Goal: Information Seeking & Learning: Learn about a topic

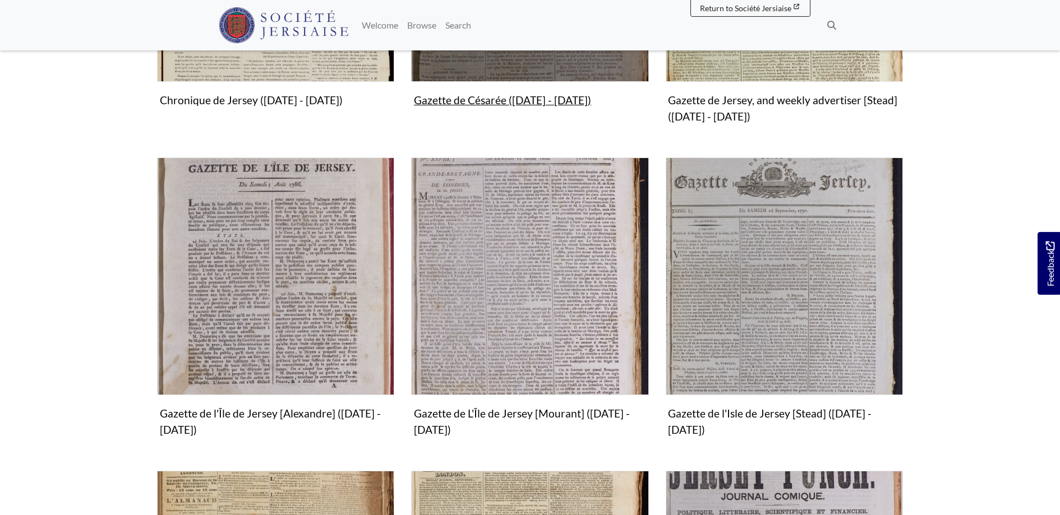
scroll to position [572, 0]
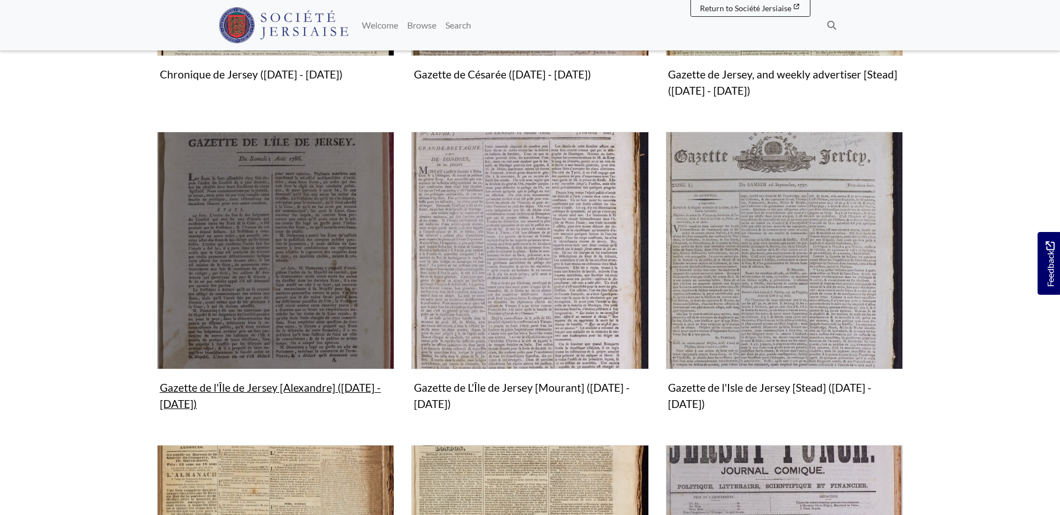
click at [292, 260] on img "Subcollection" at bounding box center [275, 250] width 237 height 237
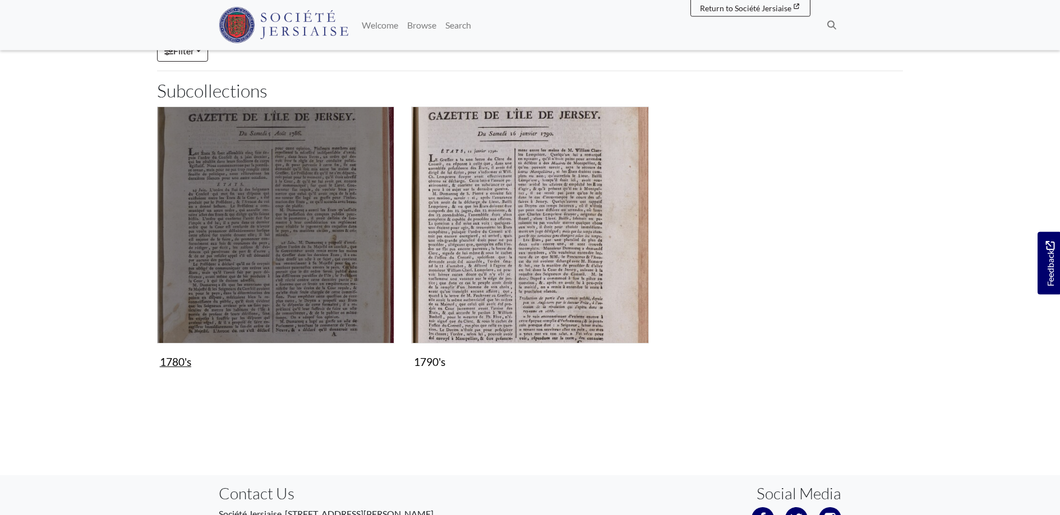
scroll to position [172, 0]
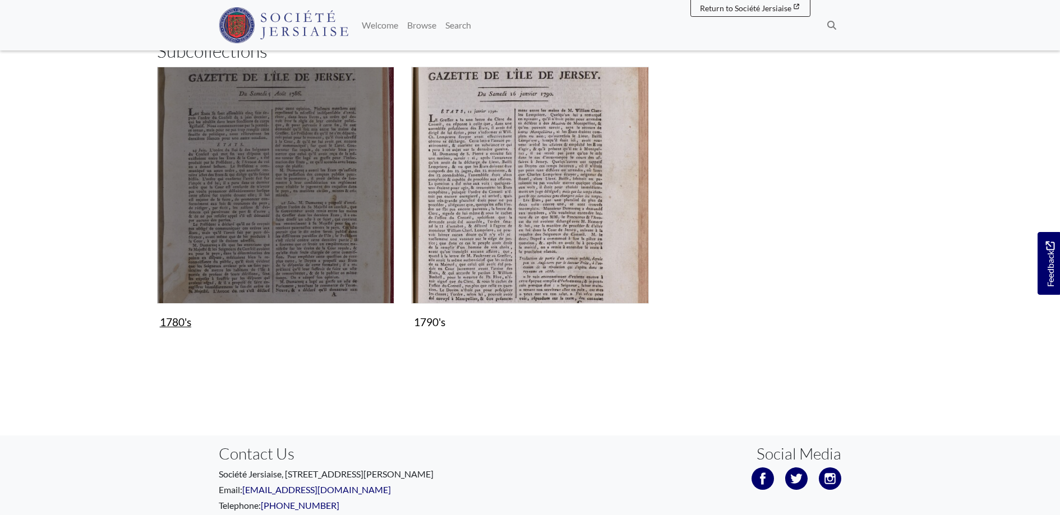
click at [304, 216] on img "Subcollection" at bounding box center [275, 185] width 237 height 237
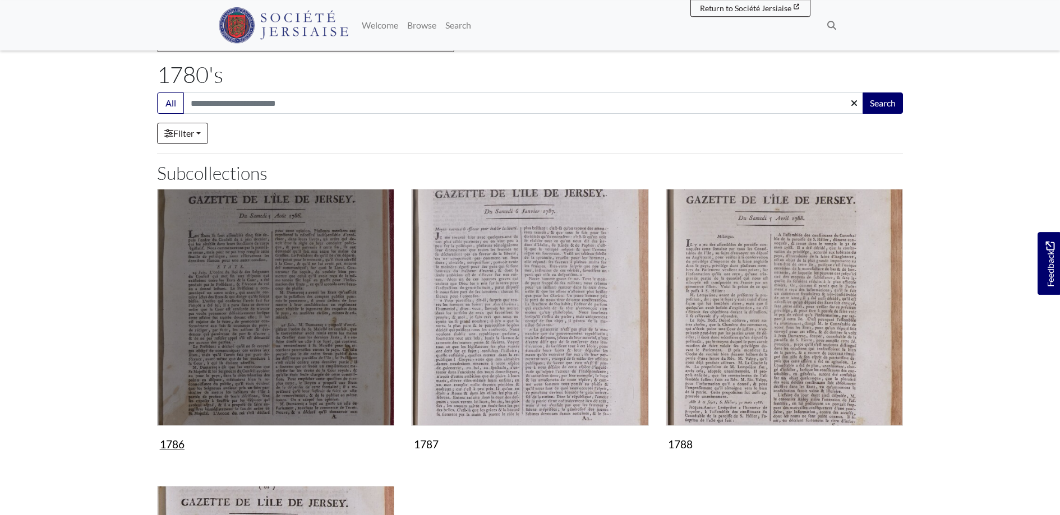
scroll to position [114, 0]
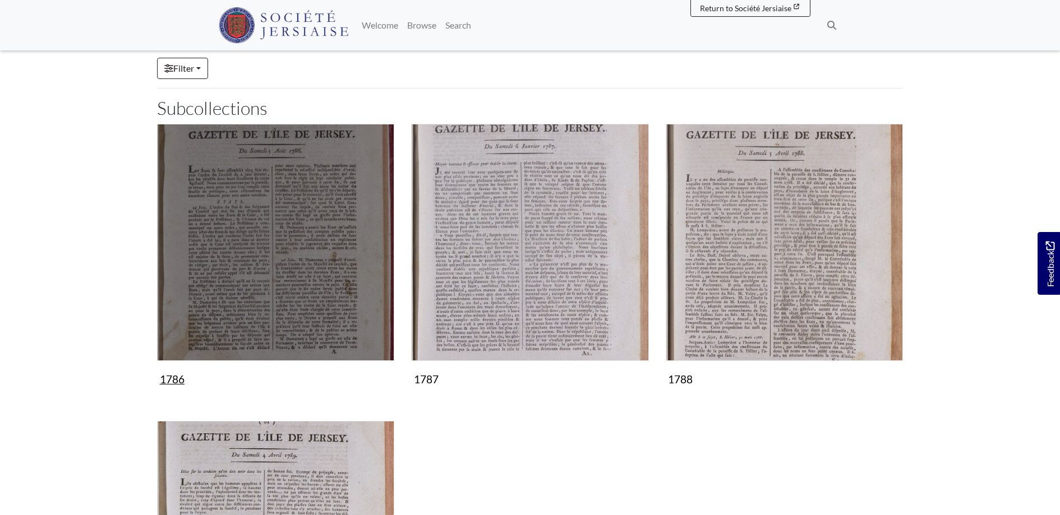
click at [276, 304] on img "Subcollection" at bounding box center [275, 242] width 237 height 237
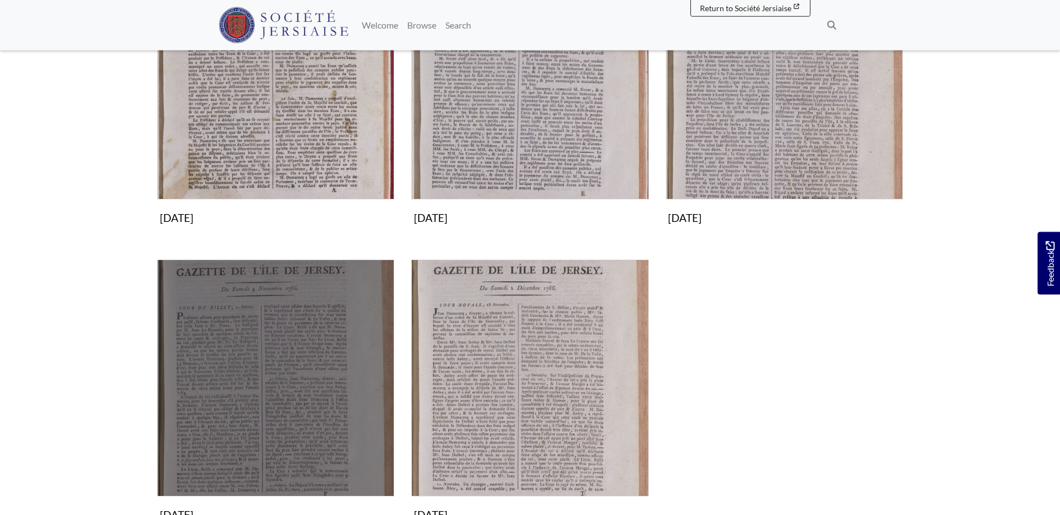
scroll to position [57, 0]
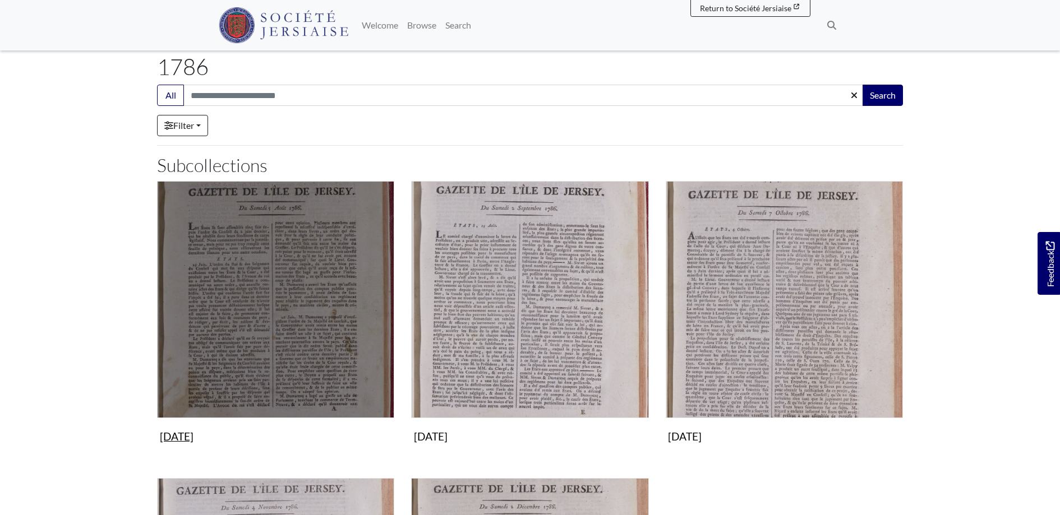
click at [277, 310] on img "Subcollection" at bounding box center [275, 299] width 237 height 237
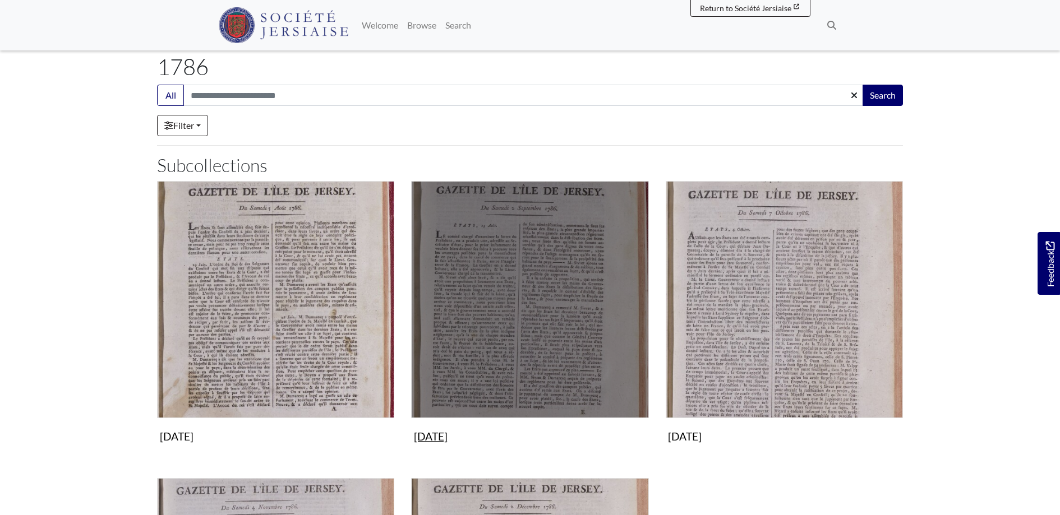
click at [575, 299] on img "Subcollection" at bounding box center [529, 299] width 237 height 237
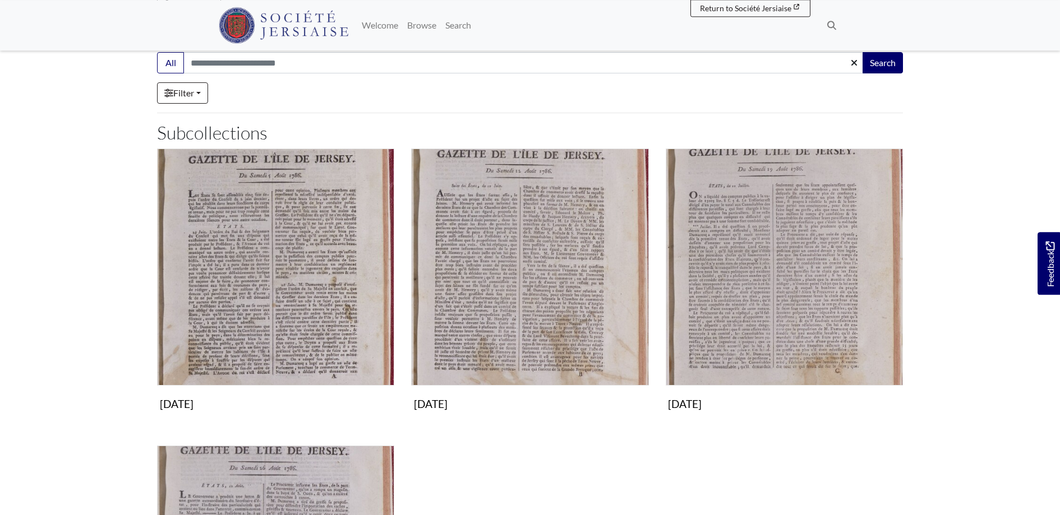
scroll to position [57, 0]
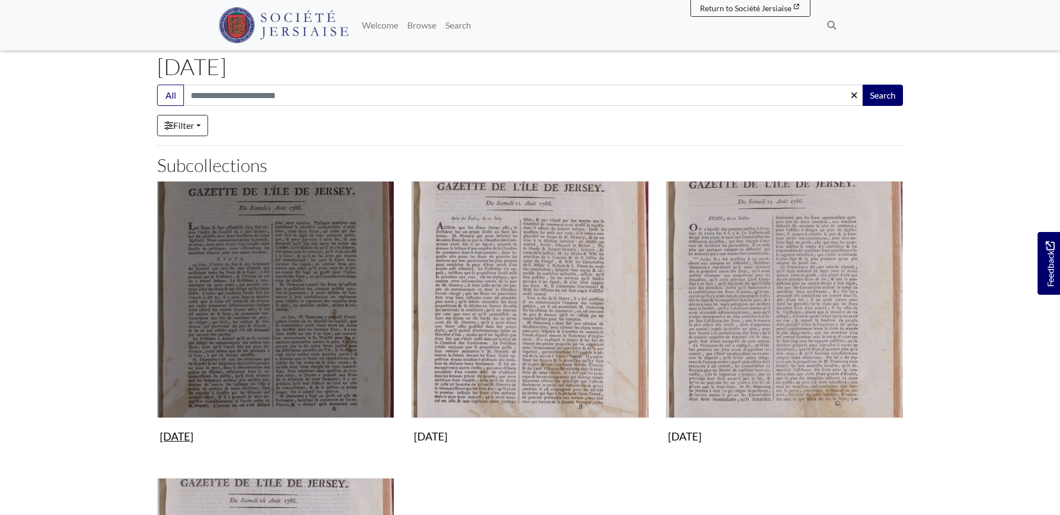
click at [328, 311] on img "Subcollection" at bounding box center [275, 299] width 237 height 237
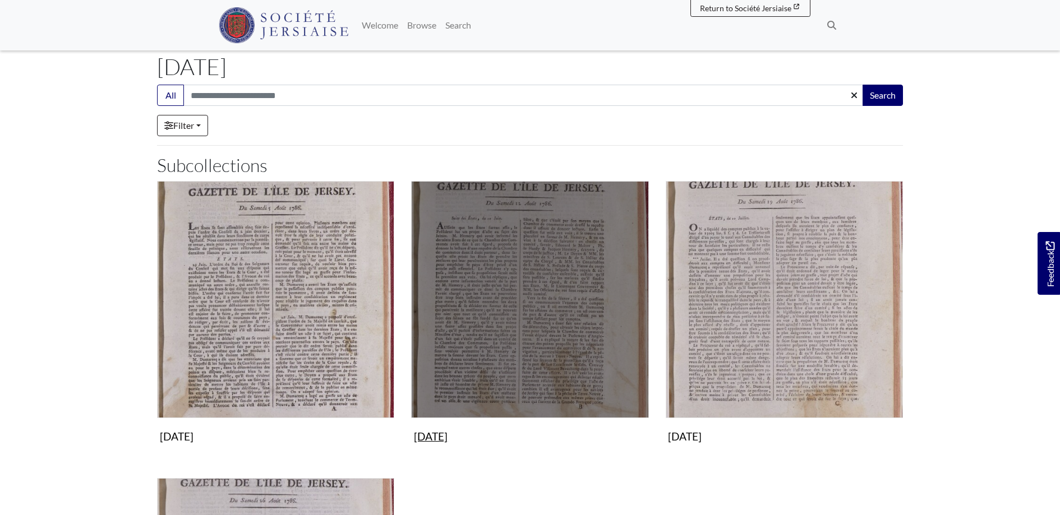
click at [503, 263] on img "Subcollection" at bounding box center [529, 299] width 237 height 237
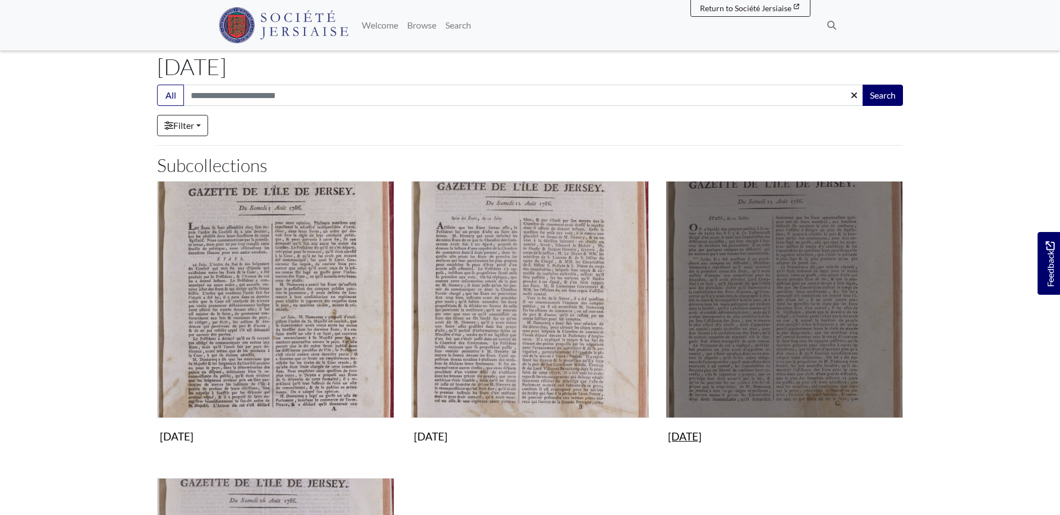
click at [729, 269] on img "Subcollection" at bounding box center [783, 299] width 237 height 237
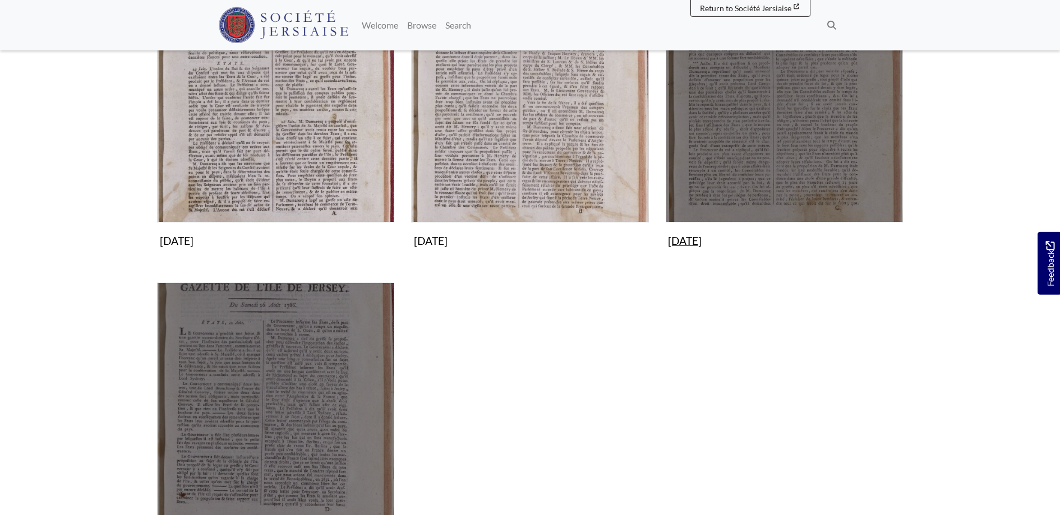
scroll to position [286, 0]
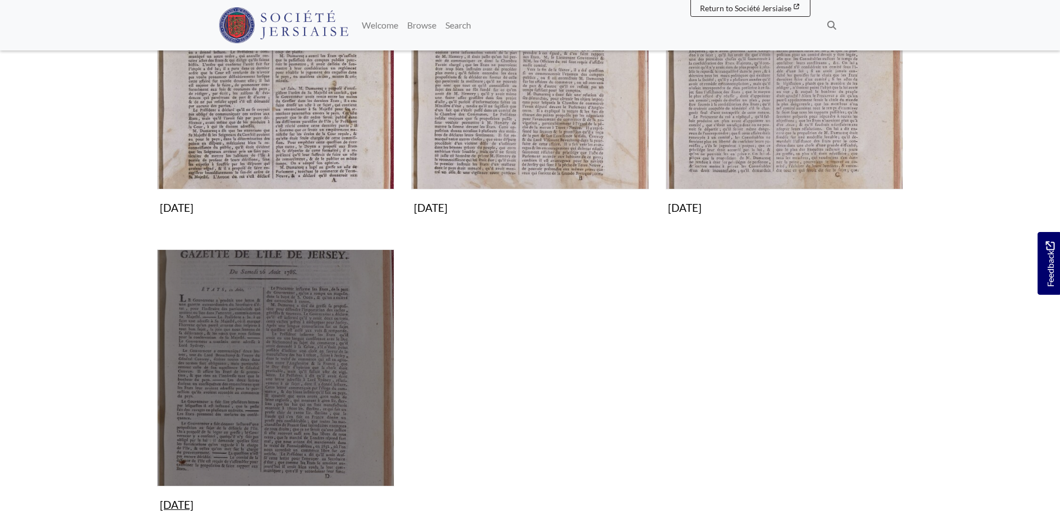
click at [275, 321] on img "Subcollection" at bounding box center [275, 367] width 237 height 237
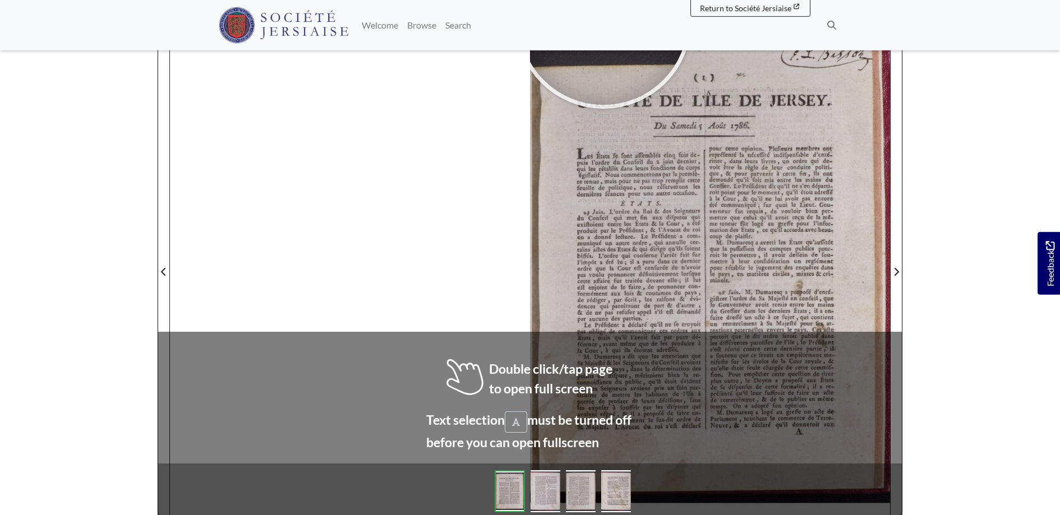
scroll to position [165, 0]
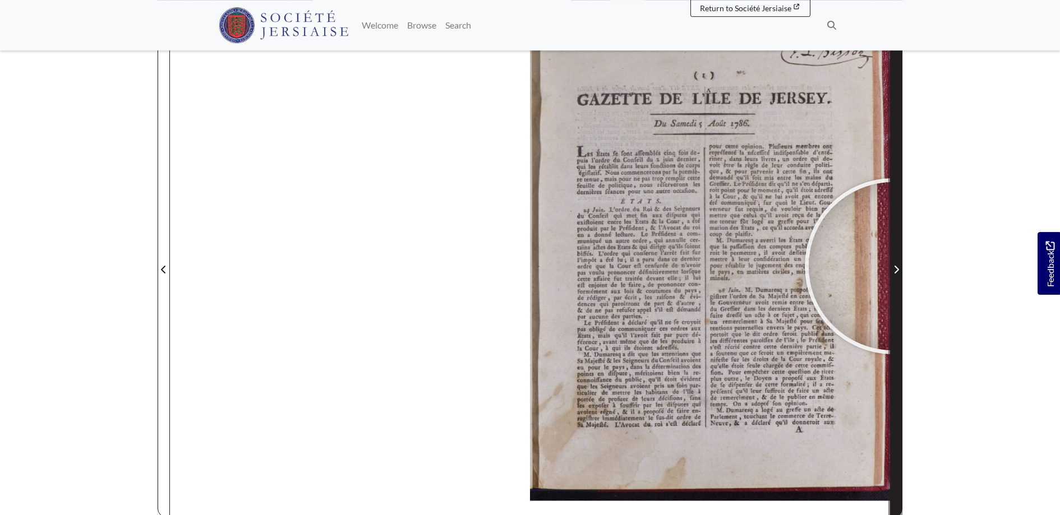
click at [892, 266] on span "Next Page" at bounding box center [895, 269] width 11 height 13
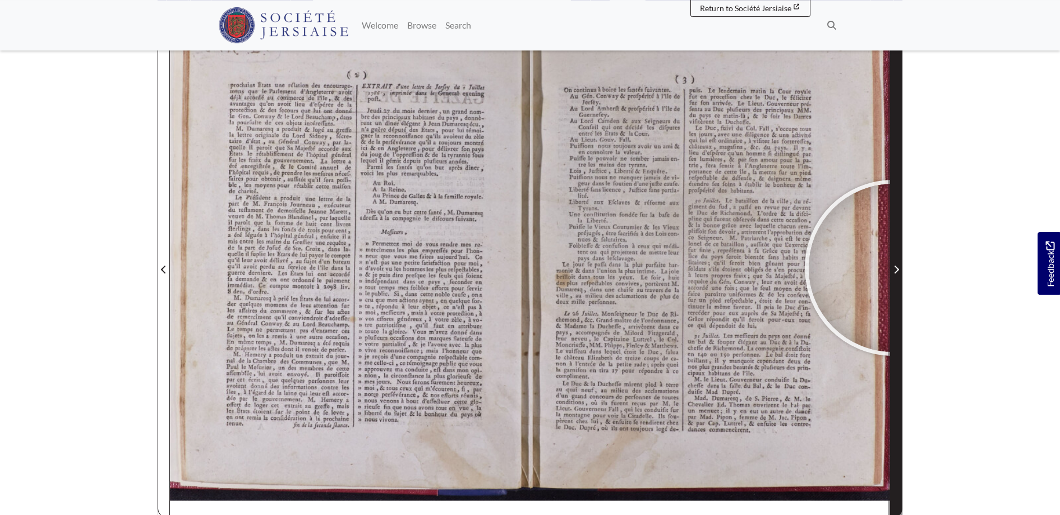
click at [892, 268] on span "Next Page" at bounding box center [895, 269] width 11 height 13
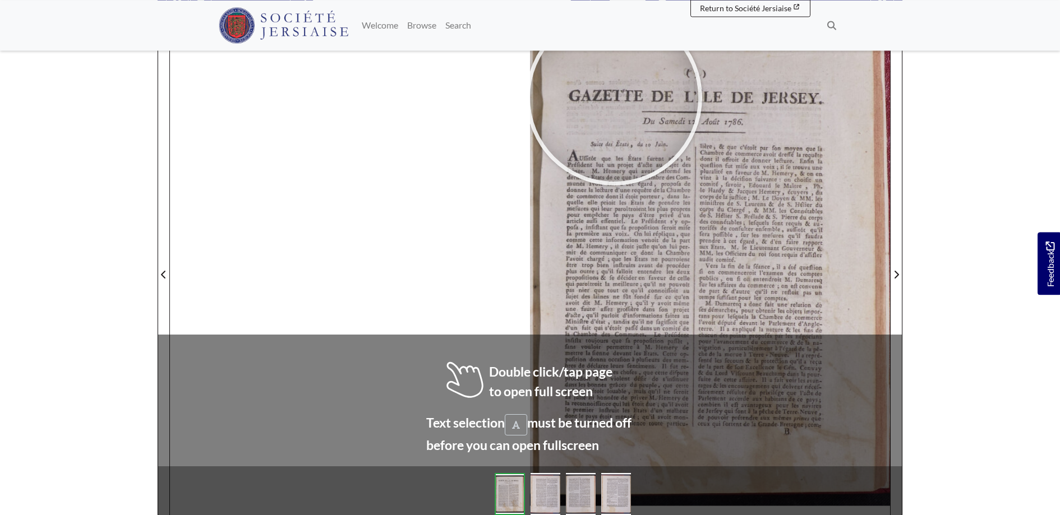
scroll to position [161, 0]
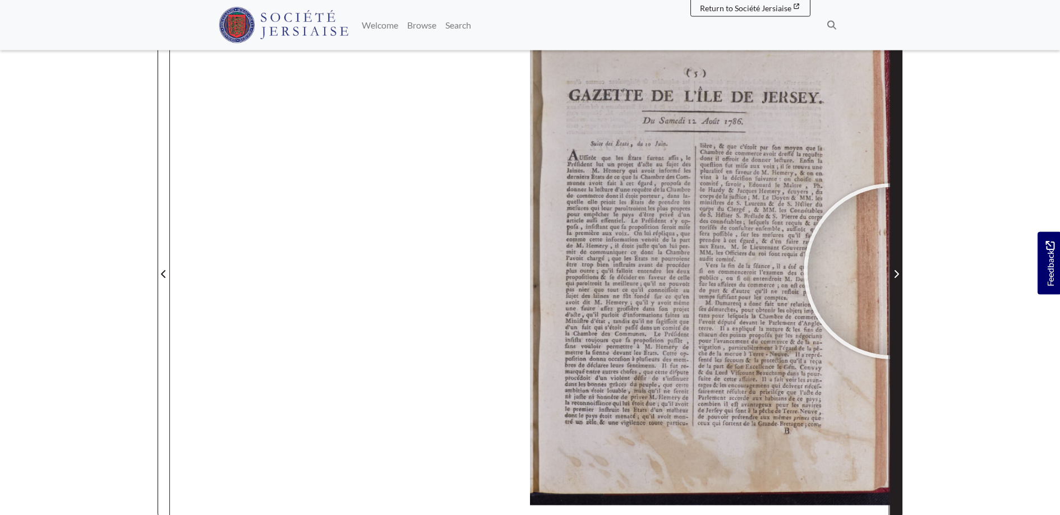
click at [891, 271] on span "Next Page" at bounding box center [895, 273] width 11 height 13
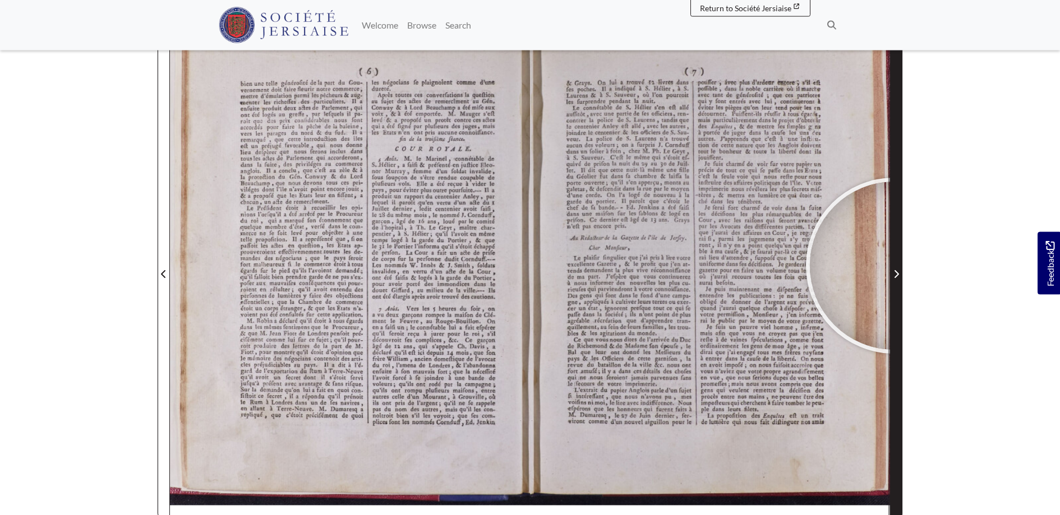
click at [894, 266] on span "Next Page" at bounding box center [895, 267] width 11 height 508
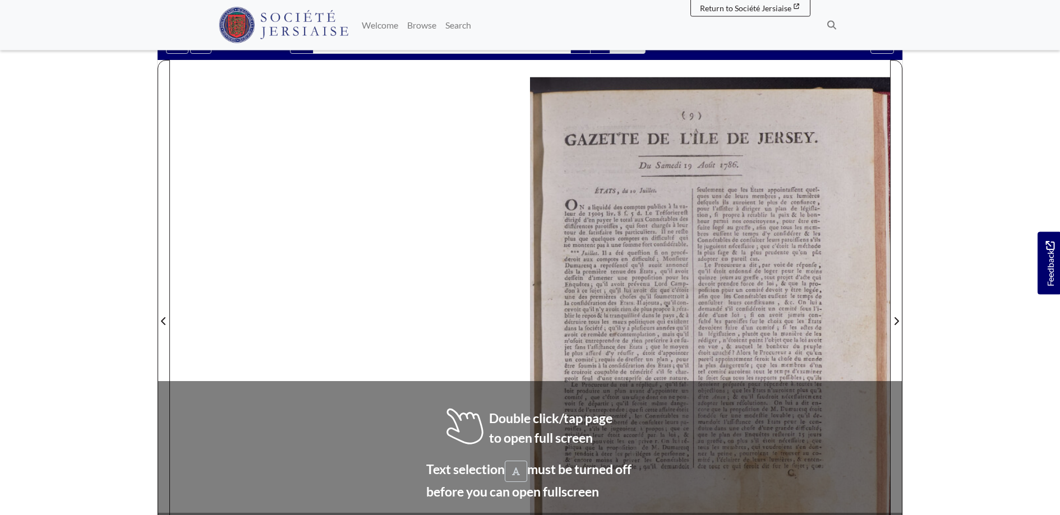
scroll to position [119, 0]
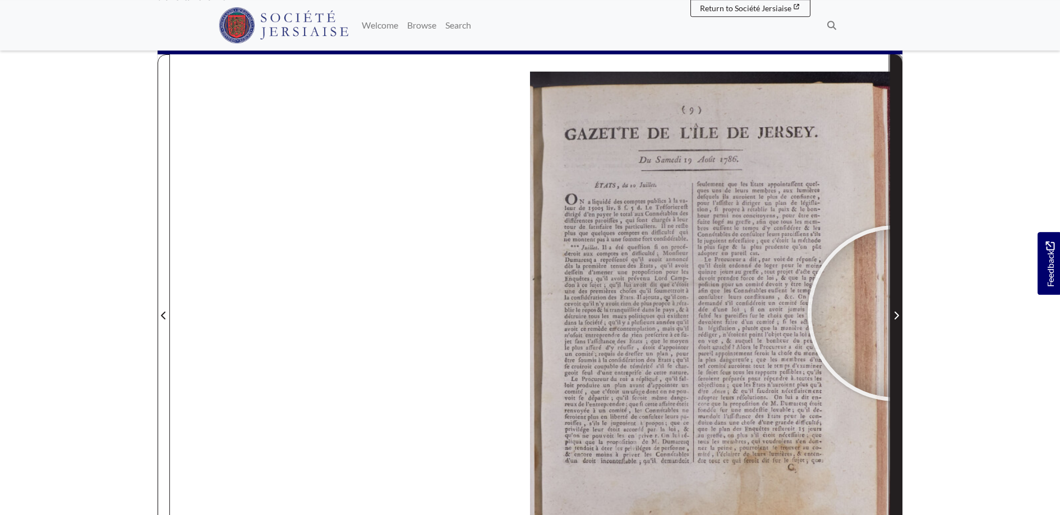
click at [895, 313] on icon "Next Page" at bounding box center [896, 316] width 4 height 8
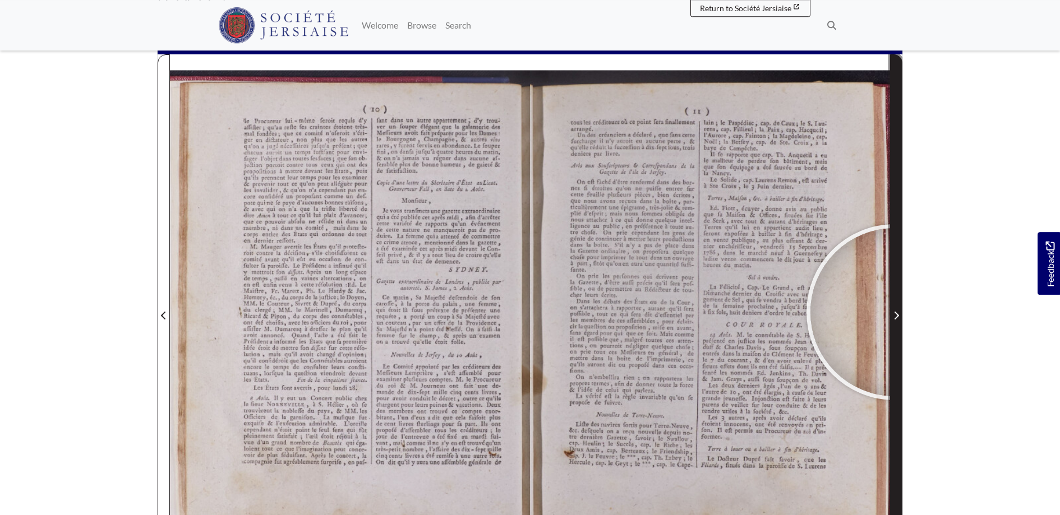
click at [894, 312] on icon "Next Page" at bounding box center [896, 315] width 6 height 9
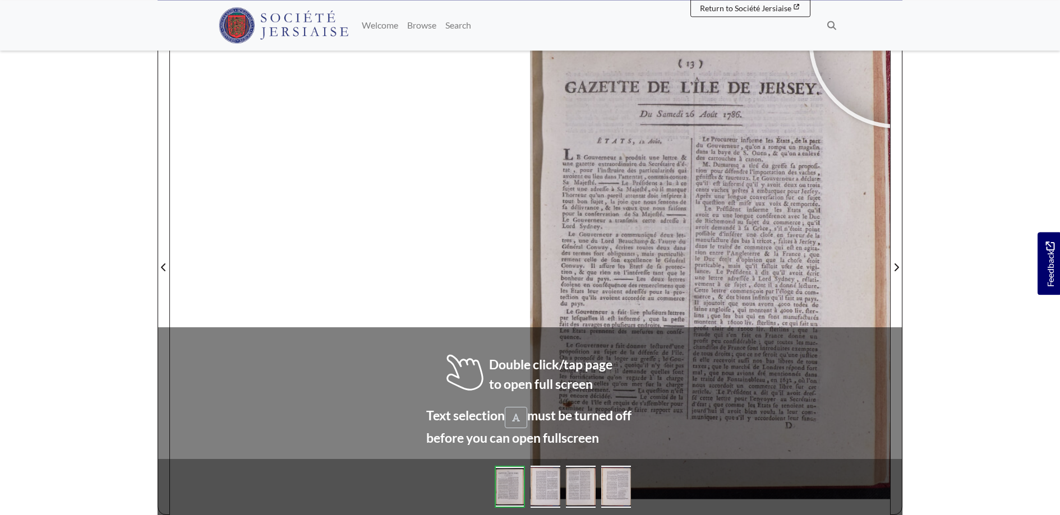
scroll to position [173, 0]
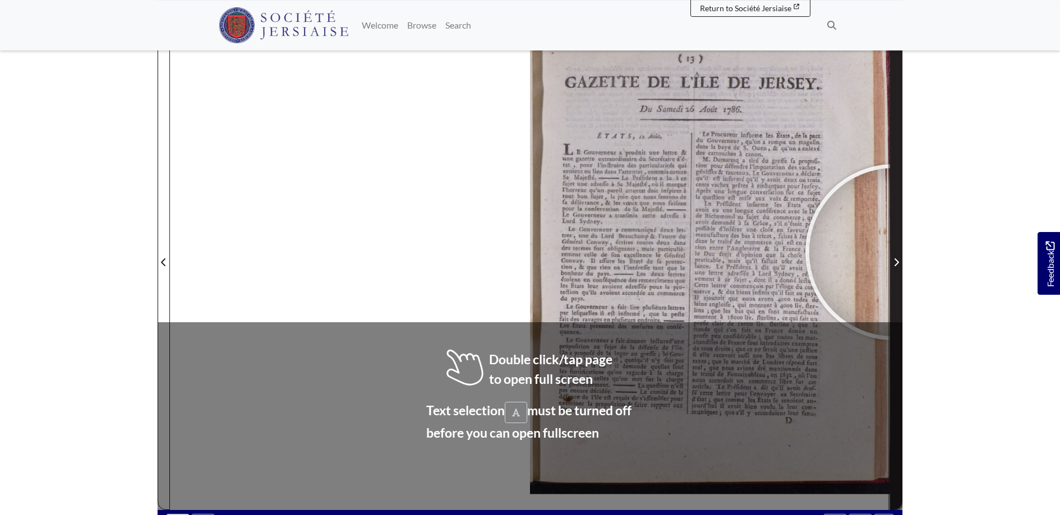
click at [893, 252] on span "Next Page" at bounding box center [895, 256] width 11 height 508
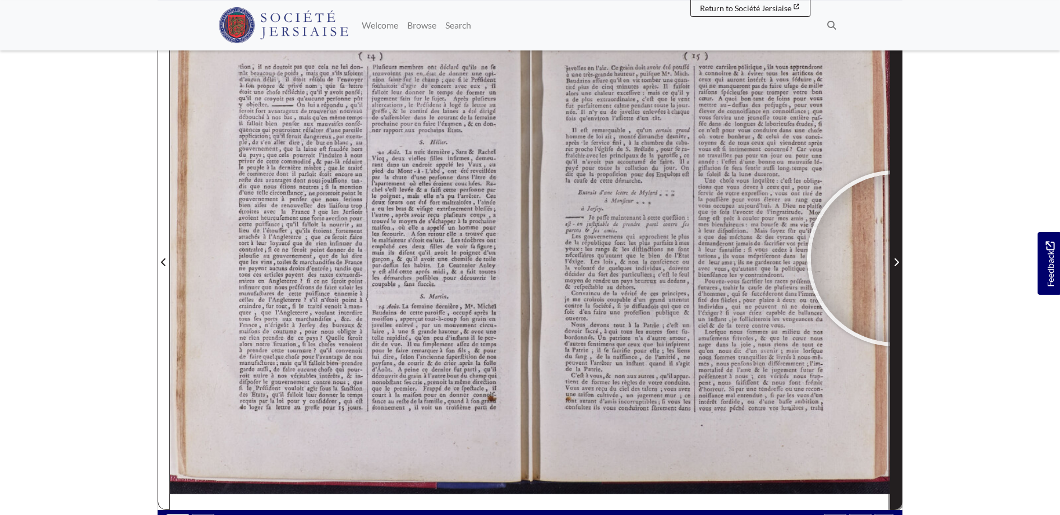
click at [895, 258] on icon "Next Page" at bounding box center [896, 262] width 6 height 9
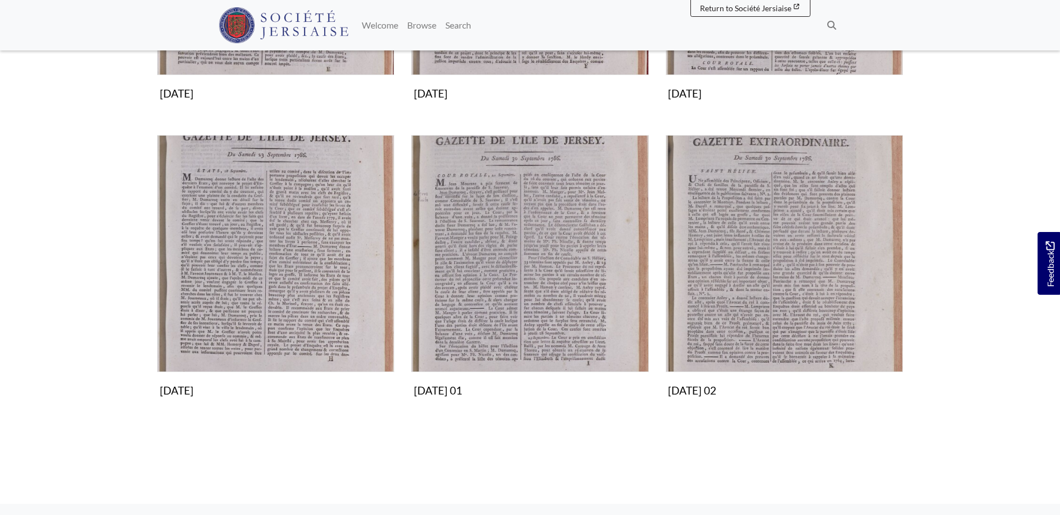
scroll to position [114, 0]
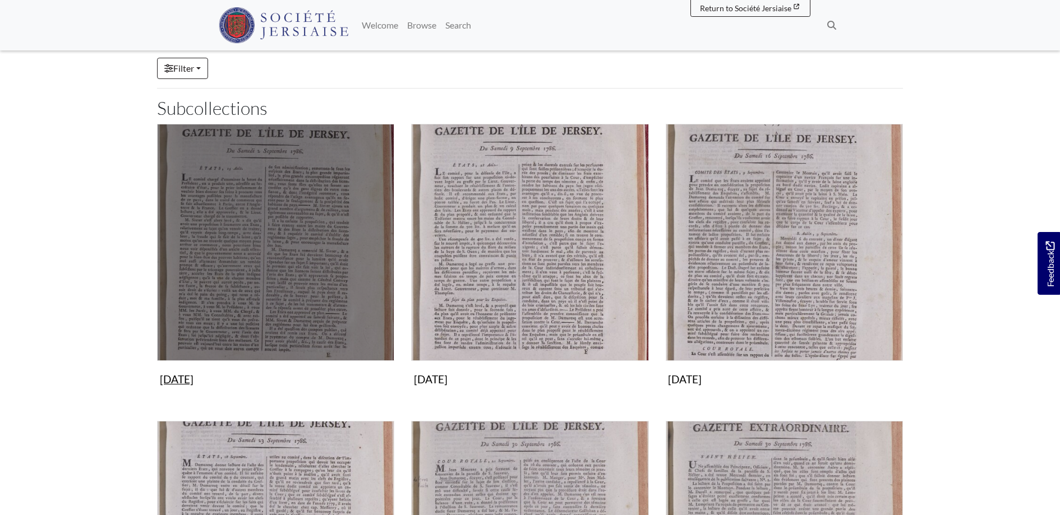
click at [254, 232] on img "Subcollection" at bounding box center [275, 242] width 237 height 237
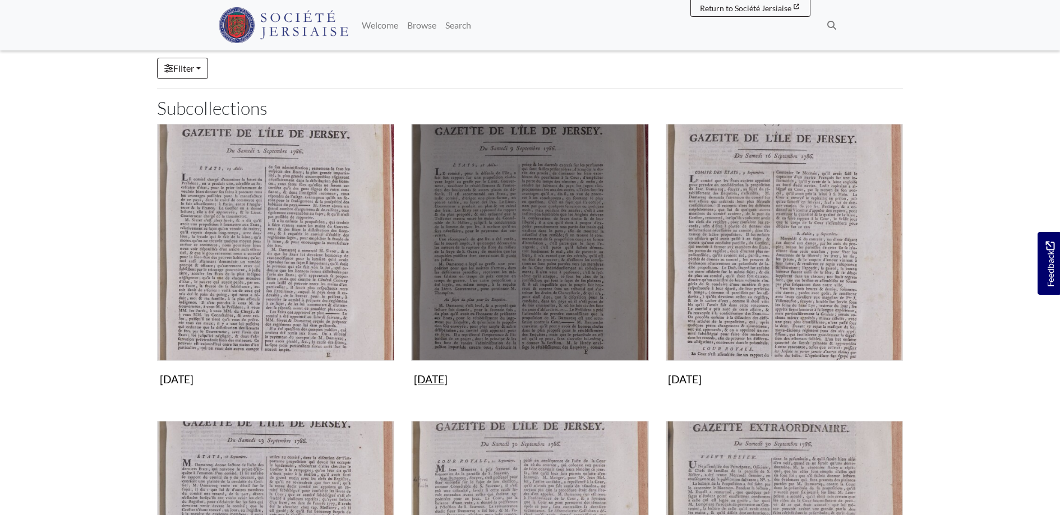
click at [621, 225] on img "Subcollection" at bounding box center [529, 242] width 237 height 237
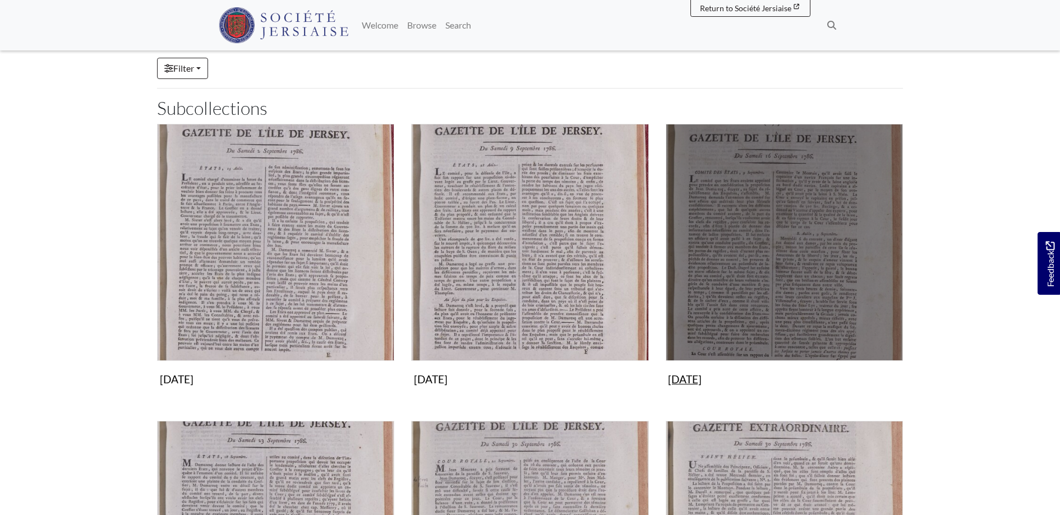
click at [780, 270] on img "Subcollection" at bounding box center [783, 242] width 237 height 237
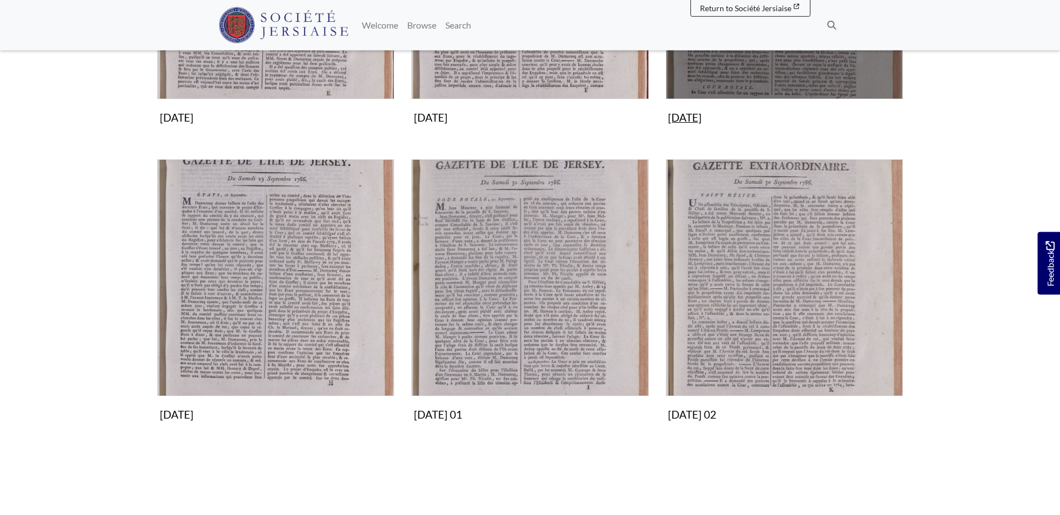
scroll to position [400, 0]
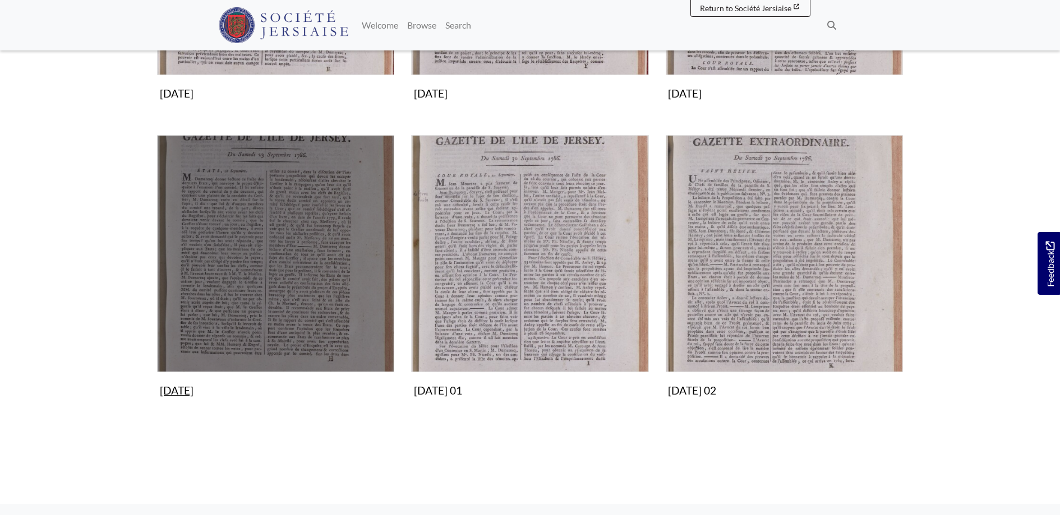
click at [354, 242] on img "Subcollection" at bounding box center [275, 253] width 237 height 237
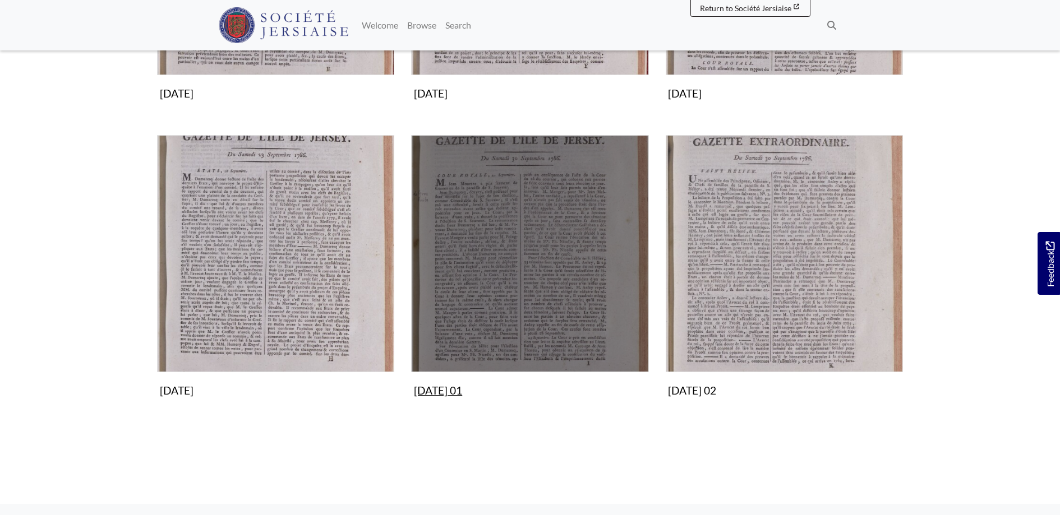
click at [567, 228] on img "Subcollection" at bounding box center [529, 253] width 237 height 237
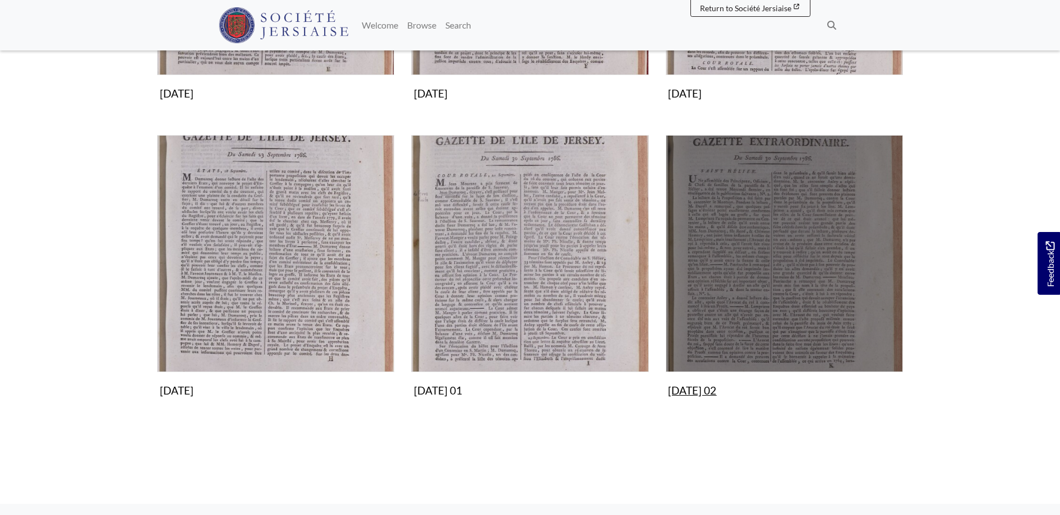
click at [776, 281] on img "Subcollection" at bounding box center [783, 253] width 237 height 237
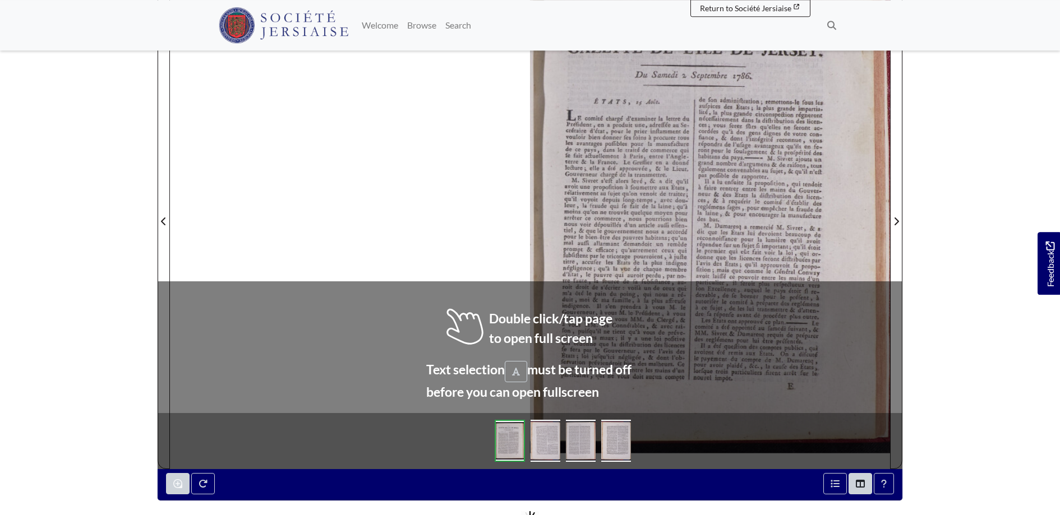
scroll to position [229, 0]
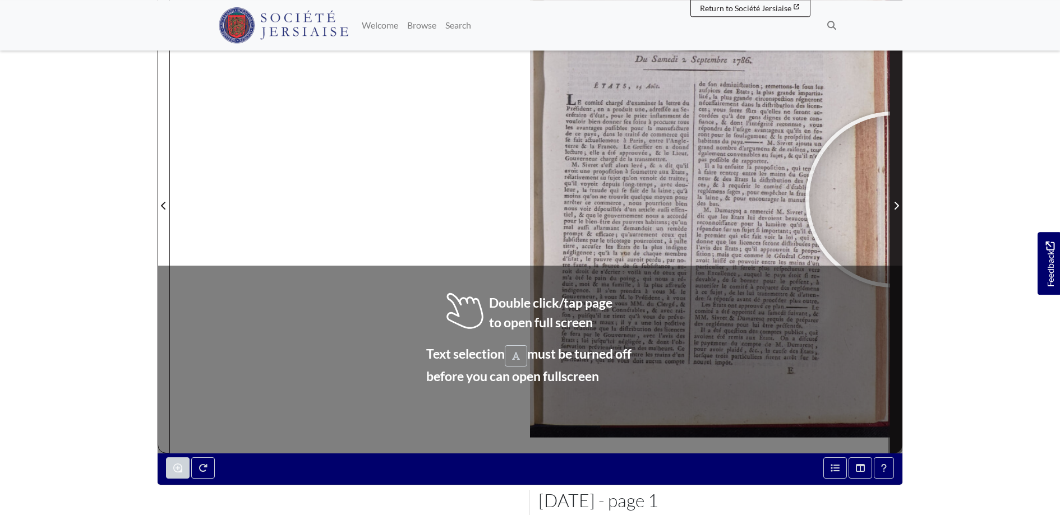
click at [893, 200] on span "Next Page" at bounding box center [895, 205] width 11 height 13
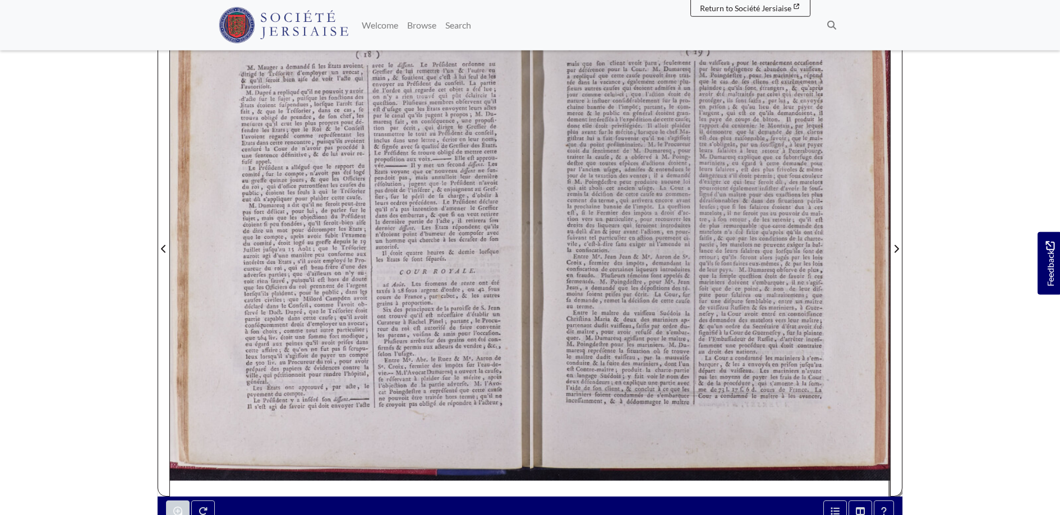
scroll to position [185, 0]
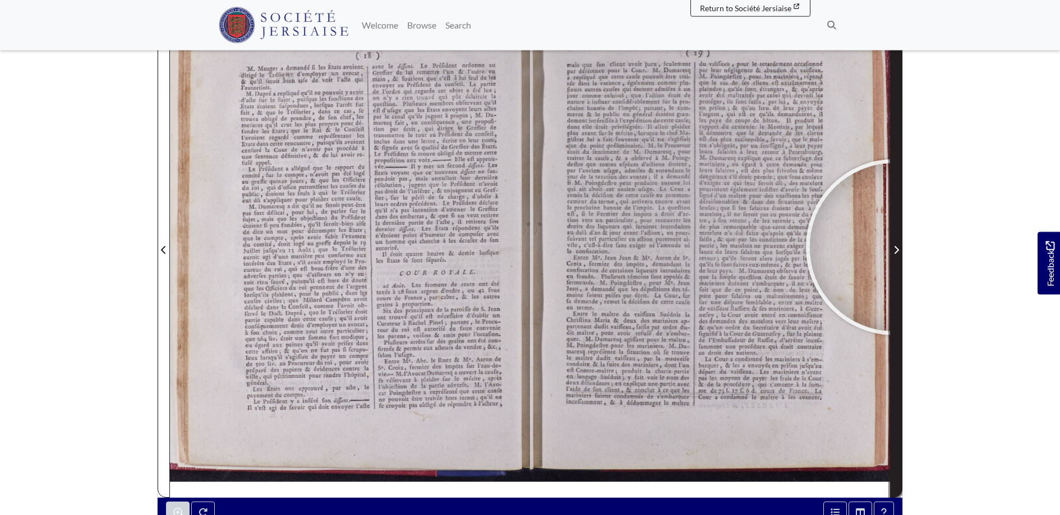
click at [894, 247] on icon "Next Page" at bounding box center [896, 250] width 6 height 9
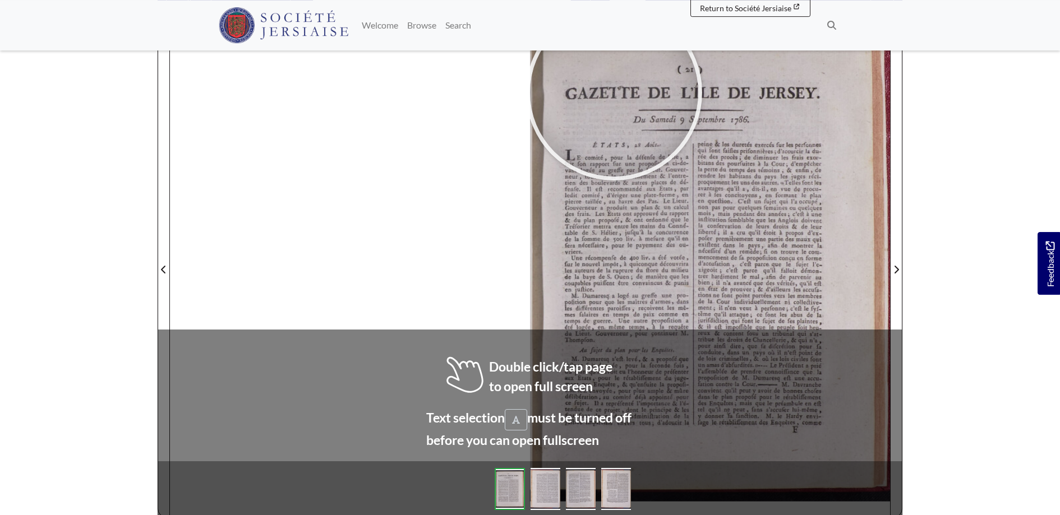
scroll to position [173, 0]
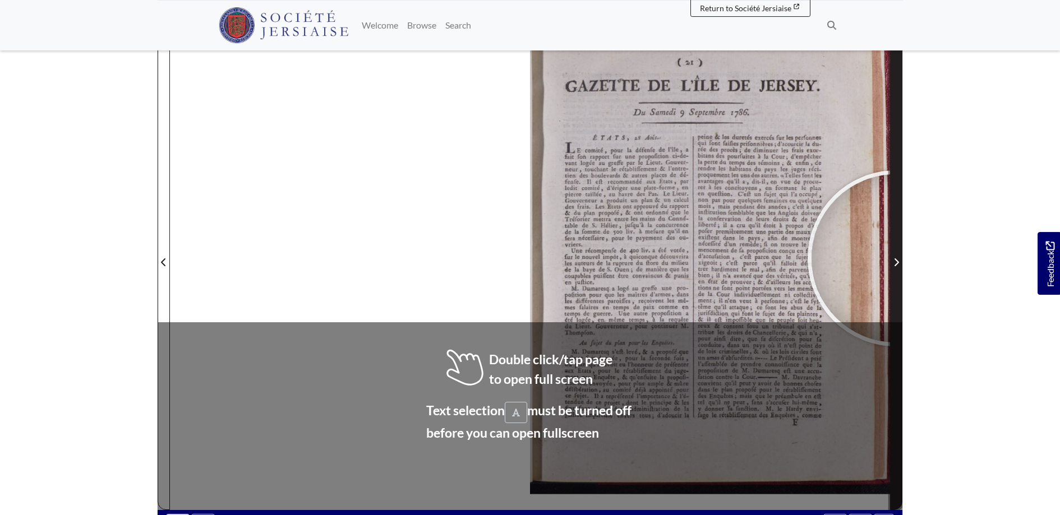
click at [895, 258] on icon "Next Page" at bounding box center [896, 262] width 6 height 9
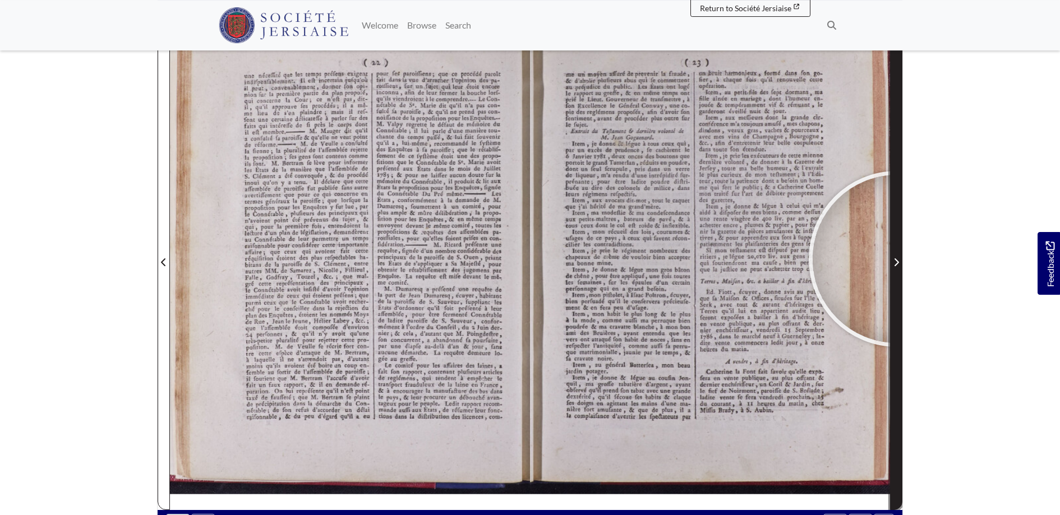
click at [896, 259] on icon "Next Page" at bounding box center [896, 262] width 6 height 9
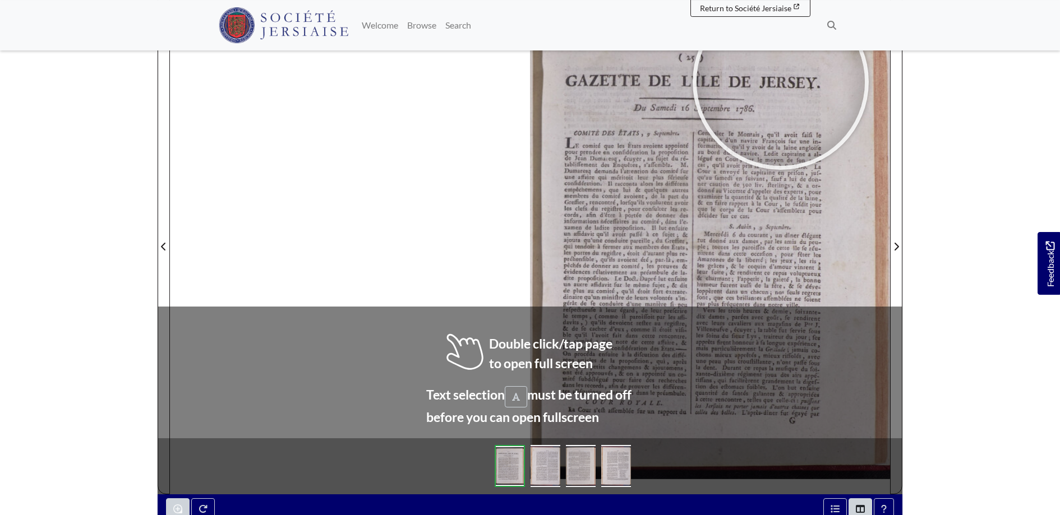
scroll to position [189, 0]
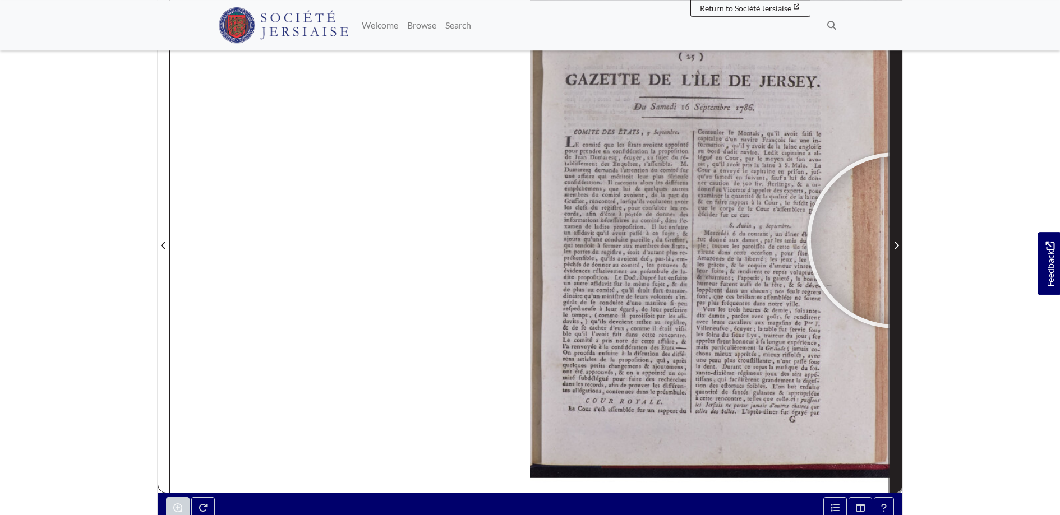
click at [895, 240] on span "Next Page" at bounding box center [895, 245] width 11 height 13
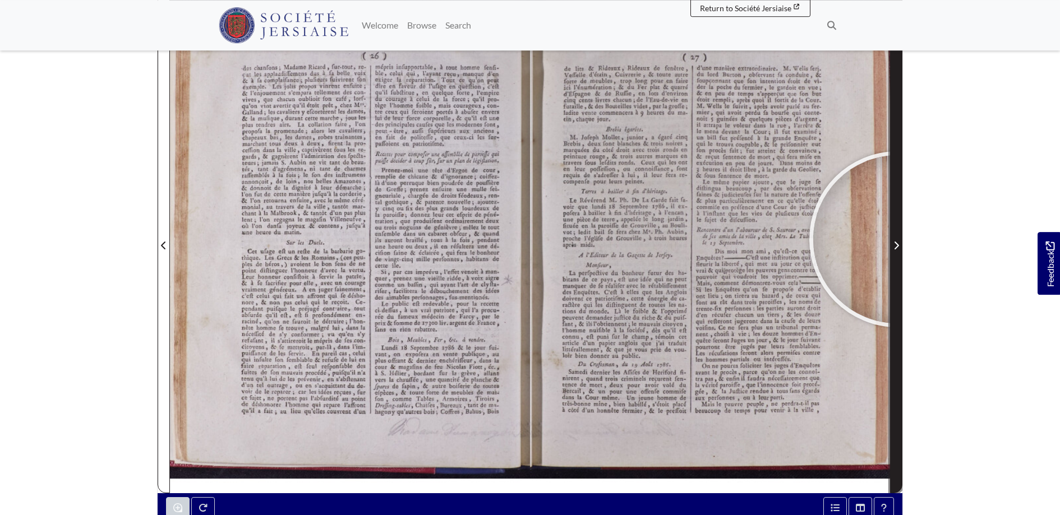
click at [898, 239] on span "Next Page" at bounding box center [895, 245] width 11 height 13
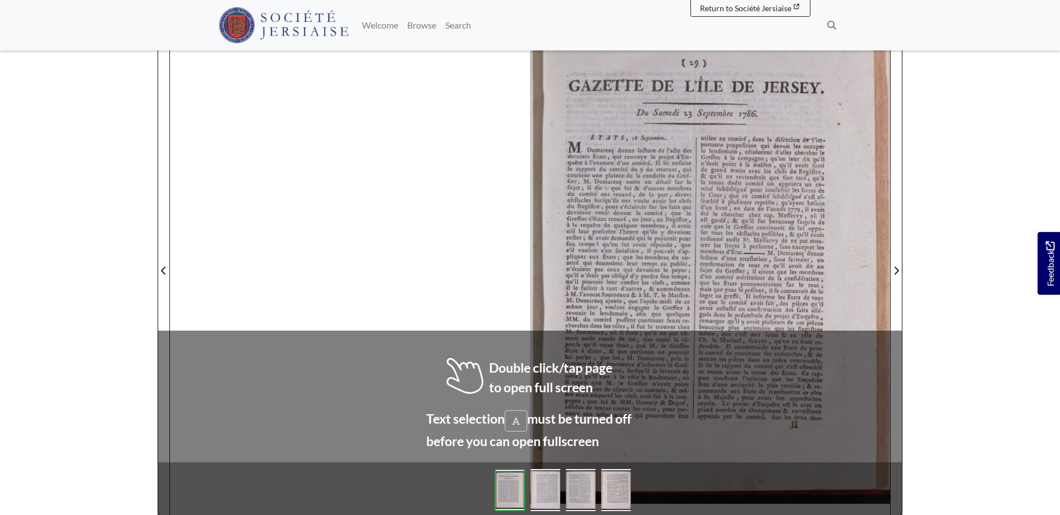
scroll to position [170, 0]
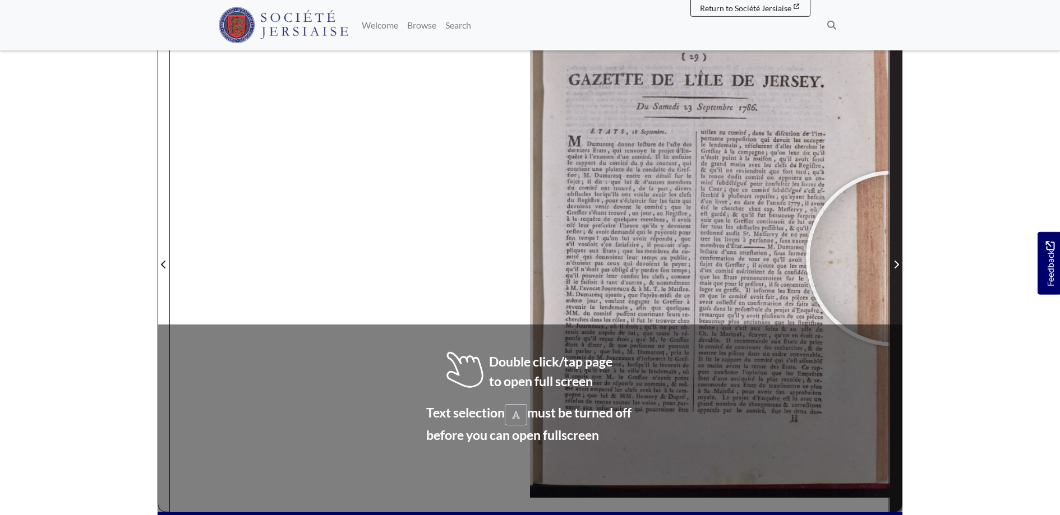
click at [894, 258] on span "Next Page" at bounding box center [895, 264] width 11 height 13
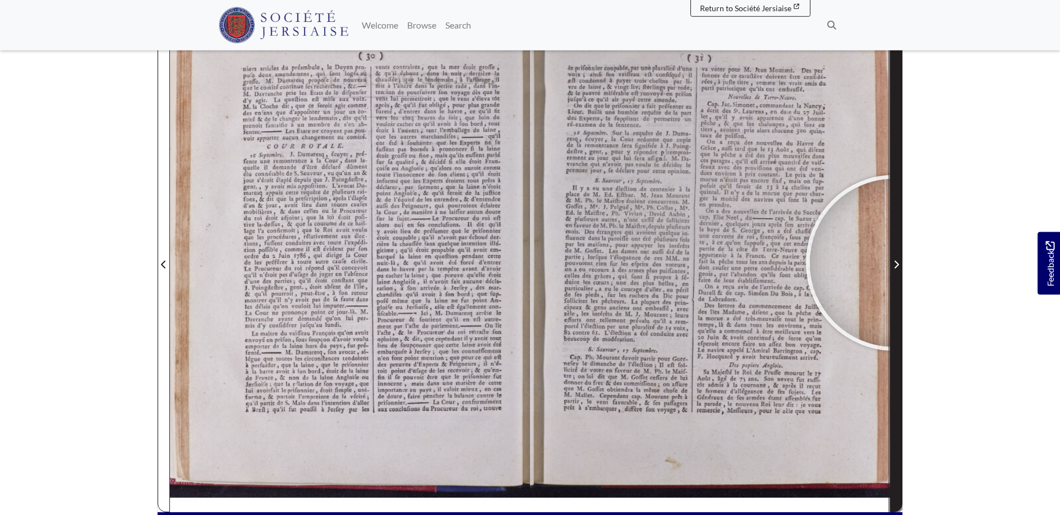
click at [894, 263] on icon "Next Page" at bounding box center [896, 264] width 6 height 9
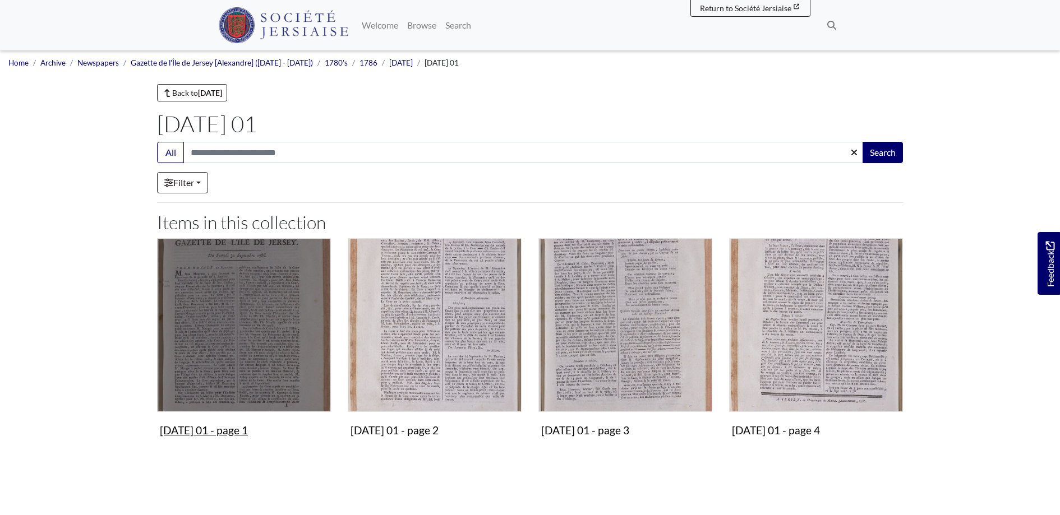
click at [257, 339] on img "Items in this Collection" at bounding box center [244, 325] width 174 height 174
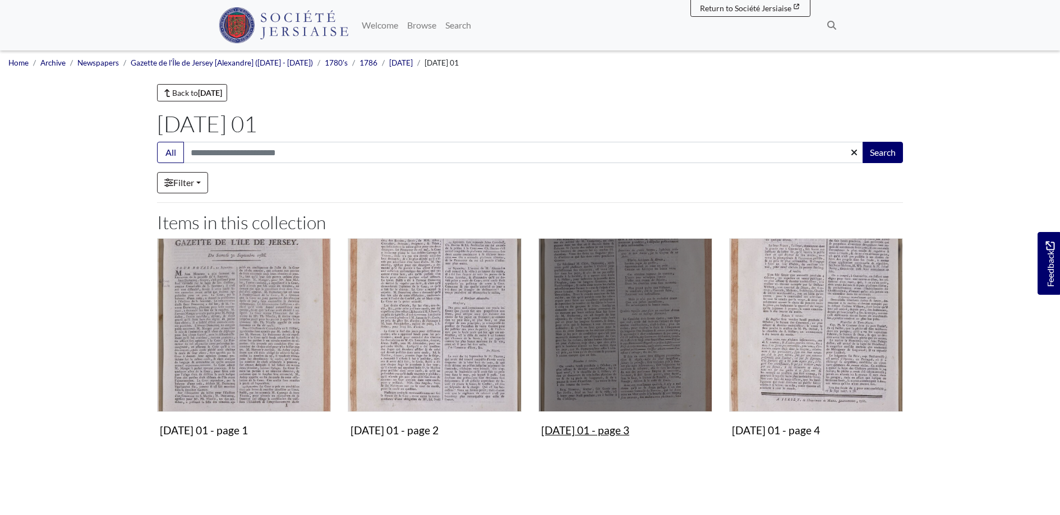
click at [629, 357] on img "Items in this Collection" at bounding box center [625, 325] width 174 height 174
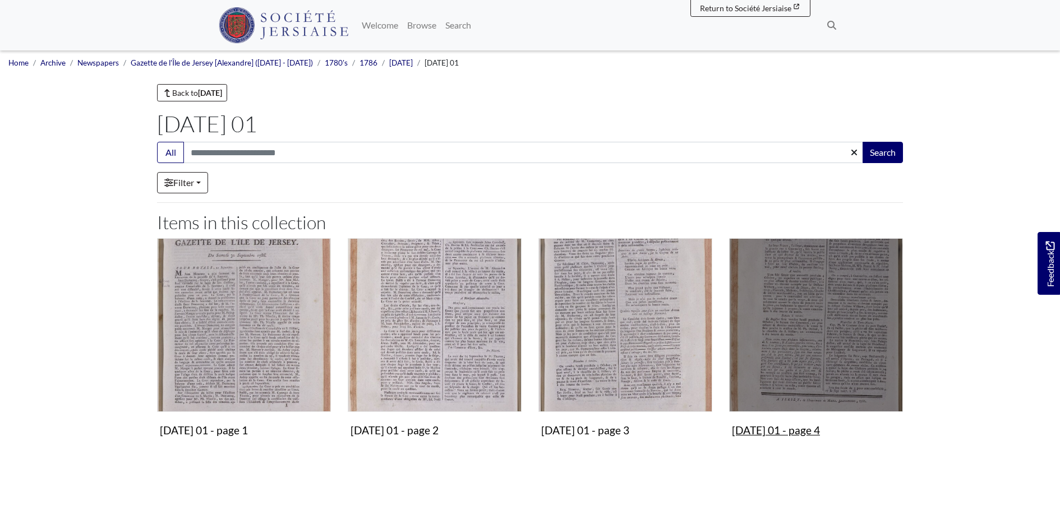
click at [844, 314] on img "Items in this Collection" at bounding box center [816, 325] width 174 height 174
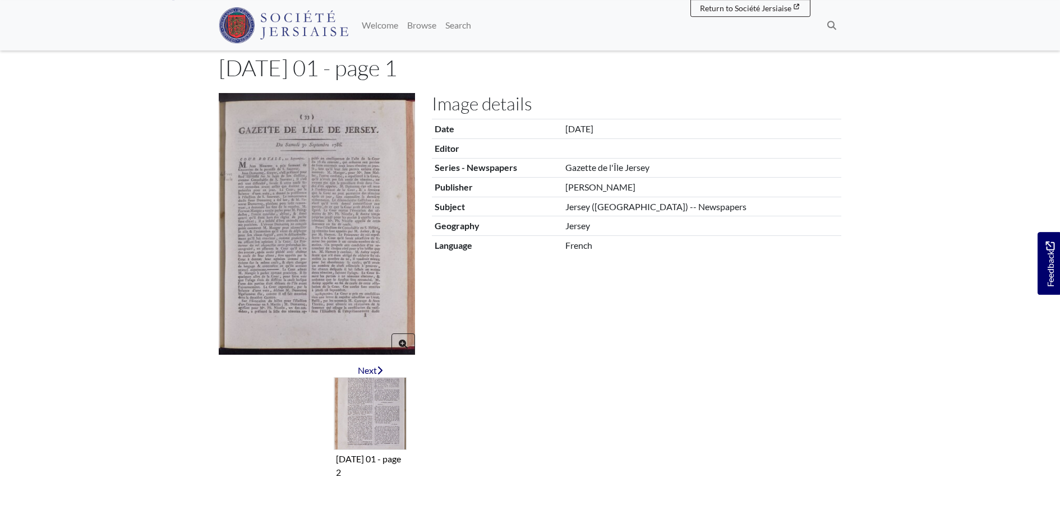
scroll to position [114, 0]
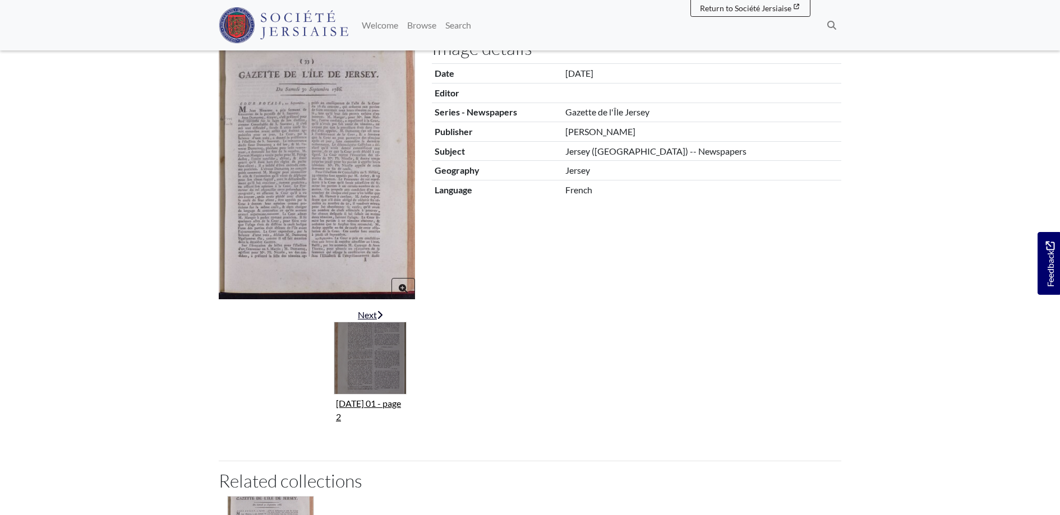
click at [362, 347] on img "Next item" at bounding box center [370, 358] width 73 height 73
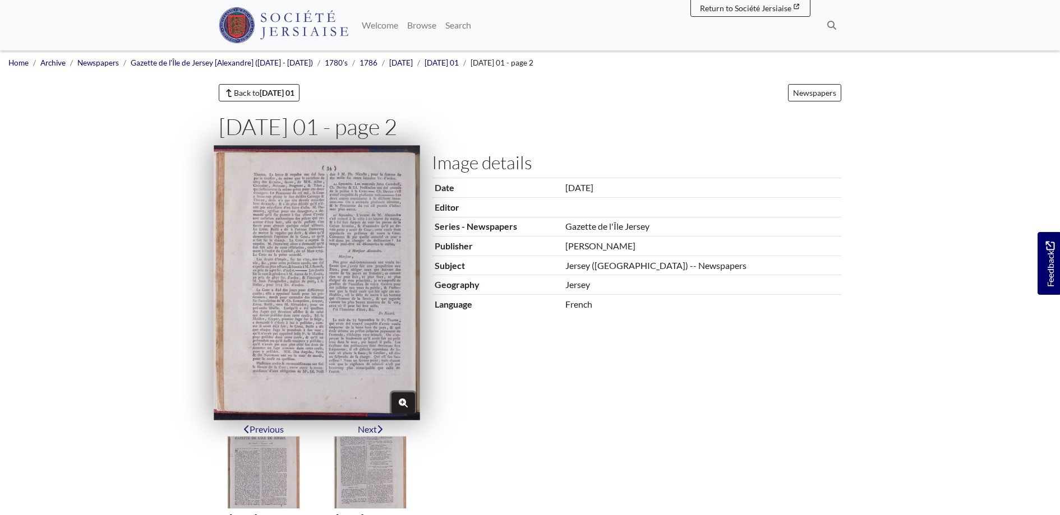
click at [404, 397] on button "Zoom" at bounding box center [403, 402] width 24 height 21
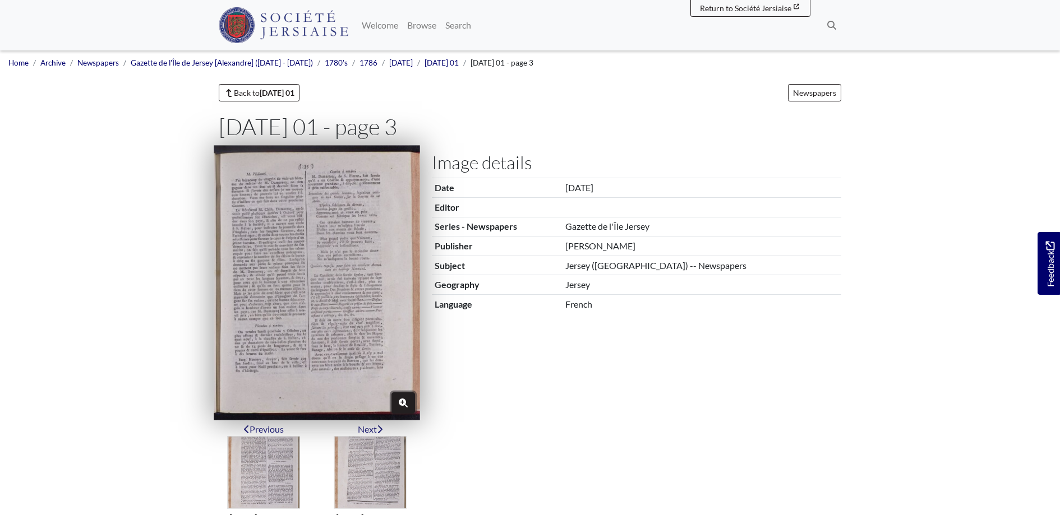
click at [401, 395] on button "Zoom" at bounding box center [403, 402] width 24 height 21
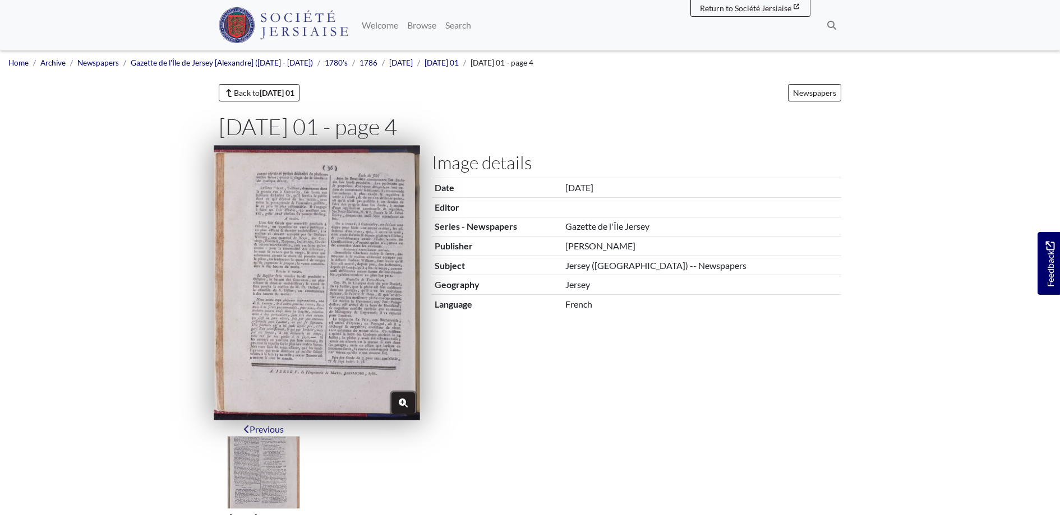
click at [400, 394] on button "Zoom" at bounding box center [403, 402] width 24 height 21
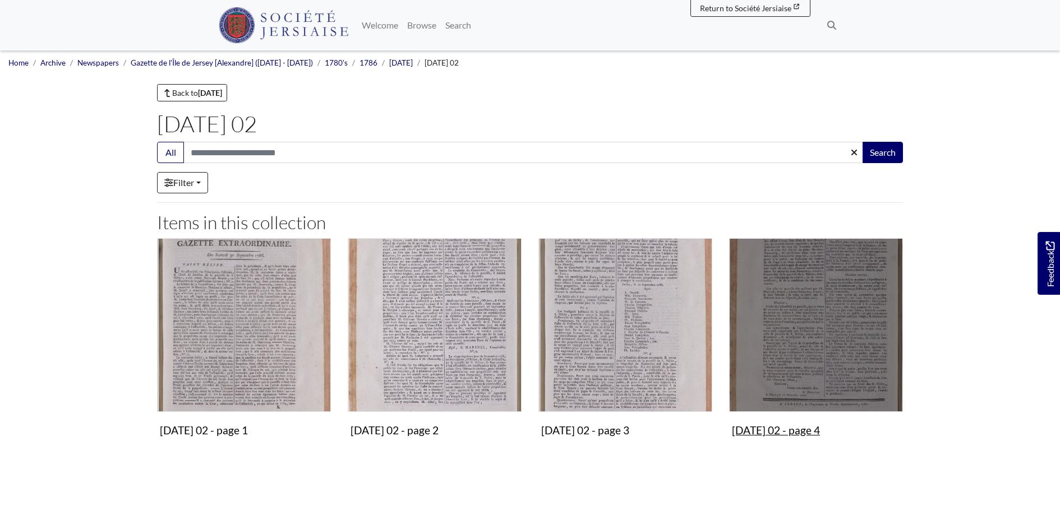
click at [837, 336] on img "Items in this Collection" at bounding box center [816, 325] width 174 height 174
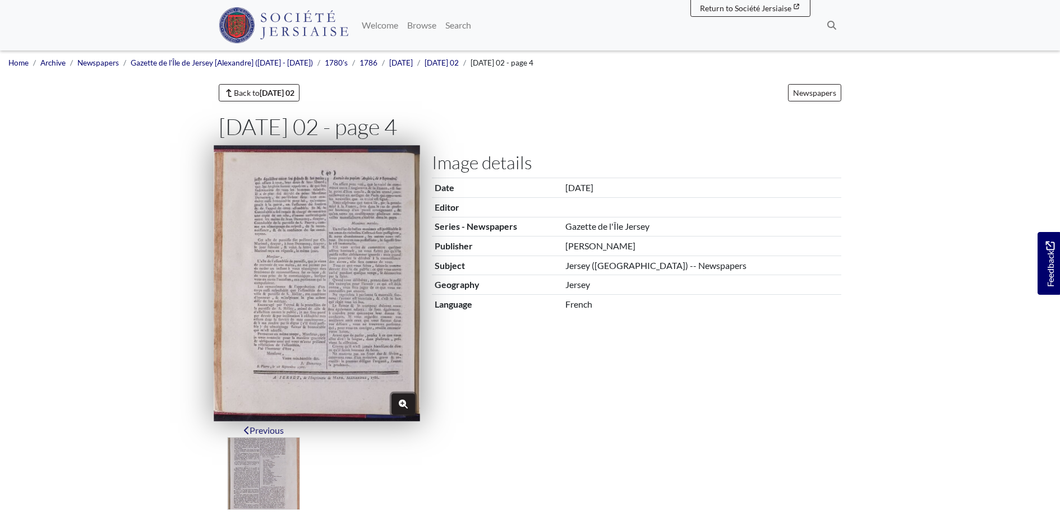
click at [404, 397] on button "Zoom" at bounding box center [403, 404] width 24 height 21
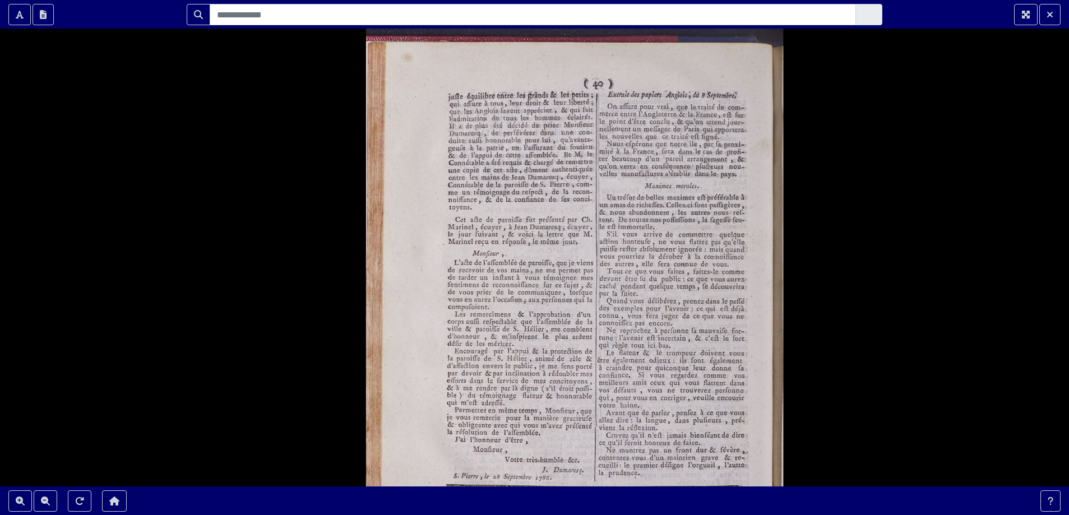
drag, startPoint x: 774, startPoint y: 224, endPoint x: 776, endPoint y: 150, distance: 74.1
click at [776, 150] on div at bounding box center [534, 257] width 1069 height 515
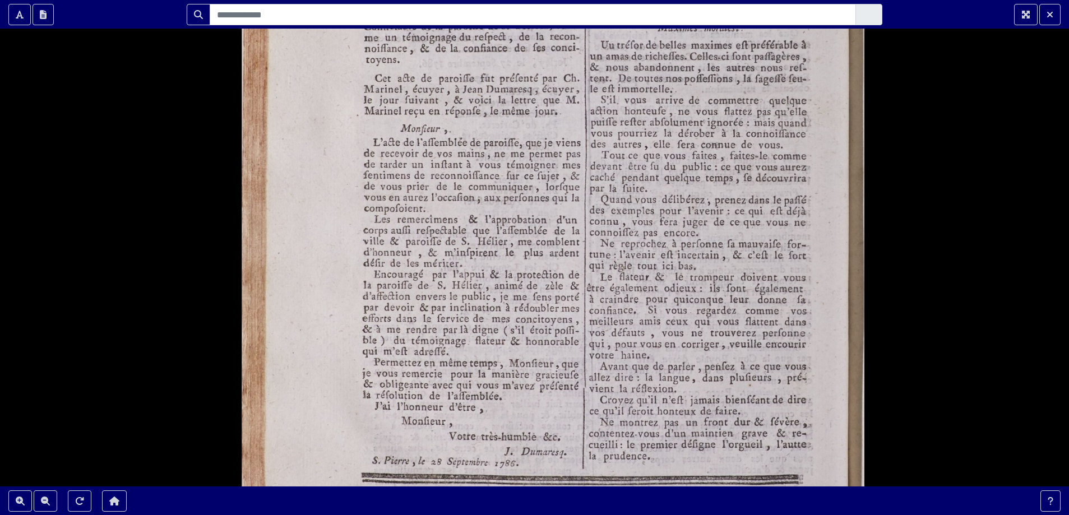
drag, startPoint x: 849, startPoint y: 377, endPoint x: 859, endPoint y: 194, distance: 183.6
click at [859, 194] on div at bounding box center [534, 257] width 1069 height 515
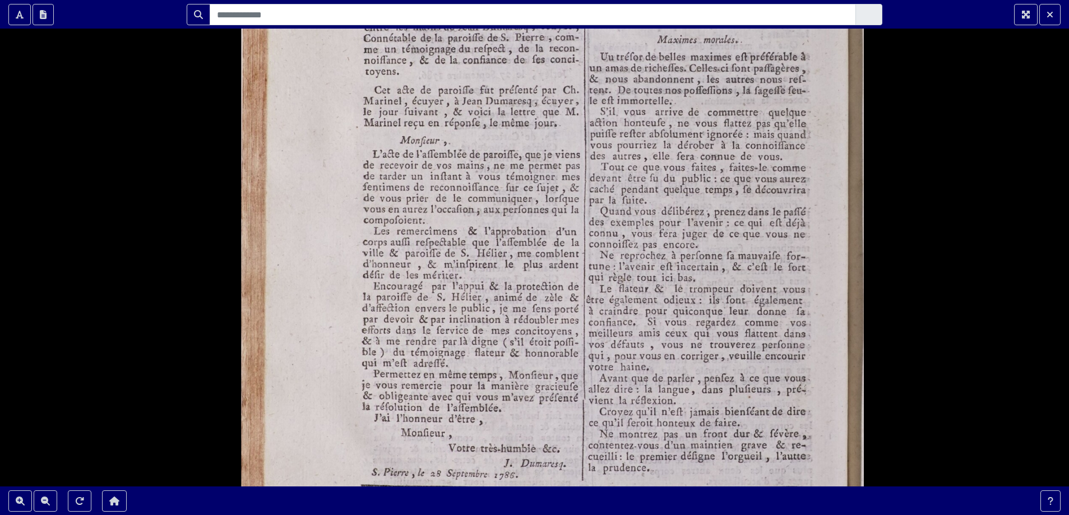
drag, startPoint x: 859, startPoint y: 194, endPoint x: 859, endPoint y: 206, distance: 11.8
click at [859, 206] on div at bounding box center [534, 257] width 1069 height 515
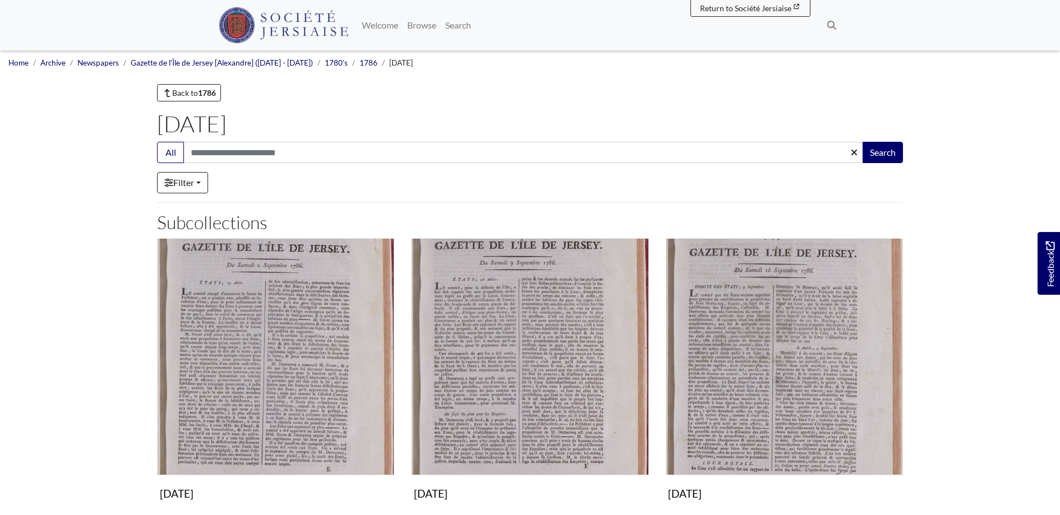
scroll to position [400, 0]
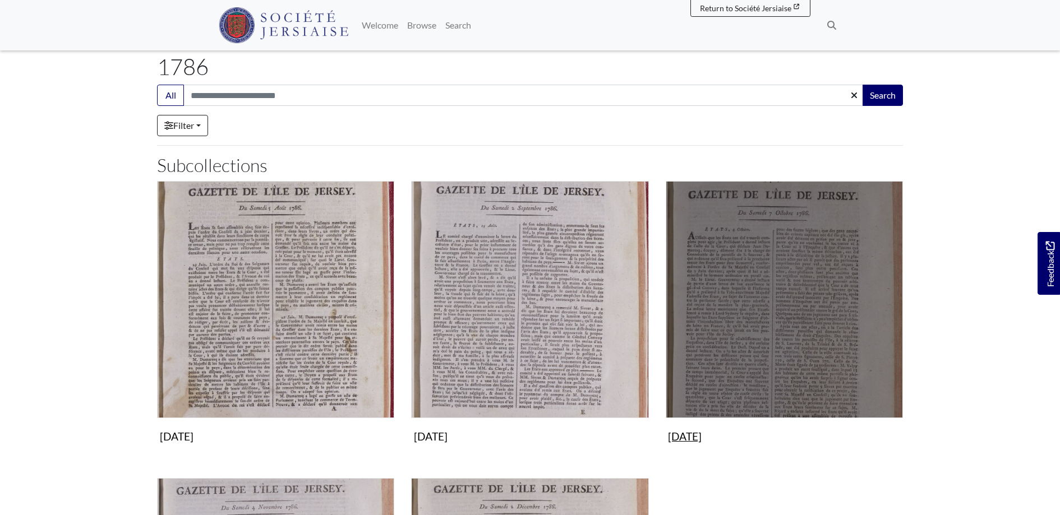
scroll to position [57, 0]
click at [827, 346] on img "Subcollection" at bounding box center [783, 299] width 237 height 237
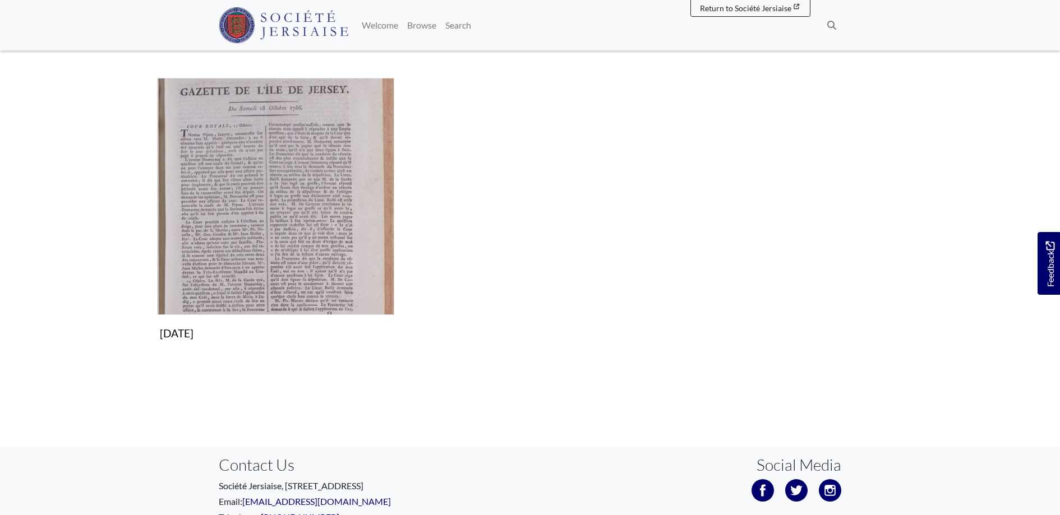
scroll to position [172, 0]
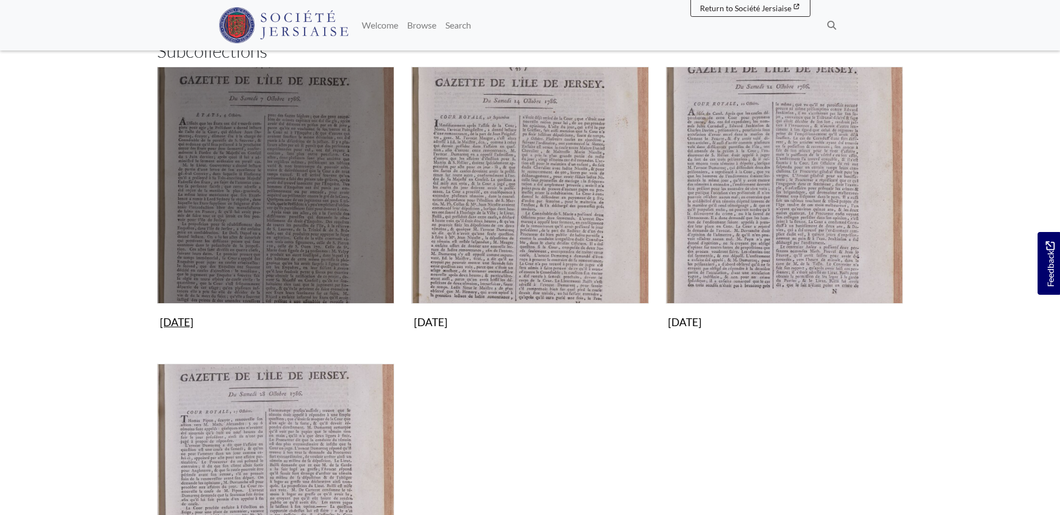
click at [305, 218] on img "Subcollection" at bounding box center [275, 185] width 237 height 237
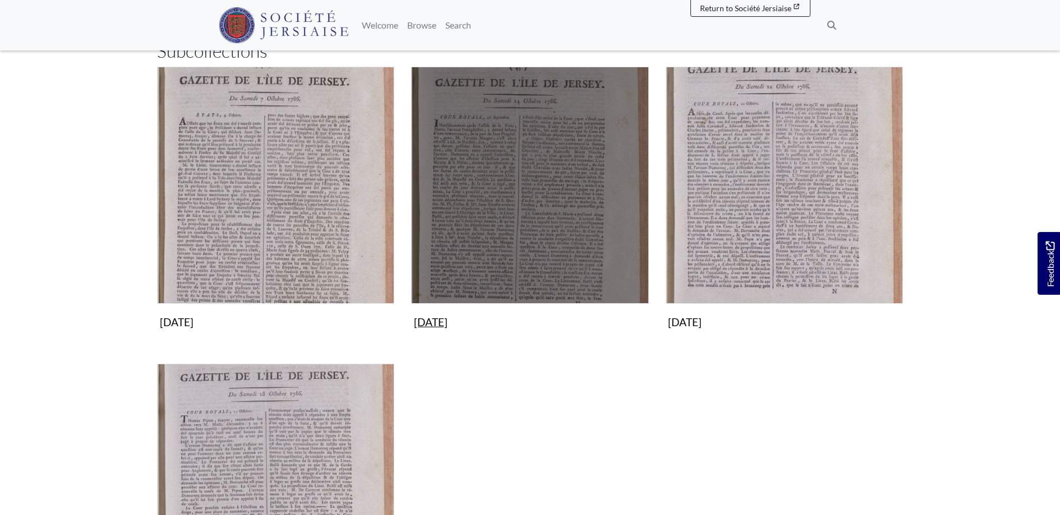
click at [506, 165] on img "Subcollection" at bounding box center [529, 185] width 237 height 237
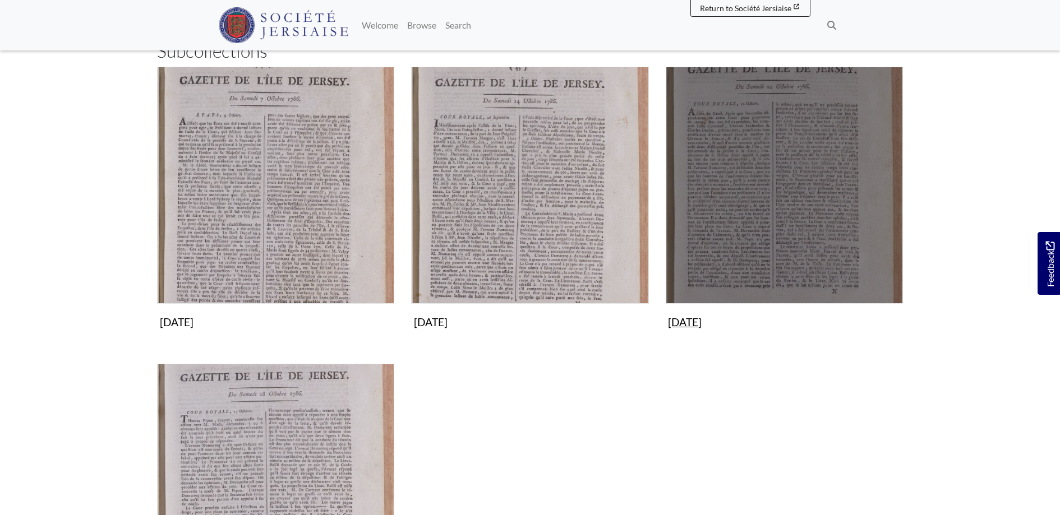
click at [792, 166] on img "Subcollection" at bounding box center [783, 185] width 237 height 237
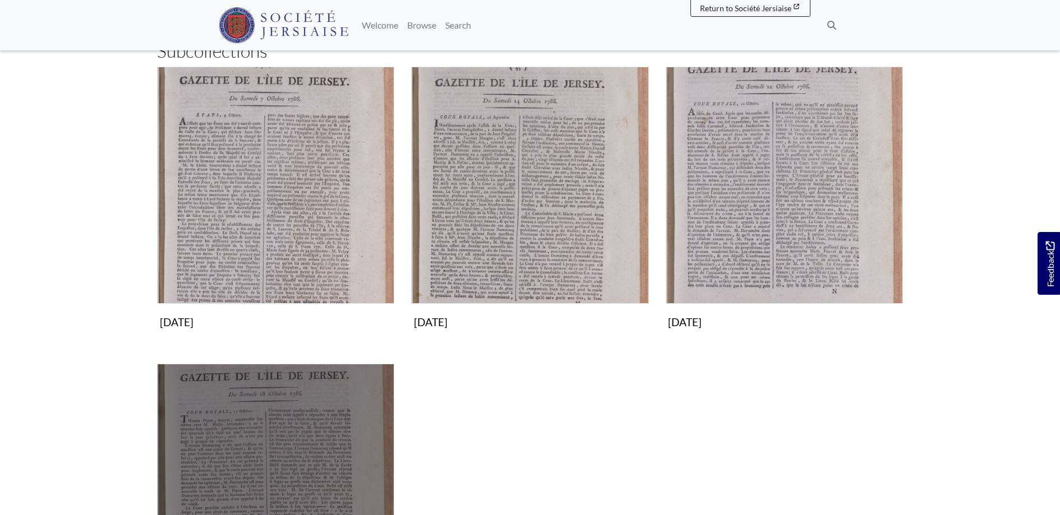
click at [278, 443] on img "Subcollection" at bounding box center [275, 482] width 237 height 237
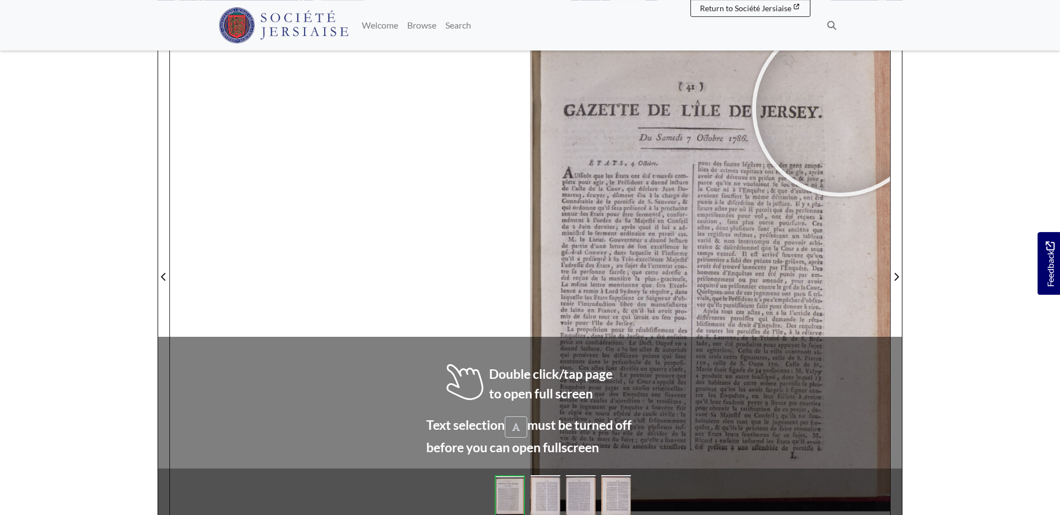
scroll to position [159, 0]
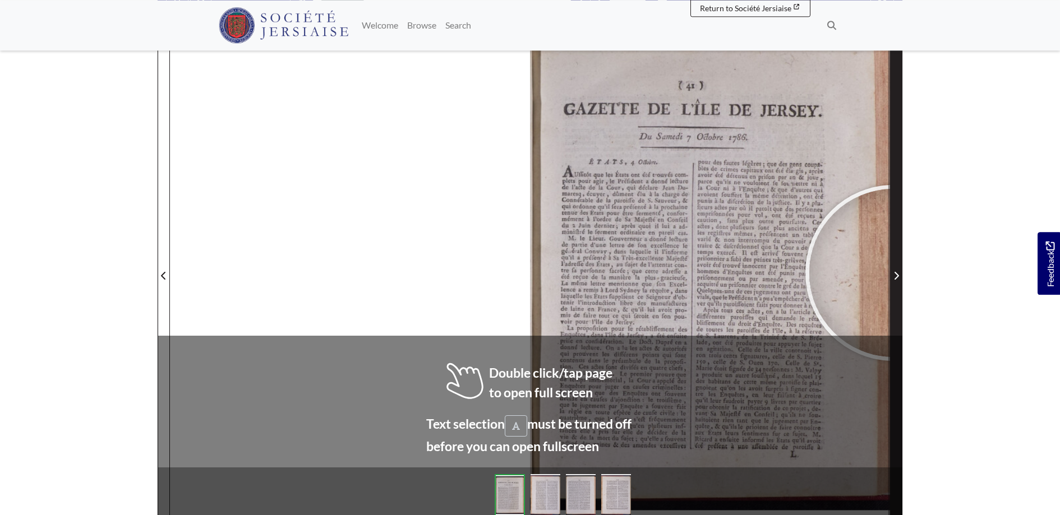
click at [893, 273] on icon "Next Page" at bounding box center [896, 275] width 6 height 9
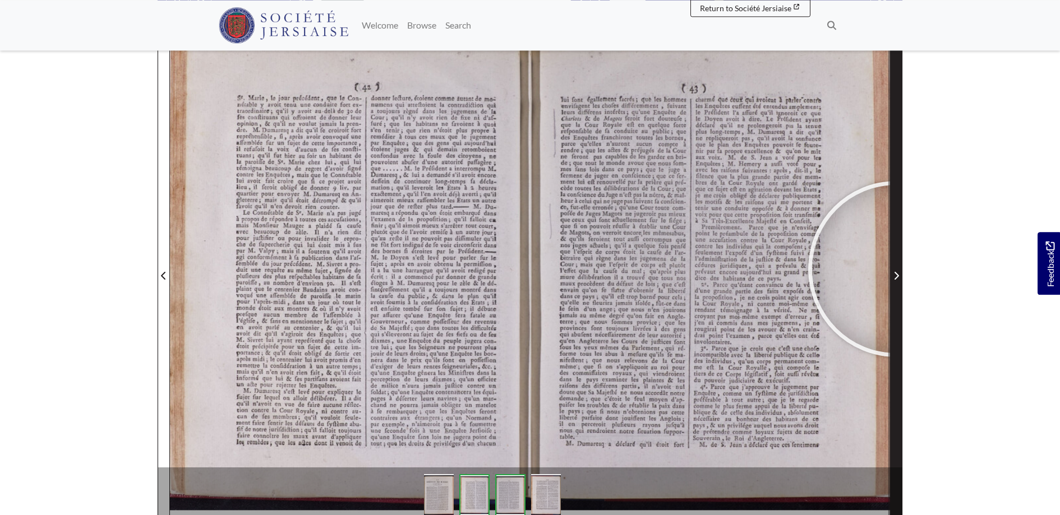
click at [896, 269] on span "Next Page" at bounding box center [895, 269] width 11 height 508
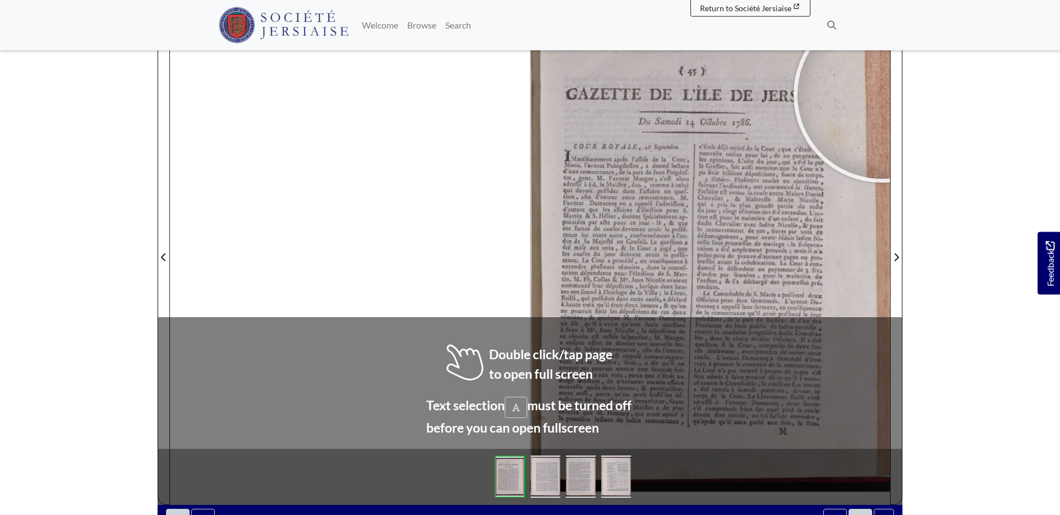
scroll to position [180, 0]
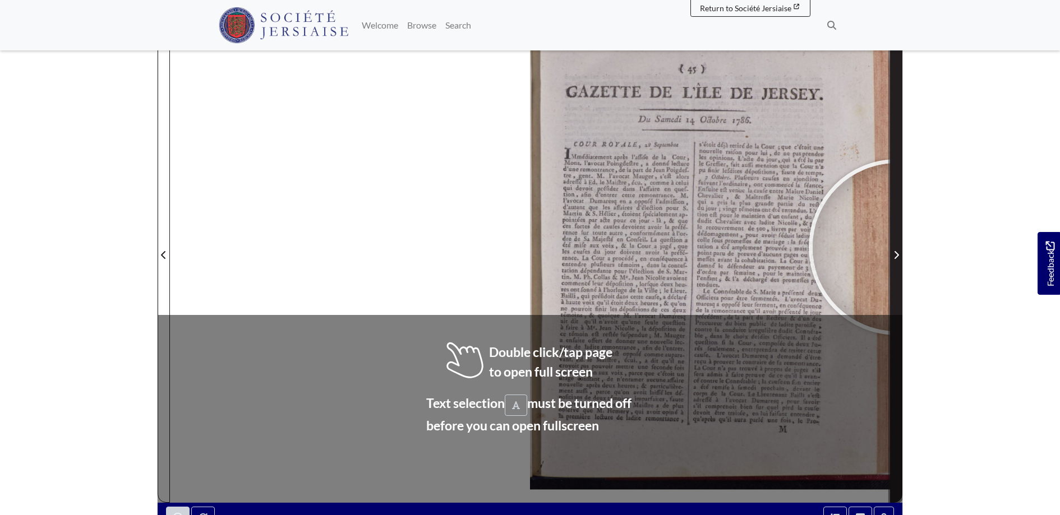
click at [896, 247] on span "Next Page" at bounding box center [895, 248] width 11 height 508
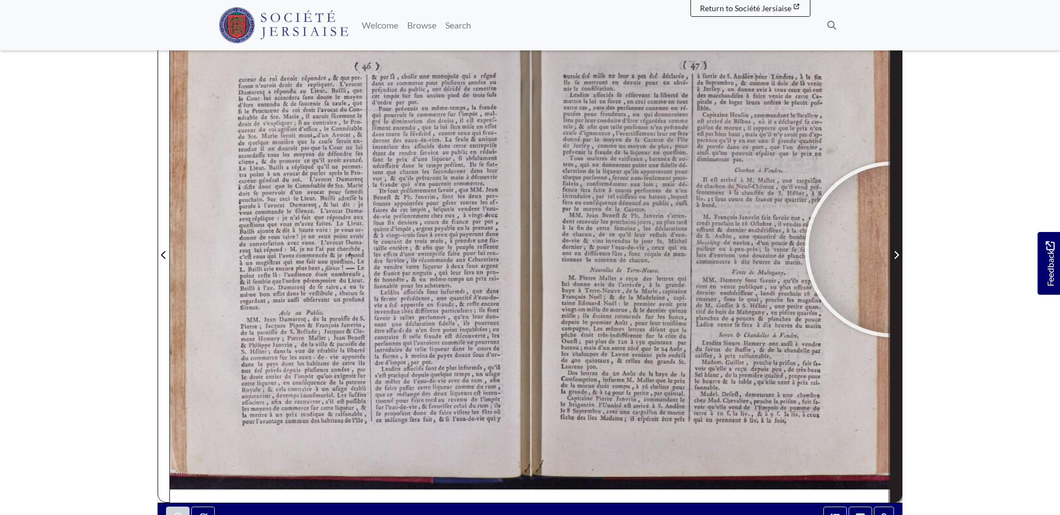
click at [892, 249] on span "Next Page" at bounding box center [895, 254] width 11 height 13
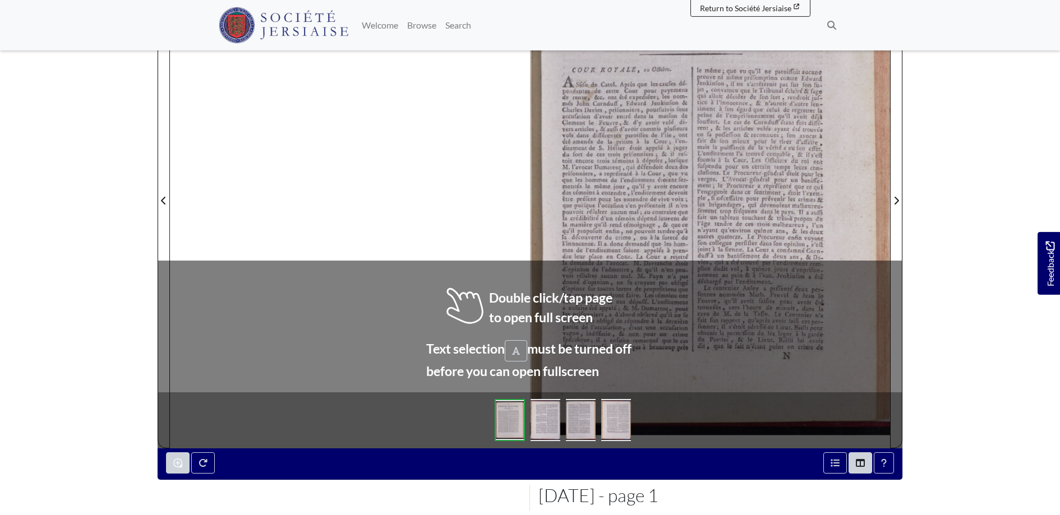
scroll to position [240, 0]
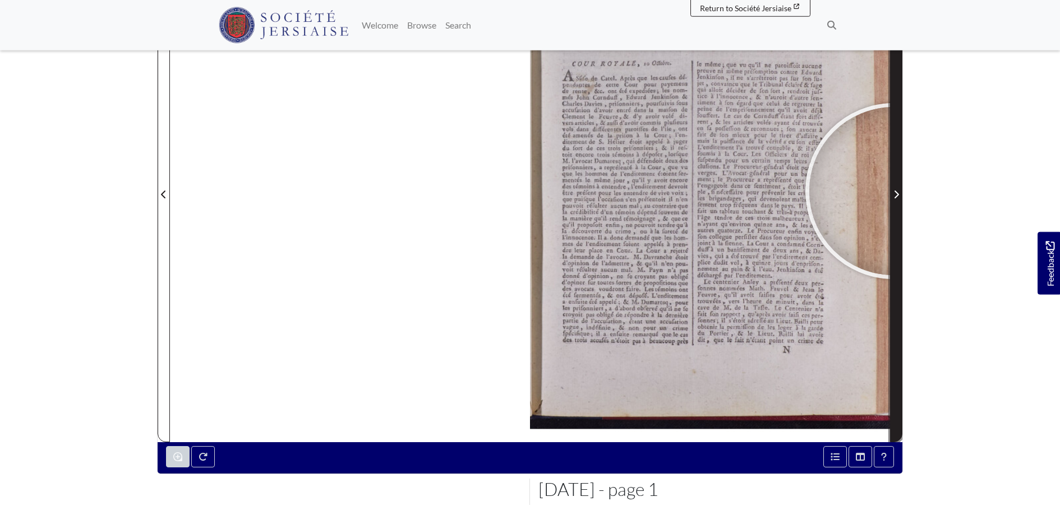
click at [893, 191] on icon "Next Page" at bounding box center [896, 194] width 6 height 9
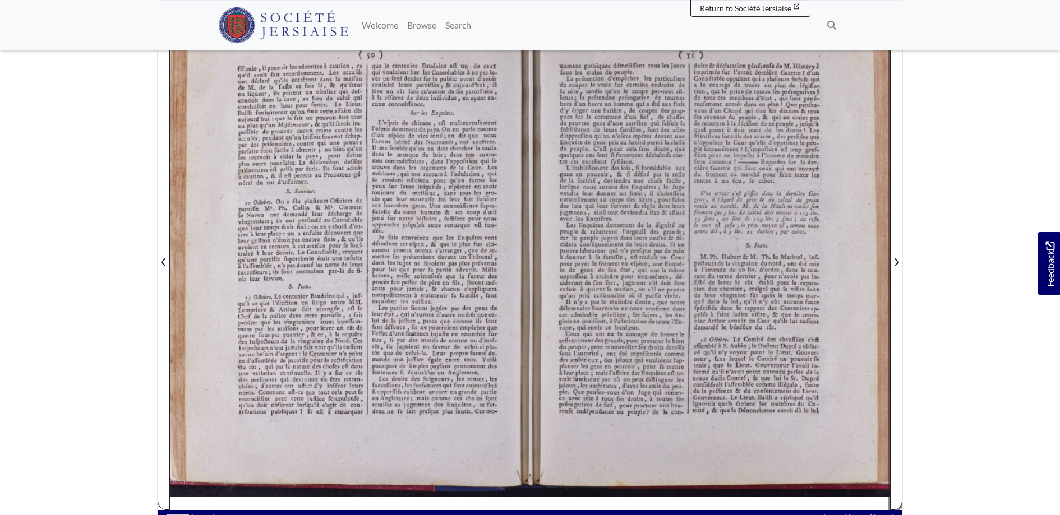
scroll to position [168, 0]
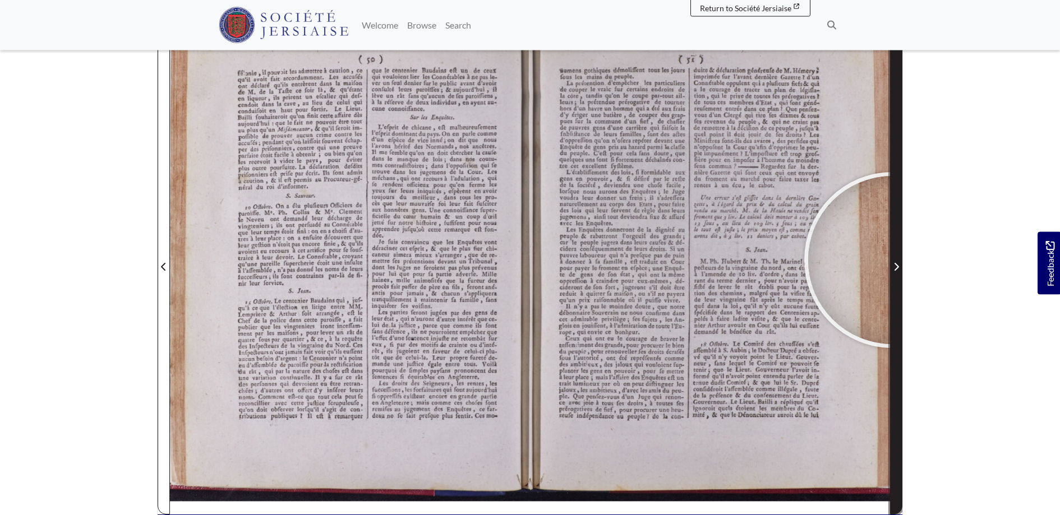
click at [892, 260] on span "Next Page" at bounding box center [895, 266] width 11 height 13
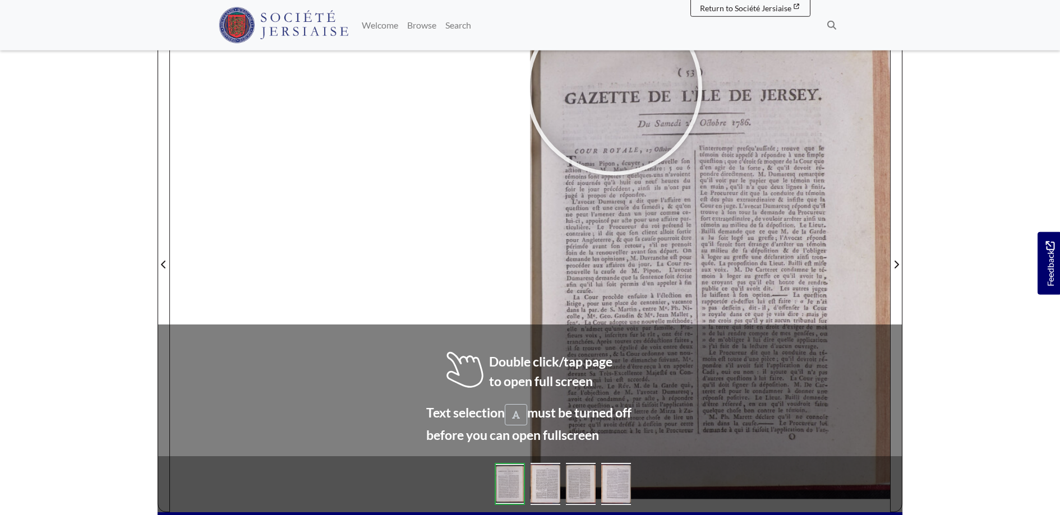
scroll to position [180, 0]
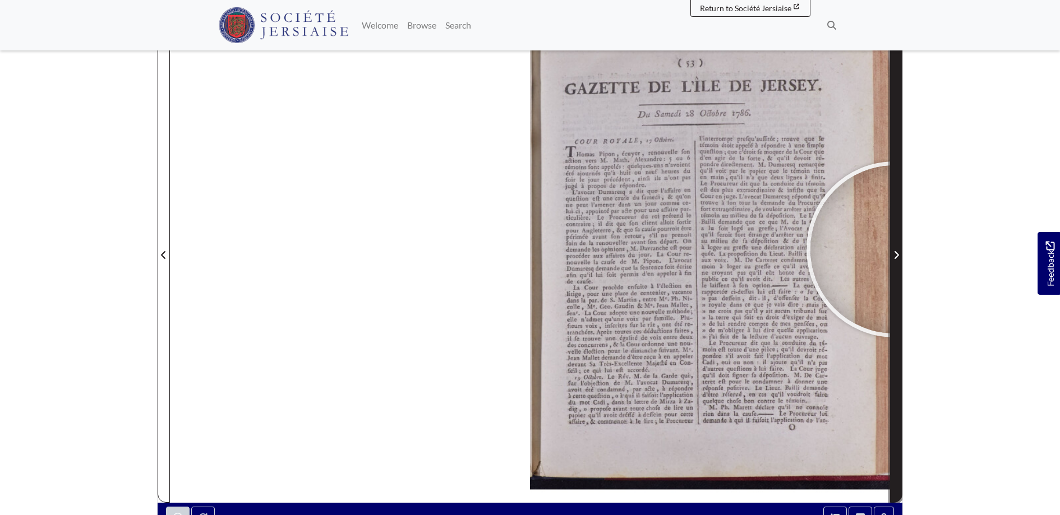
click at [894, 249] on span "Next Page" at bounding box center [895, 254] width 11 height 13
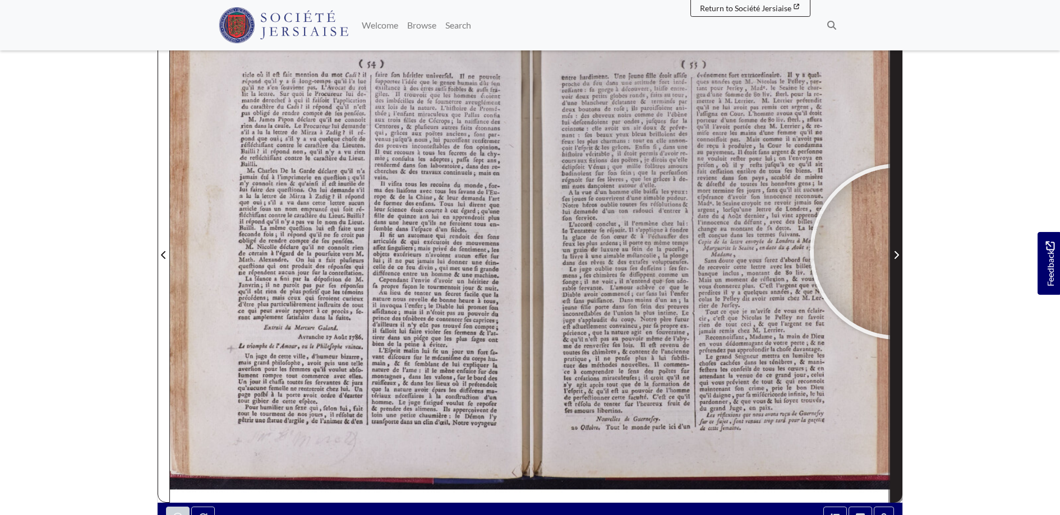
click at [898, 252] on icon "Next Page" at bounding box center [896, 255] width 6 height 9
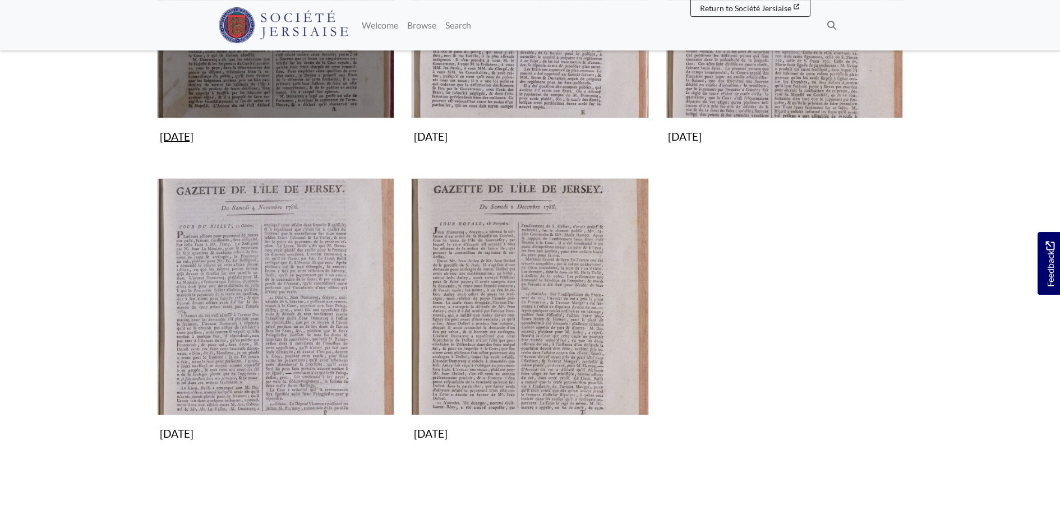
scroll to position [400, 0]
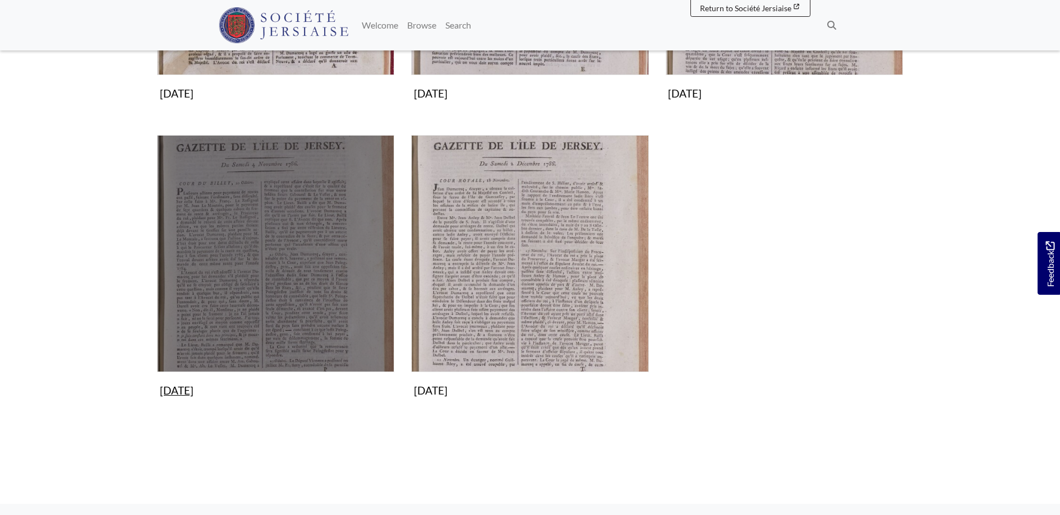
click at [262, 298] on img "Subcollection" at bounding box center [275, 253] width 237 height 237
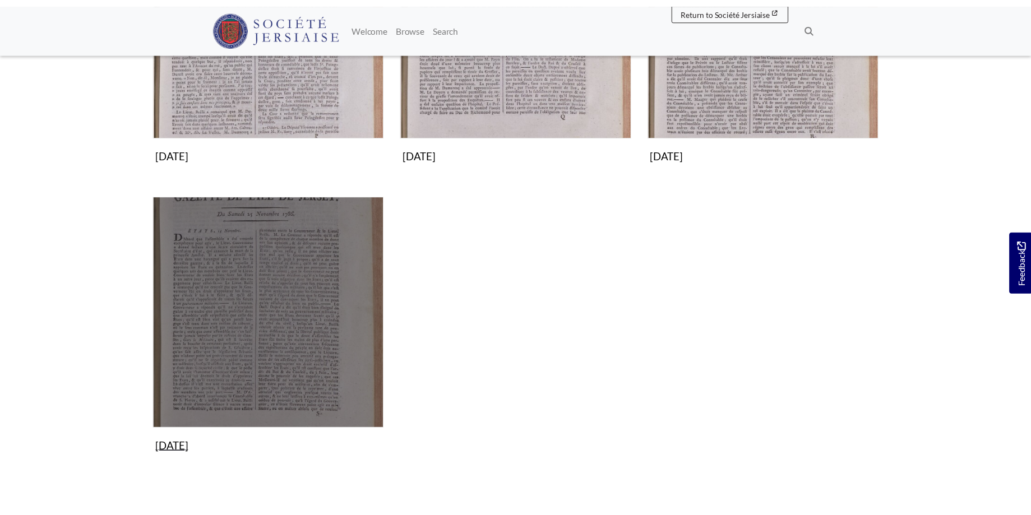
scroll to position [343, 0]
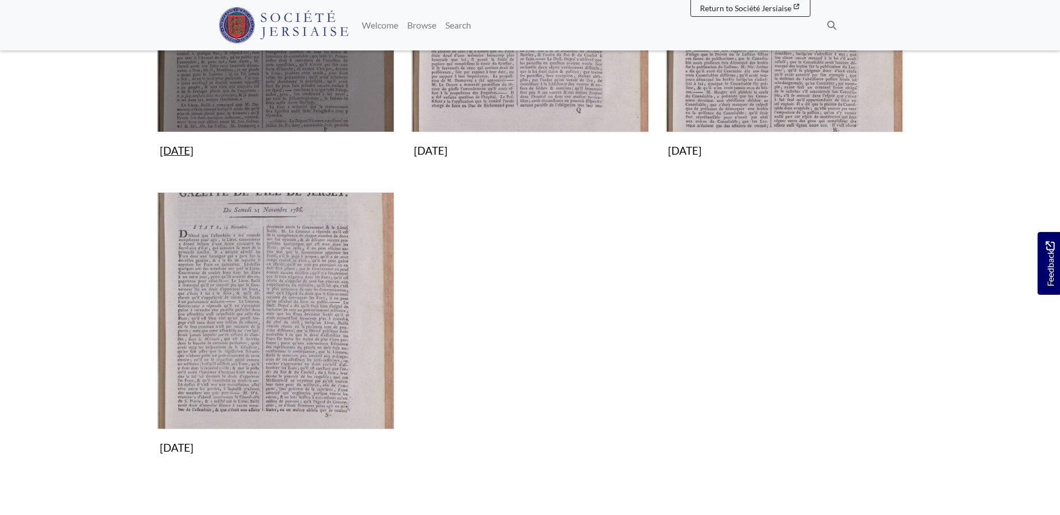
click at [315, 72] on img "Subcollection" at bounding box center [275, 13] width 237 height 237
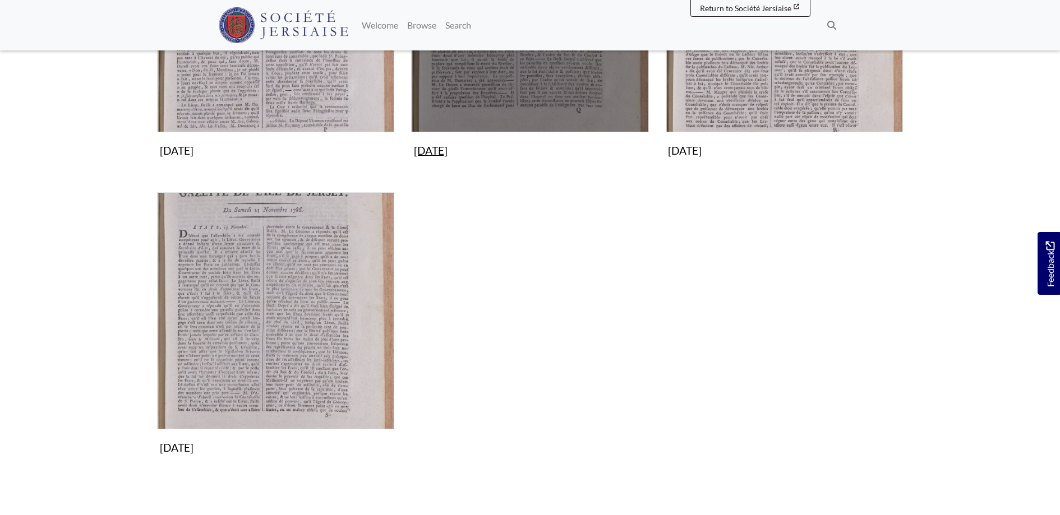
click at [571, 84] on img "Subcollection" at bounding box center [529, 13] width 237 height 237
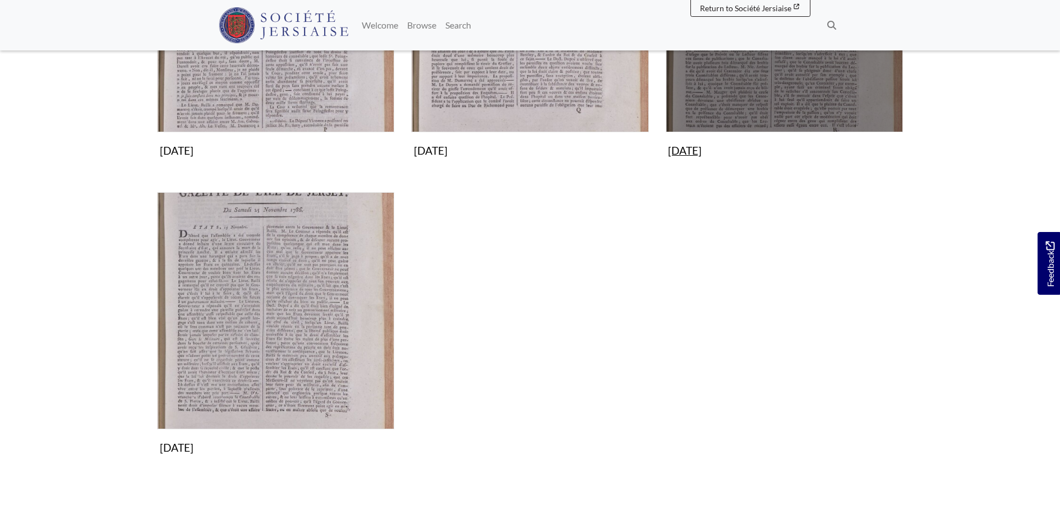
click at [757, 95] on img "Subcollection" at bounding box center [783, 13] width 237 height 237
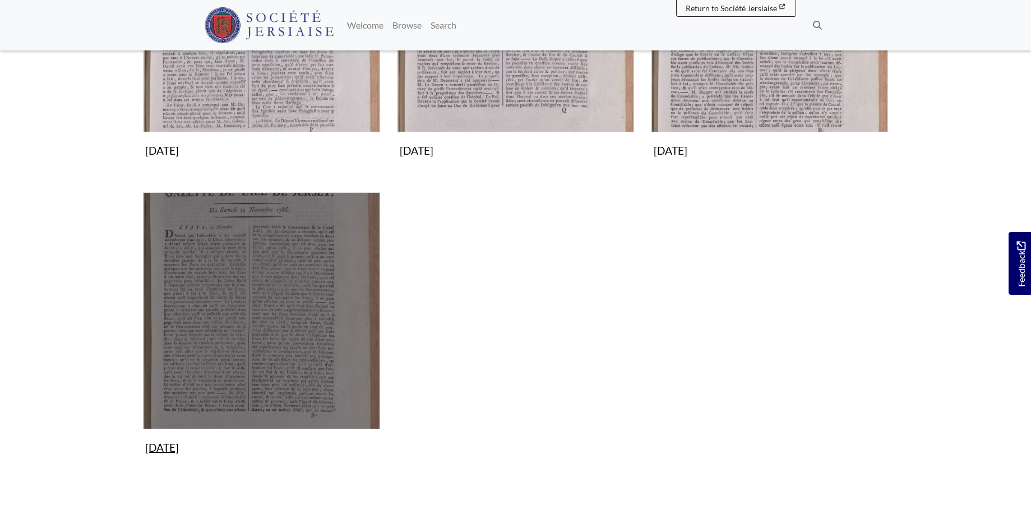
click at [283, 360] on img "Subcollection" at bounding box center [261, 310] width 237 height 237
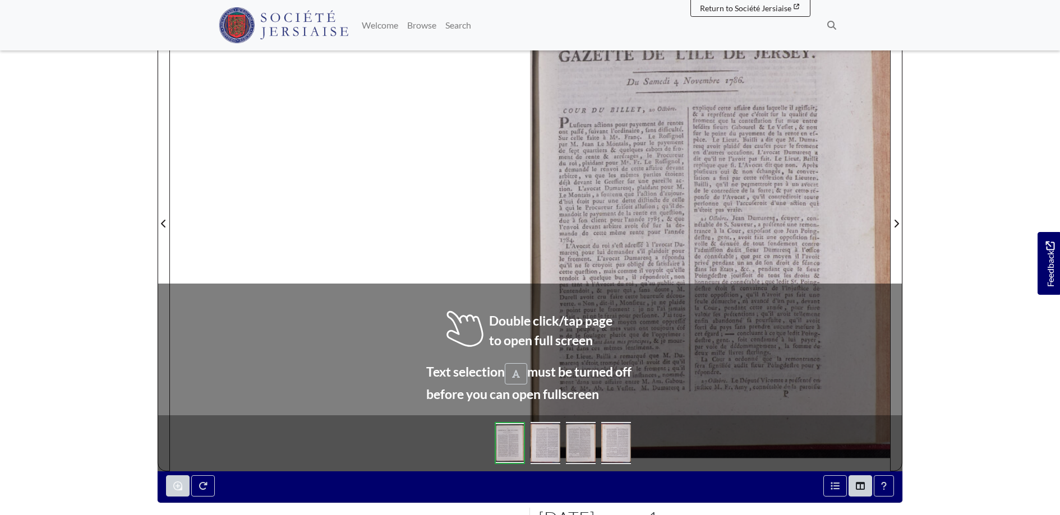
scroll to position [212, 0]
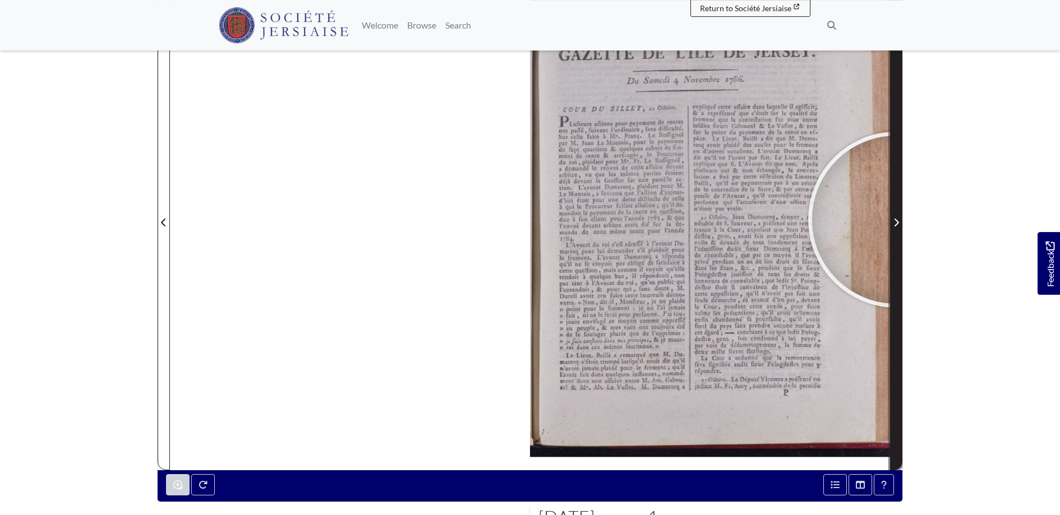
click at [896, 220] on icon "Next Page" at bounding box center [896, 222] width 6 height 9
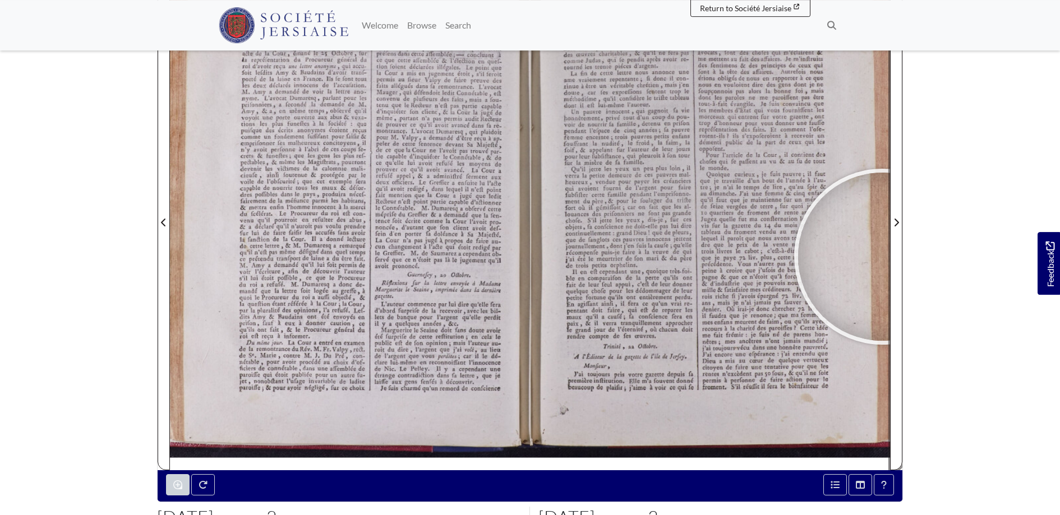
scroll to position [191, 0]
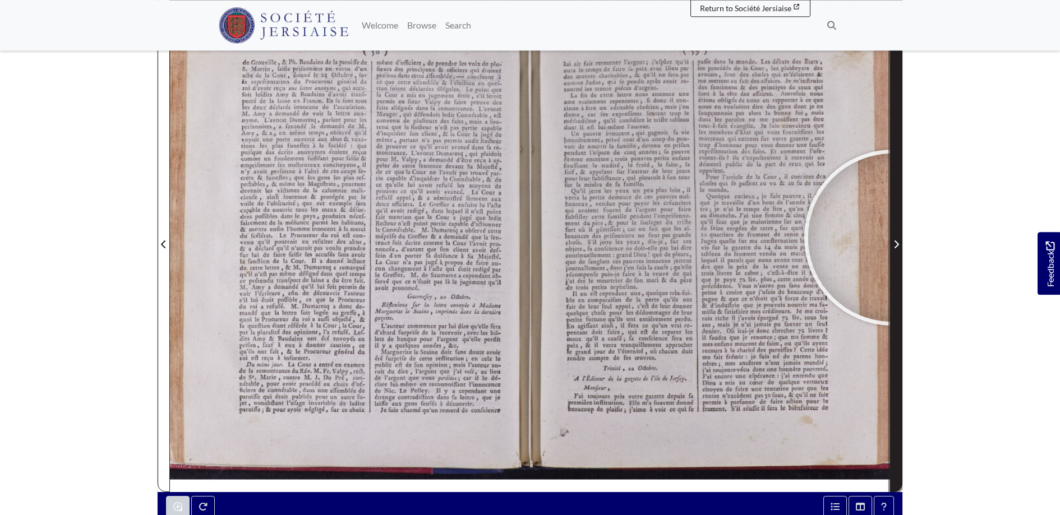
click at [892, 238] on span "Next Page" at bounding box center [895, 238] width 11 height 508
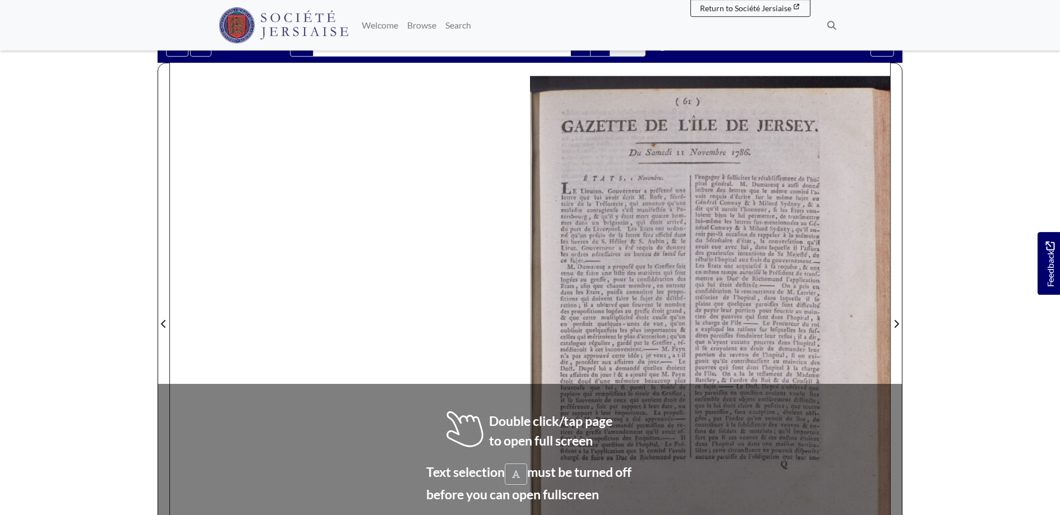
scroll to position [121, 0]
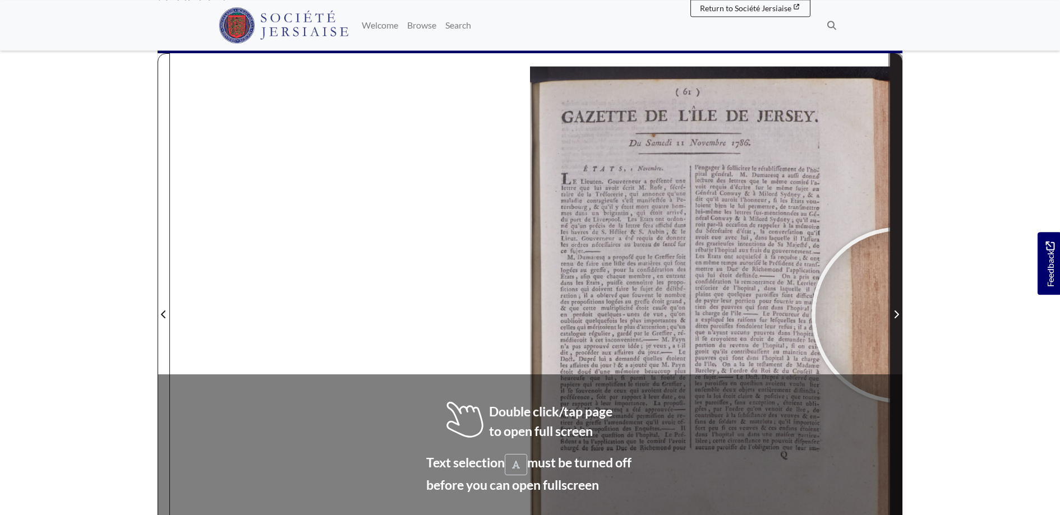
click at [899, 315] on span "Next Page" at bounding box center [895, 314] width 11 height 13
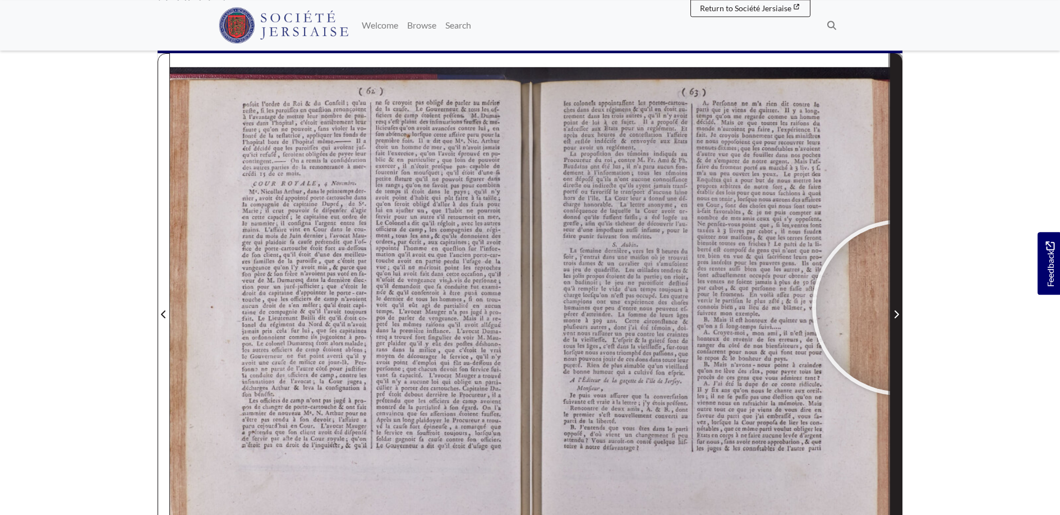
click at [900, 308] on span "Next Page" at bounding box center [895, 308] width 11 height 508
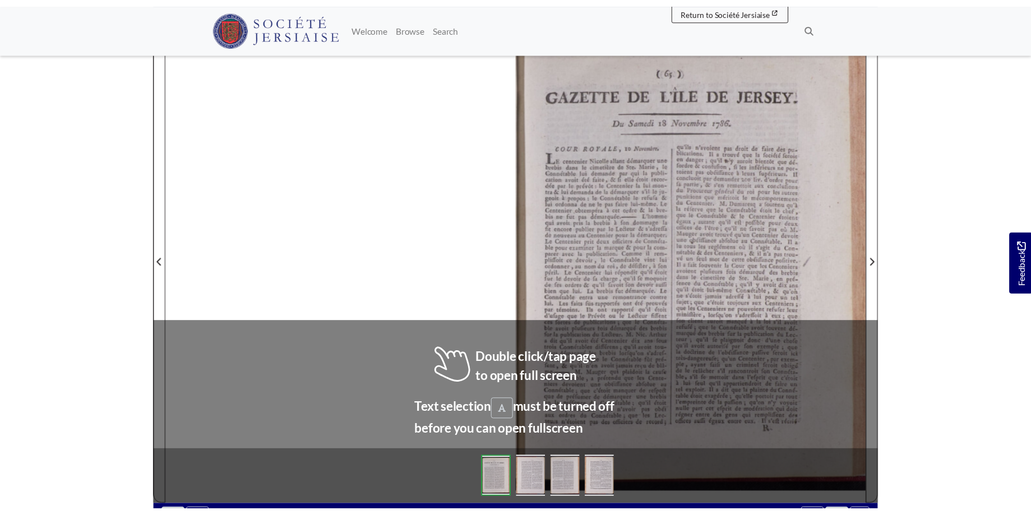
scroll to position [182, 0]
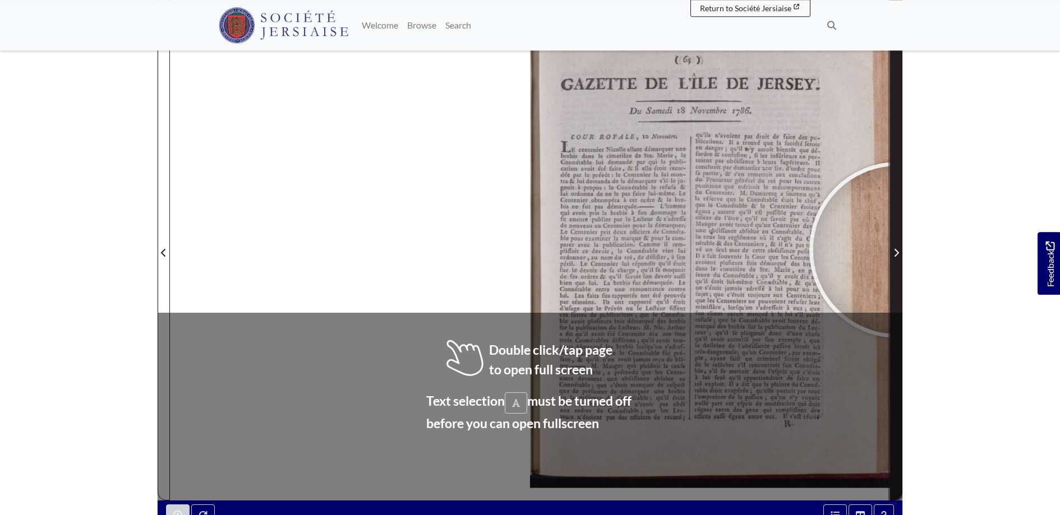
click at [897, 250] on icon "Next Page" at bounding box center [896, 252] width 6 height 9
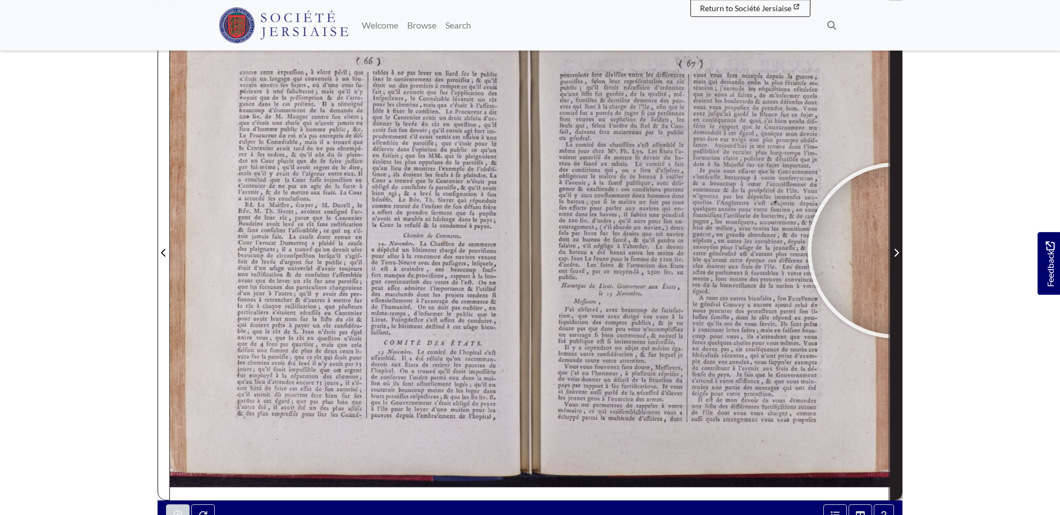
click at [895, 251] on icon "Next Page" at bounding box center [896, 253] width 4 height 8
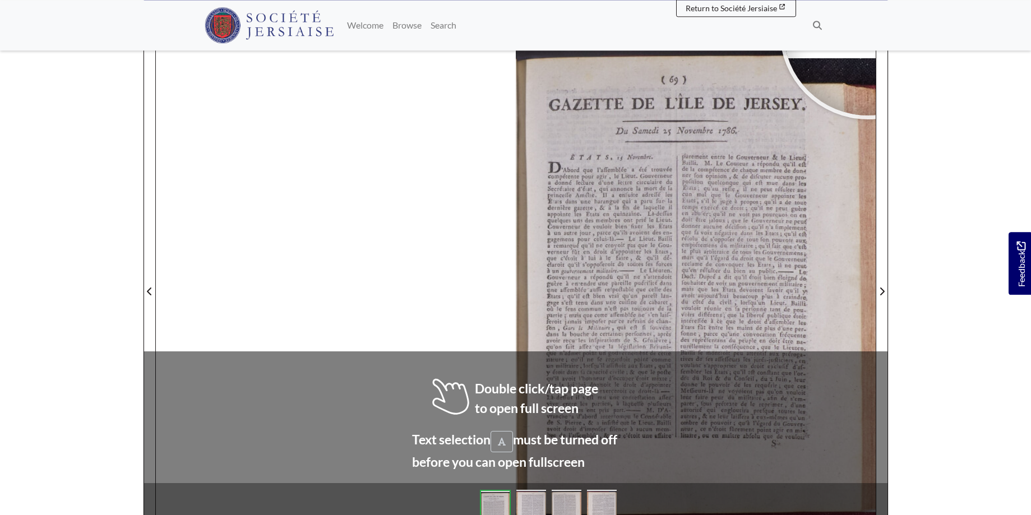
scroll to position [170, 0]
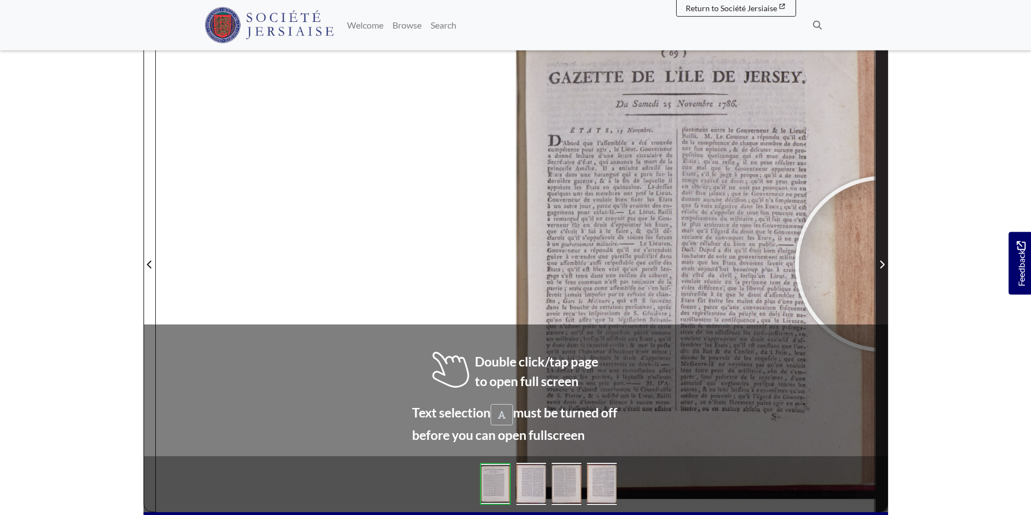
click at [883, 264] on icon "Next Page" at bounding box center [882, 265] width 4 height 8
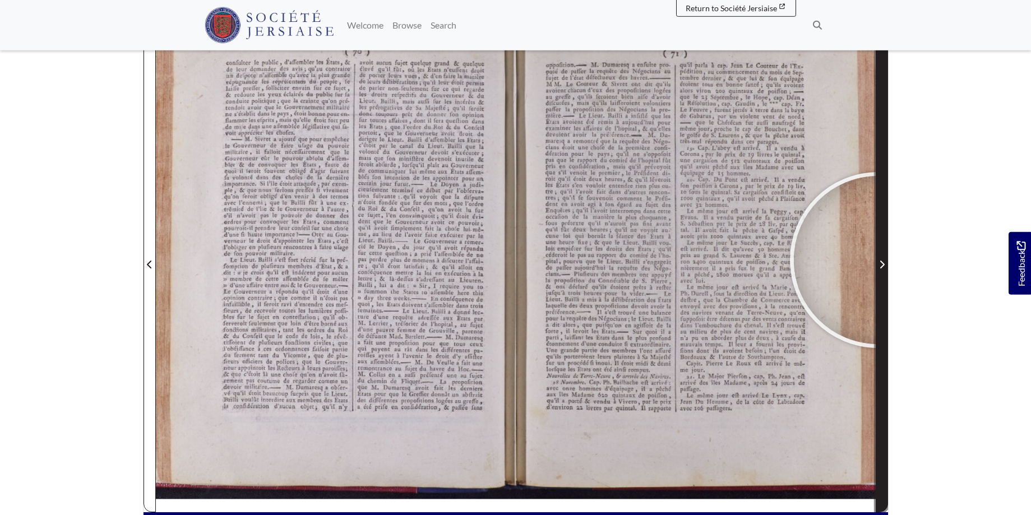
click at [878, 260] on span "Next Page" at bounding box center [881, 264] width 11 height 13
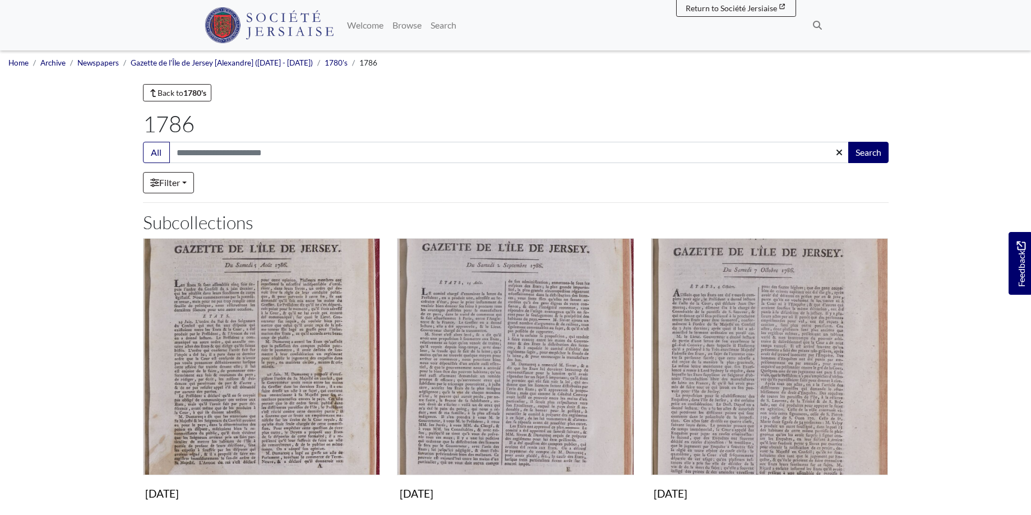
scroll to position [400, 0]
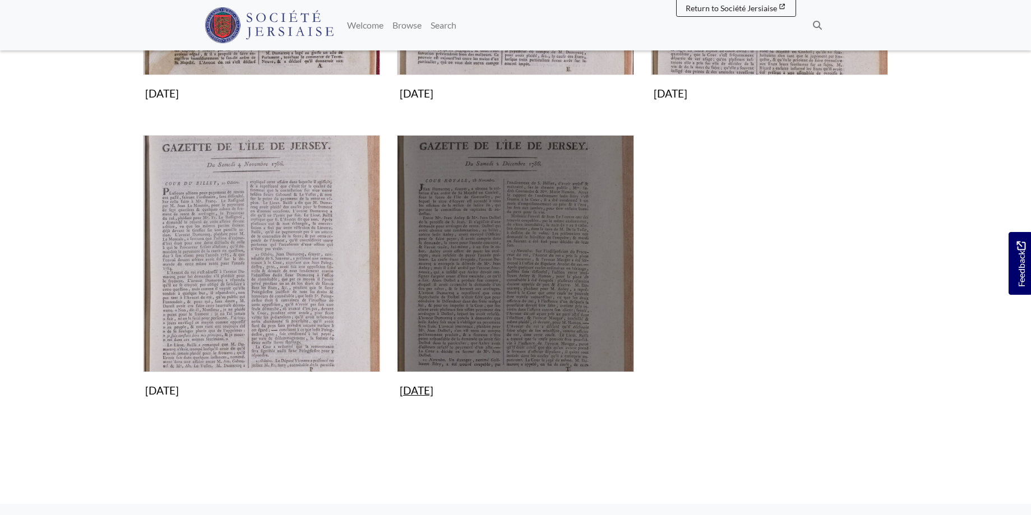
click at [567, 294] on img "Subcollection" at bounding box center [515, 253] width 237 height 237
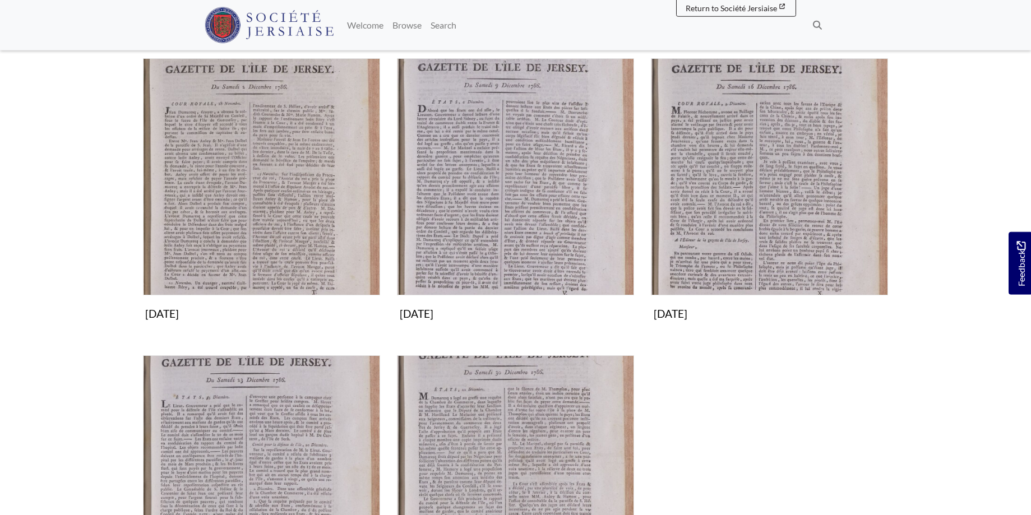
scroll to position [114, 0]
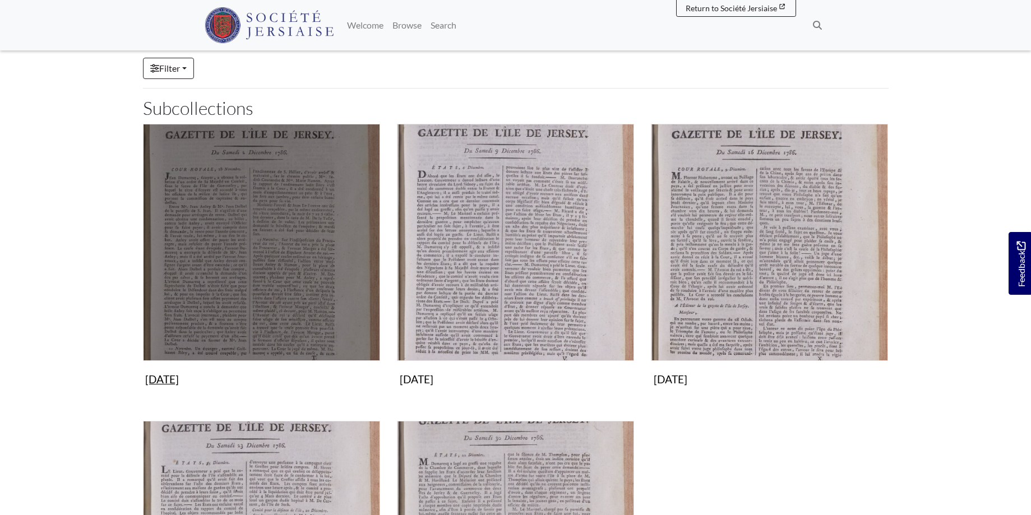
click at [263, 229] on img "Subcollection" at bounding box center [261, 242] width 237 height 237
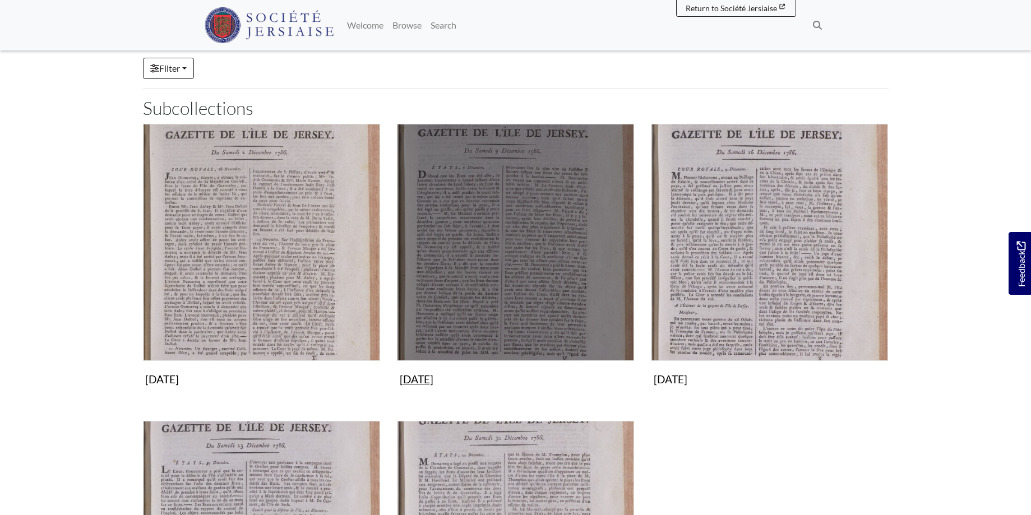
click at [559, 284] on img "Subcollection" at bounding box center [515, 242] width 237 height 237
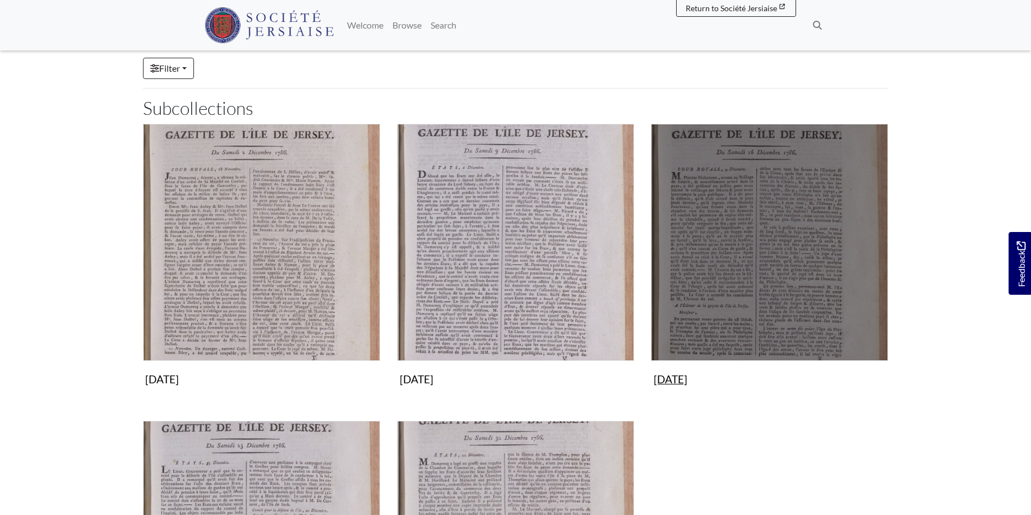
click at [774, 228] on img "Subcollection" at bounding box center [769, 242] width 237 height 237
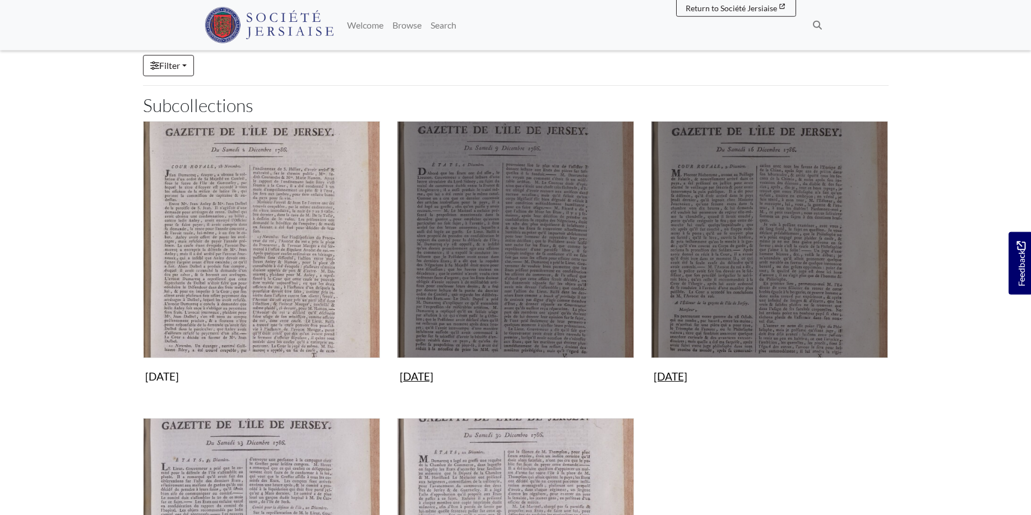
scroll to position [400, 0]
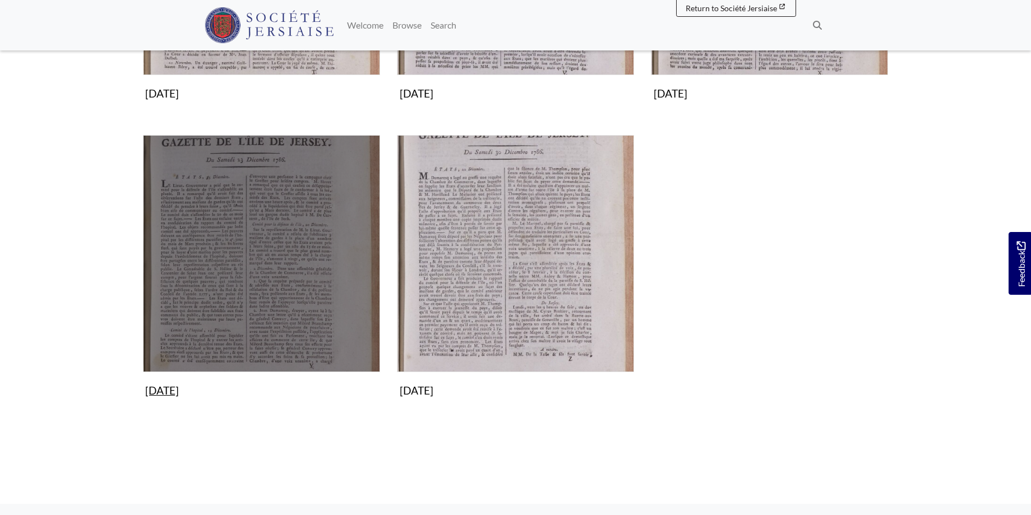
drag, startPoint x: 297, startPoint y: 237, endPoint x: 301, endPoint y: 228, distance: 10.0
click at [297, 235] on img "Subcollection" at bounding box center [261, 253] width 237 height 237
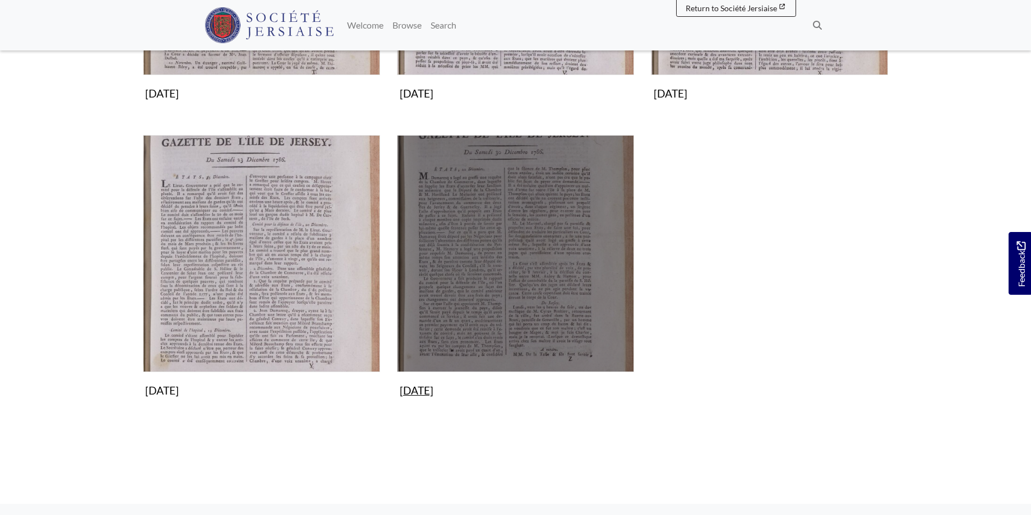
click at [544, 248] on img "Subcollection" at bounding box center [515, 253] width 237 height 237
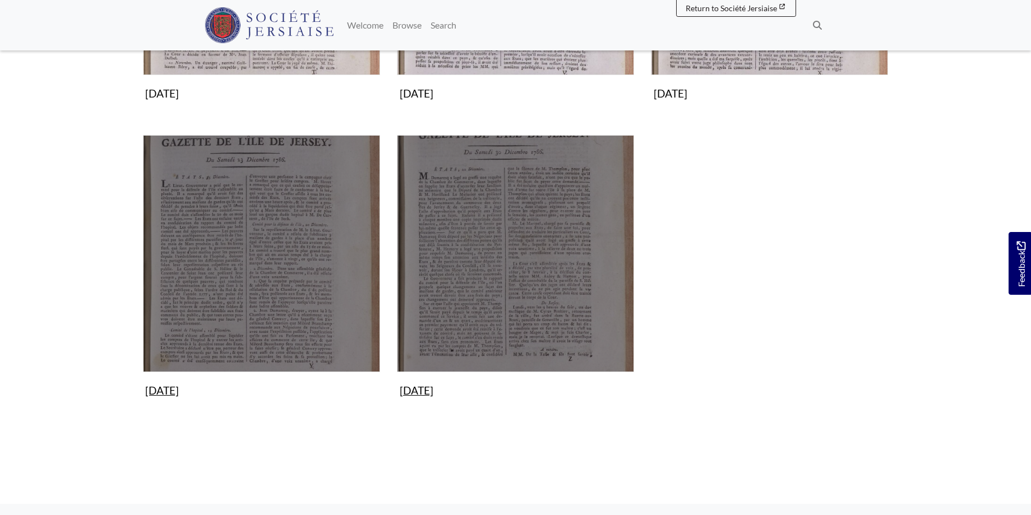
scroll to position [0, 0]
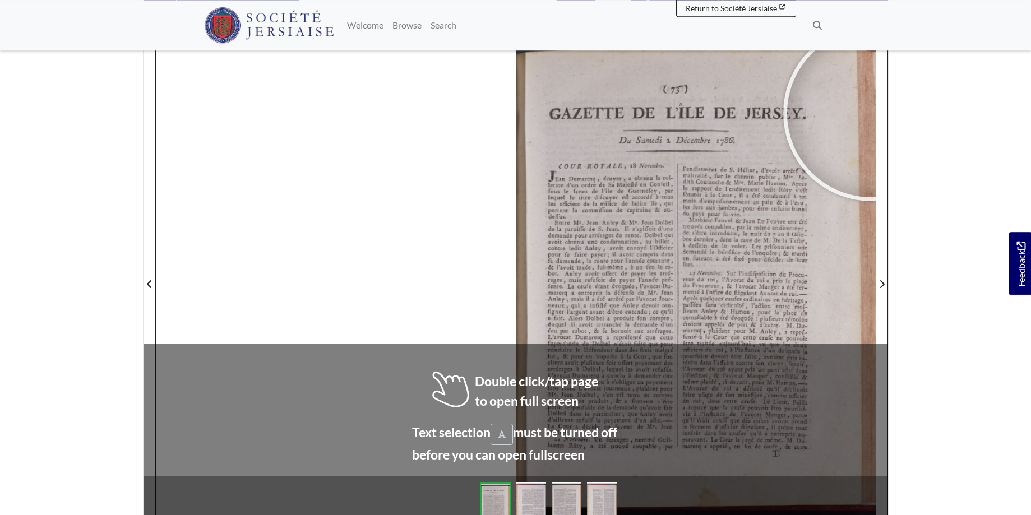
scroll to position [158, 0]
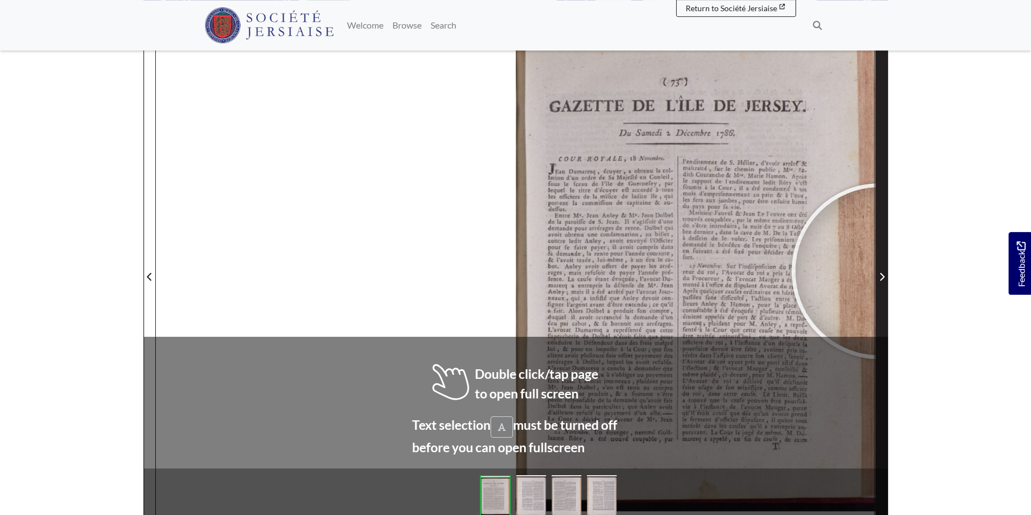
click at [880, 271] on span "Next Page" at bounding box center [881, 276] width 11 height 13
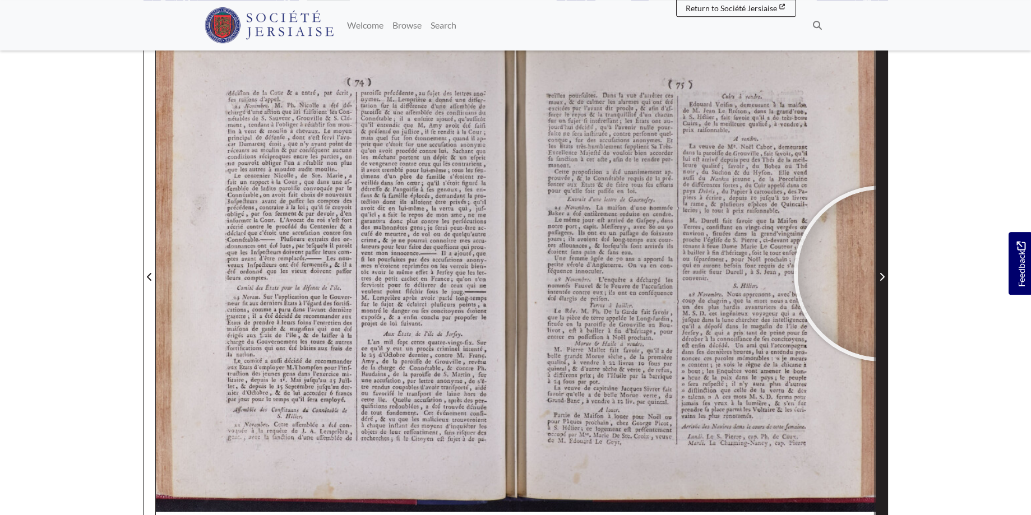
click at [882, 274] on icon "Next Page" at bounding box center [882, 276] width 6 height 9
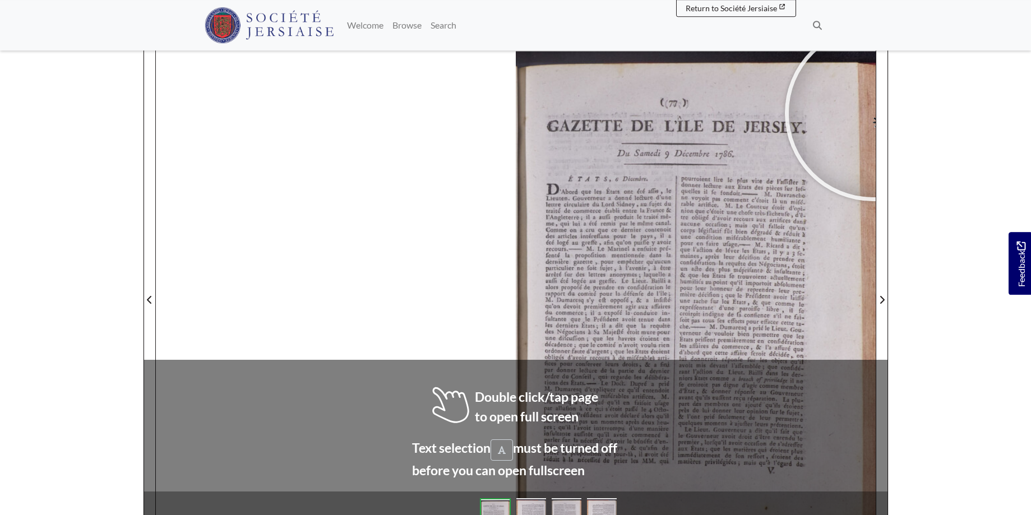
scroll to position [140, 0]
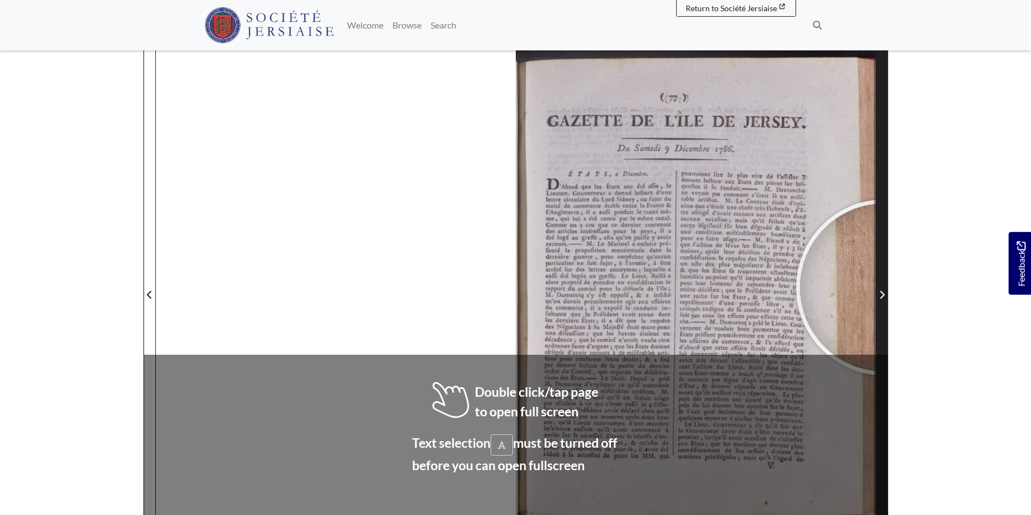
click at [884, 288] on span "Next Page" at bounding box center [881, 288] width 11 height 508
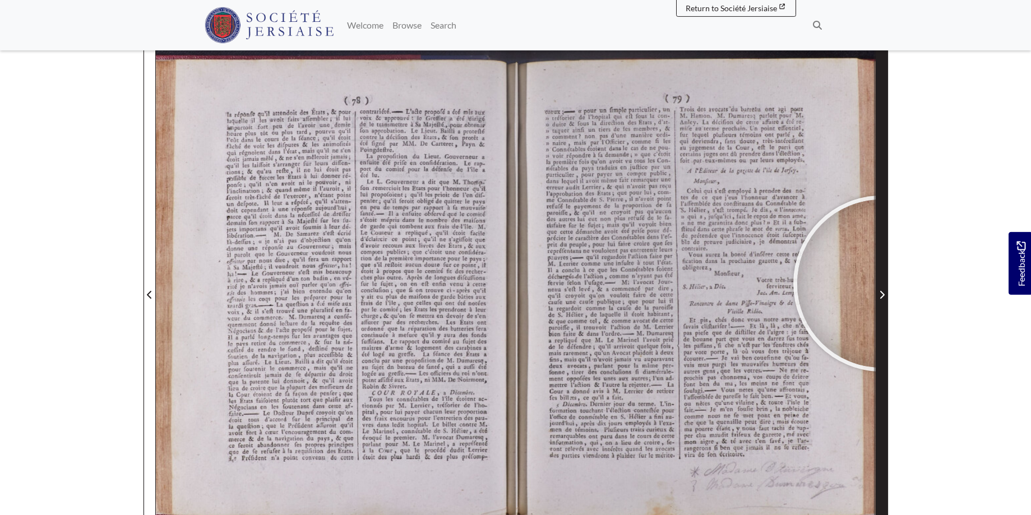
click at [881, 284] on span "Next Page" at bounding box center [881, 288] width 11 height 508
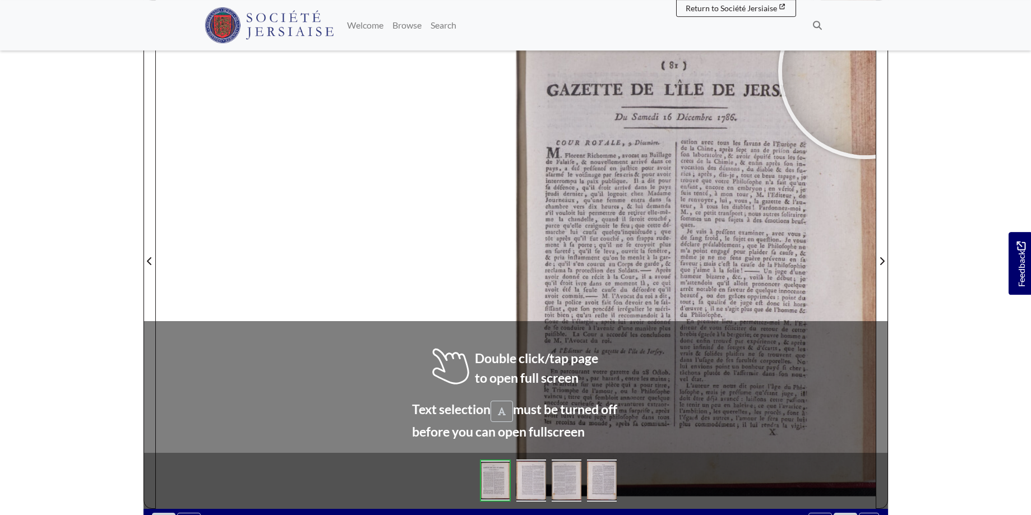
scroll to position [176, 0]
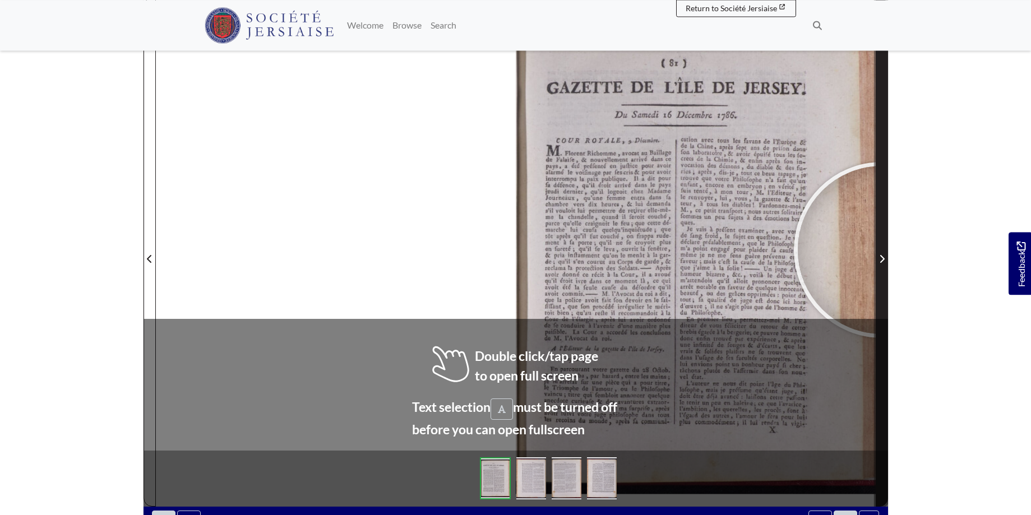
click at [882, 250] on span "Next Page" at bounding box center [881, 252] width 11 height 508
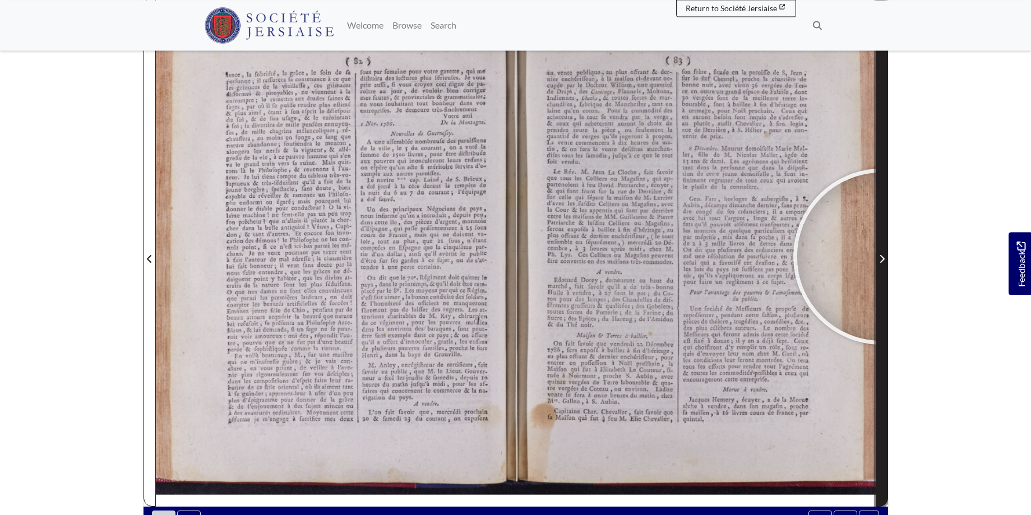
click at [881, 257] on icon "Next Page" at bounding box center [882, 259] width 4 height 8
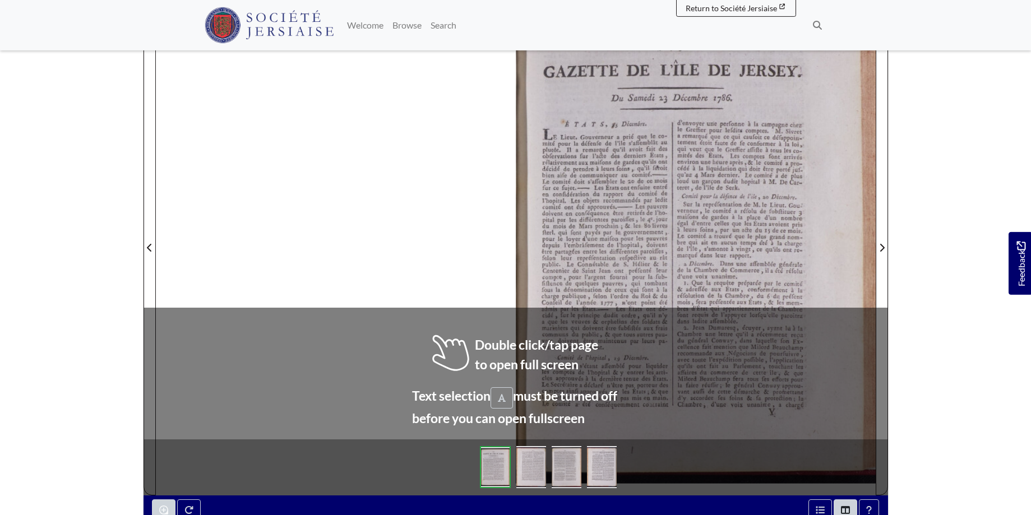
scroll to position [199, 0]
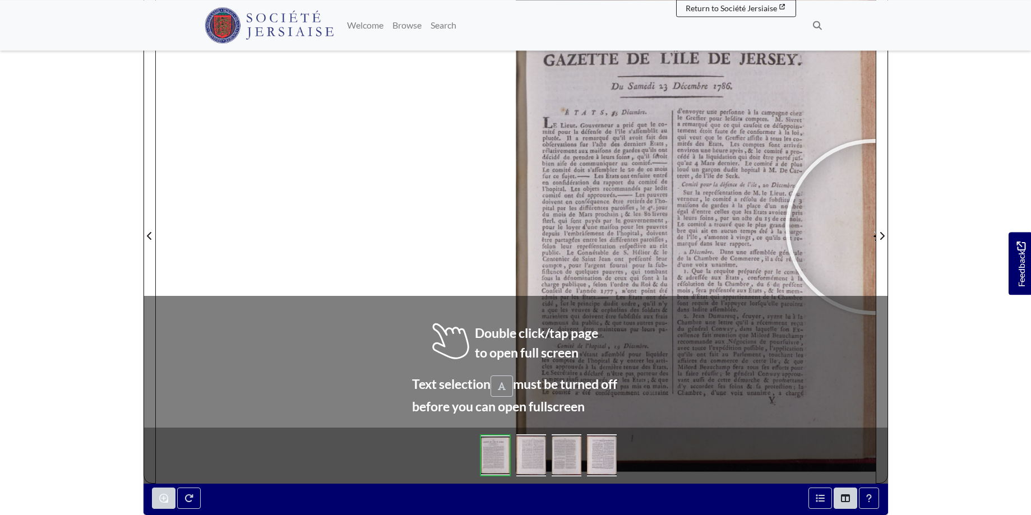
click at [873, 226] on div at bounding box center [873, 227] width 168 height 168
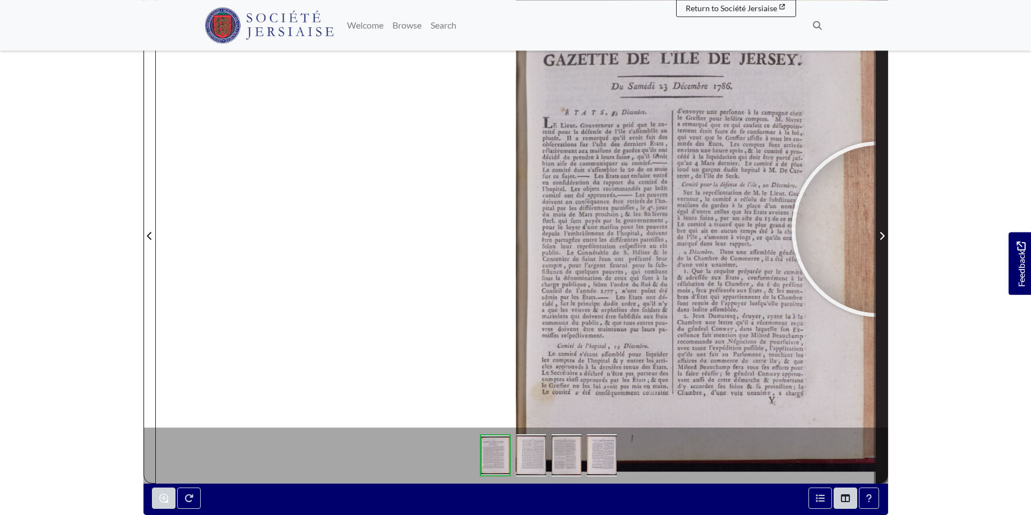
click at [880, 229] on span "Next Page" at bounding box center [881, 229] width 11 height 508
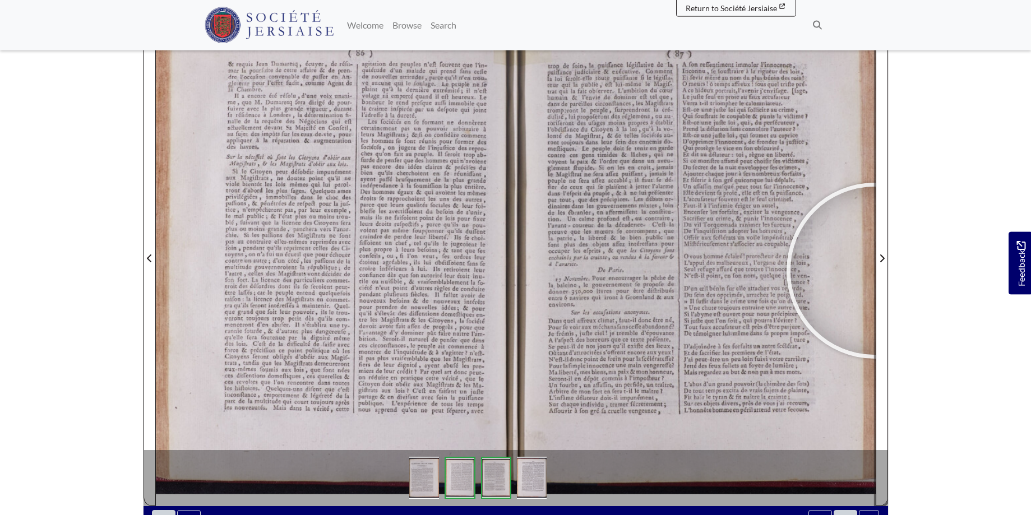
scroll to position [170, 0]
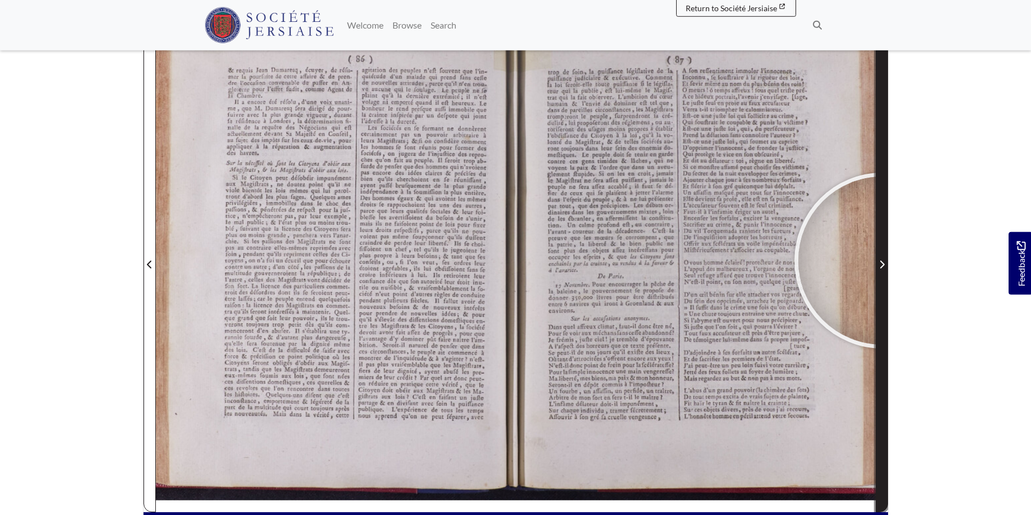
click at [882, 261] on icon "Next Page" at bounding box center [882, 264] width 6 height 9
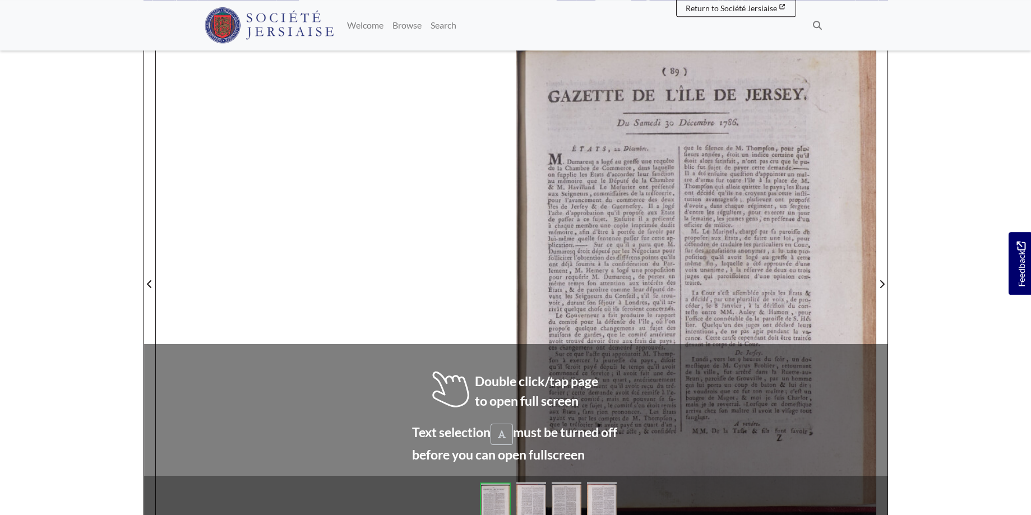
scroll to position [156, 0]
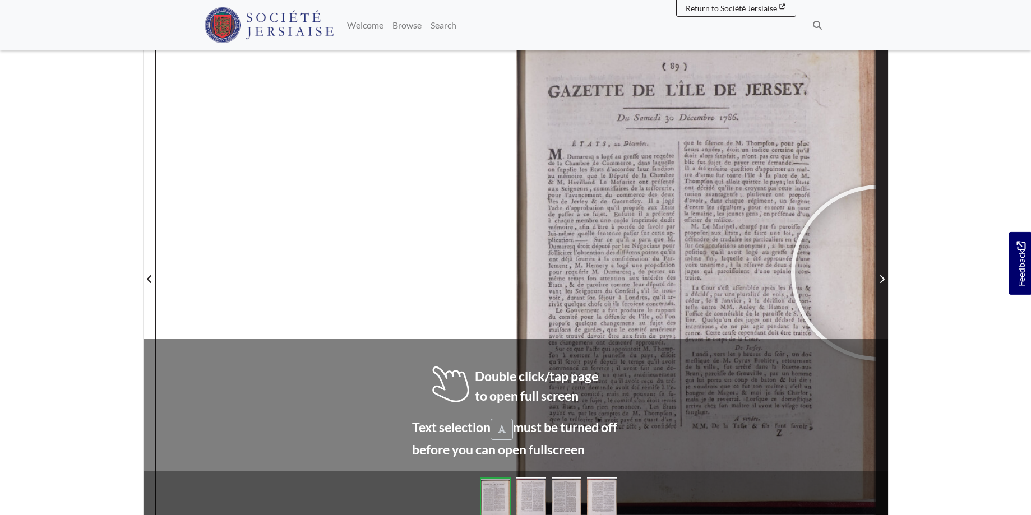
click at [880, 273] on span "Next Page" at bounding box center [881, 278] width 11 height 13
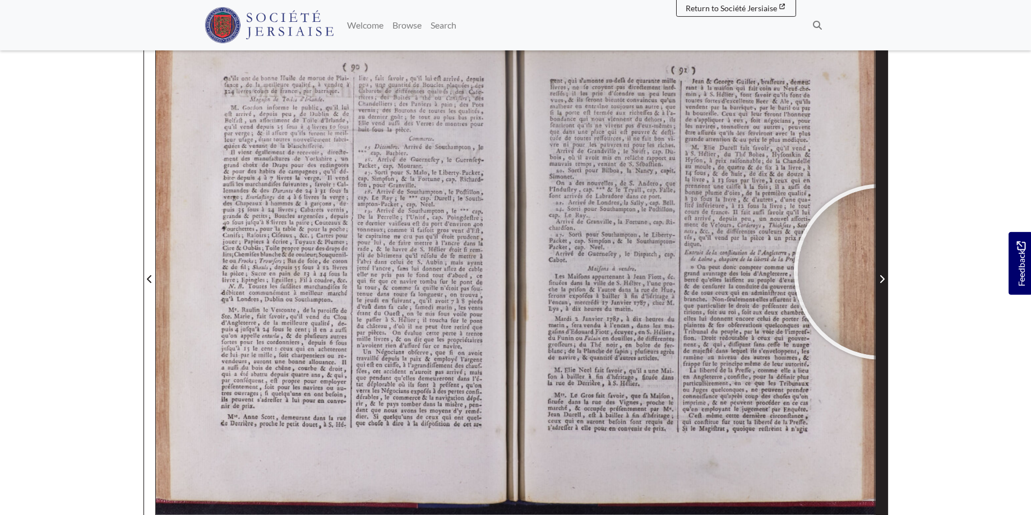
click at [882, 272] on span "Next Page" at bounding box center [881, 272] width 11 height 508
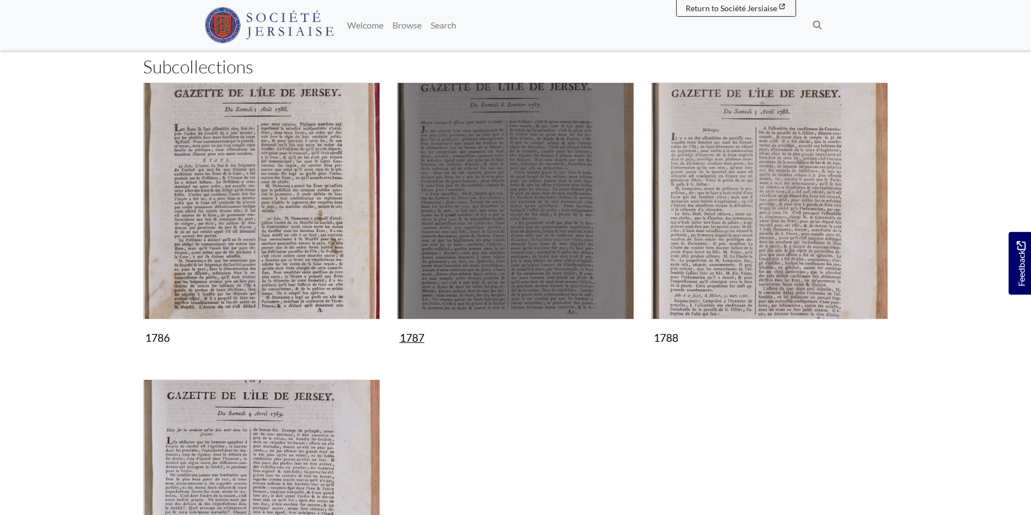
scroll to position [343, 0]
